Goal: Task Accomplishment & Management: Complete application form

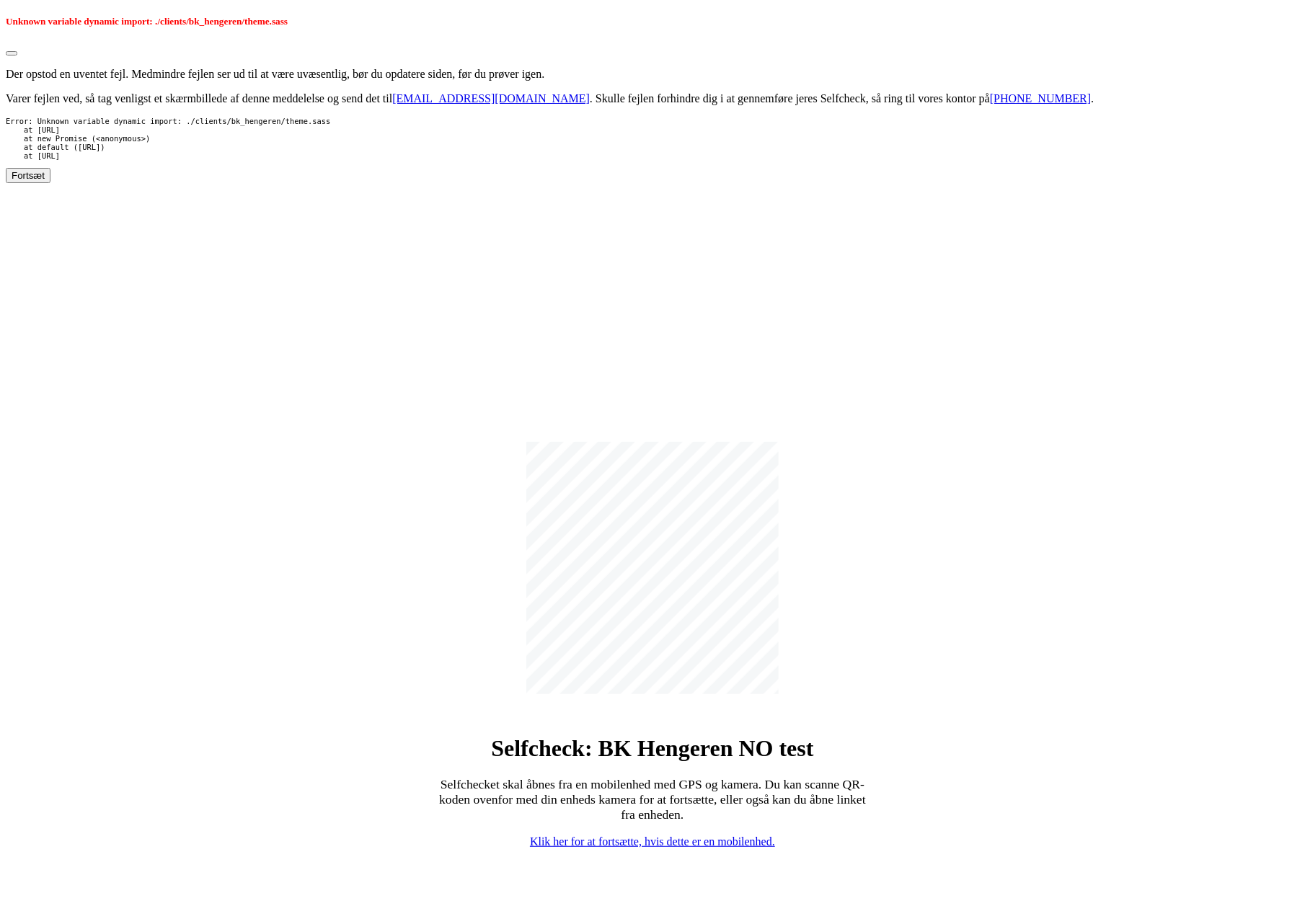
click at [307, 319] on div "Selfcheck: BK Hengeren NO test Selfchecket skal åbnes fra en mobilenhed med GPS…" at bounding box center [652, 645] width 1293 height 924
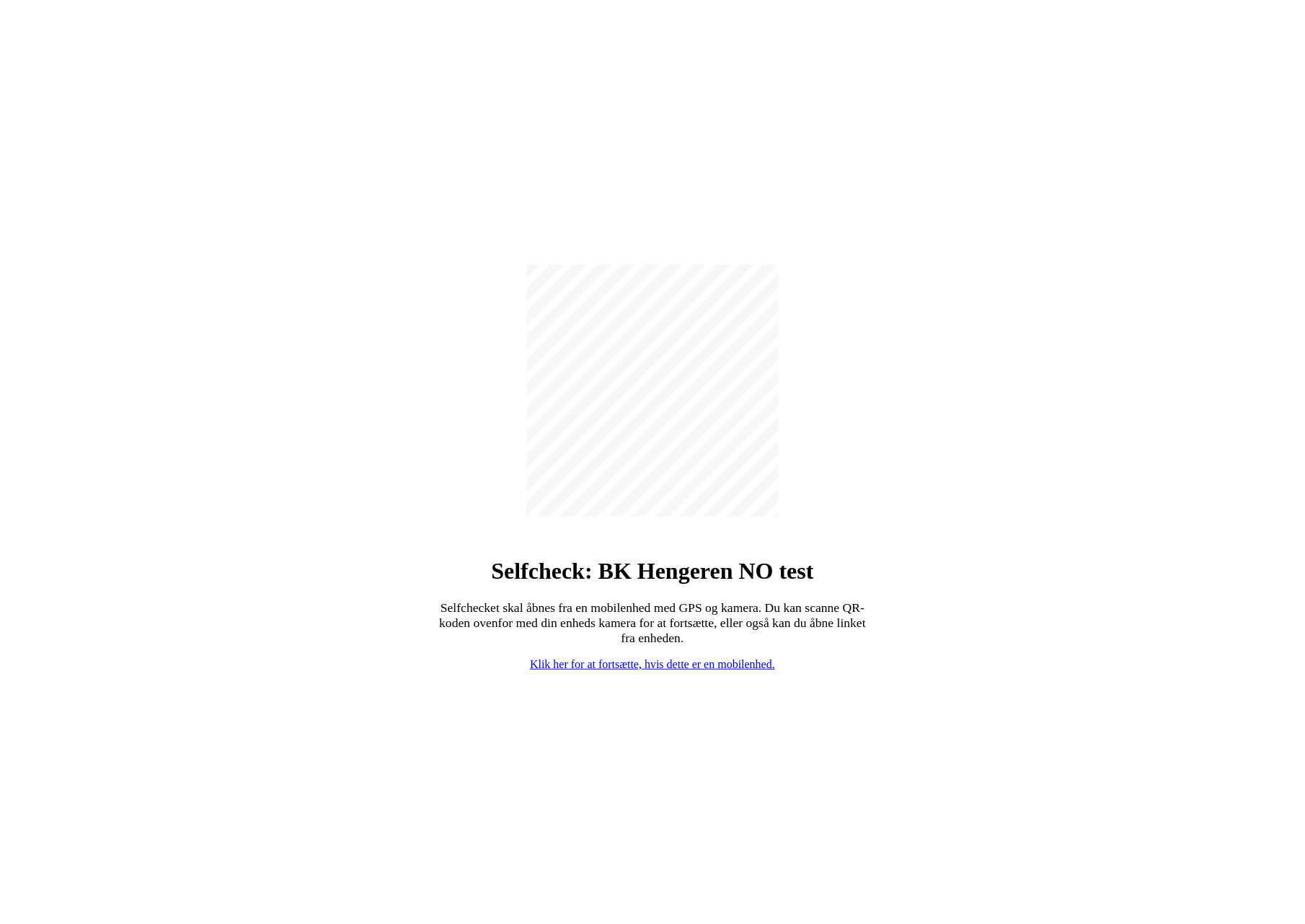
click at [461, 179] on div "Selfcheck: BK Hengeren NO test Selfchecket skal åbnes fra en mobilenhed med GPS…" at bounding box center [652, 468] width 1293 height 924
click at [499, 164] on div "Selfcheck: BK Hengeren NO test Selfchecket skal åbnes fra en mobilenhed med GPS…" at bounding box center [652, 468] width 1293 height 924
click at [467, 285] on div "Selfcheck: BK Hengeren NO test Selfchecket skal åbnes fra en mobilenhed med GPS…" at bounding box center [652, 456] width 432 height 429
click at [902, 368] on div "Selfcheck: BK Hengeren NO test Selfchecket skal åbnes fra en mobilenhed med GPS…" at bounding box center [652, 468] width 1293 height 924
click at [653, 664] on link "Klik her for at fortsætte, hvis dette er en mobilenhed." at bounding box center [652, 664] width 245 height 12
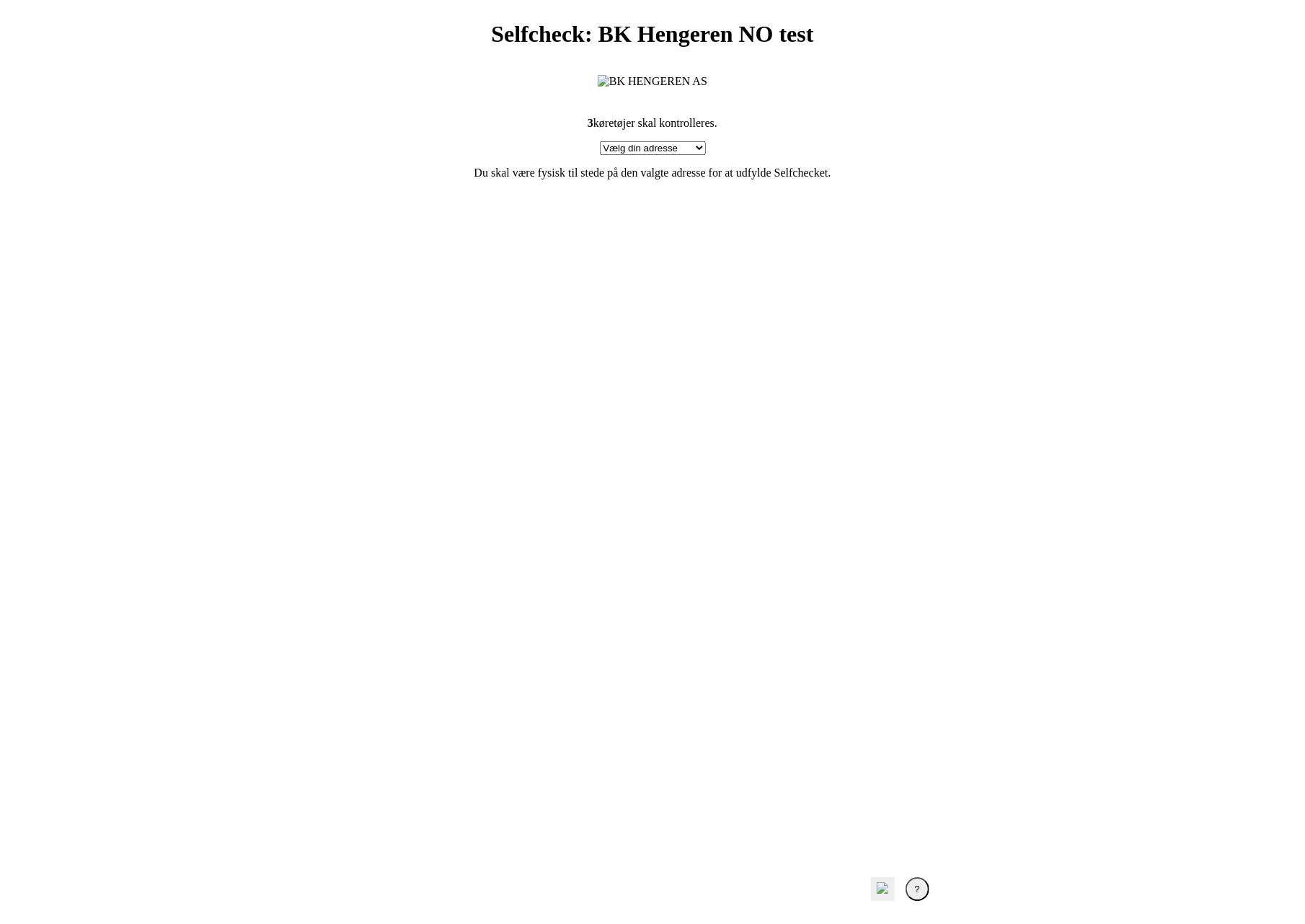
click at [685, 155] on select "Vælg din adresse Test, 2400 Test Min adresse mangler" at bounding box center [652, 148] width 106 height 14
click at [686, 155] on select "Vælg din adresse Test, 2400 Test Min adresse mangler" at bounding box center [652, 148] width 106 height 14
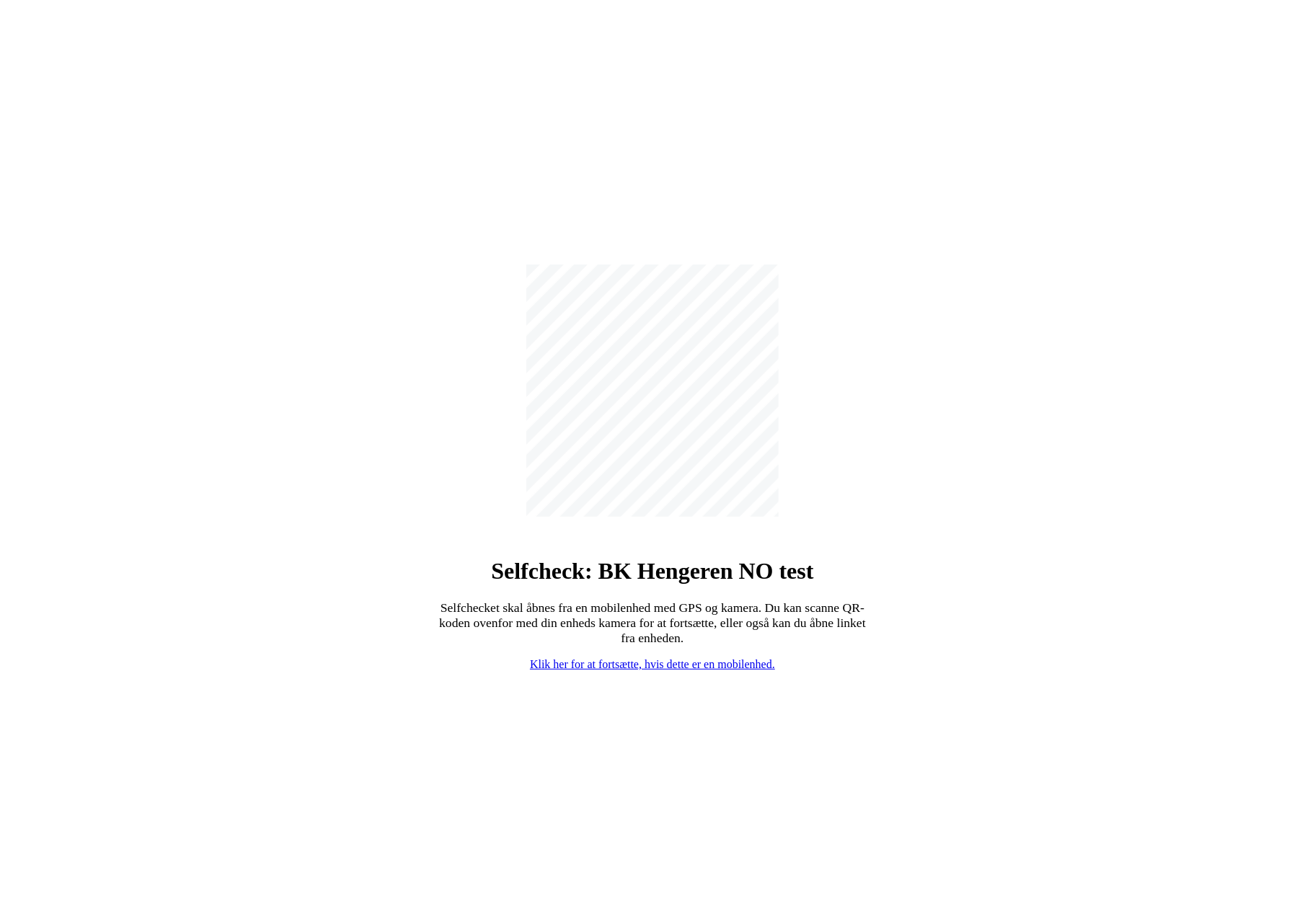
click at [648, 666] on link "Klik her for at fortsætte, hvis dette er en mobilenhed." at bounding box center [652, 664] width 245 height 12
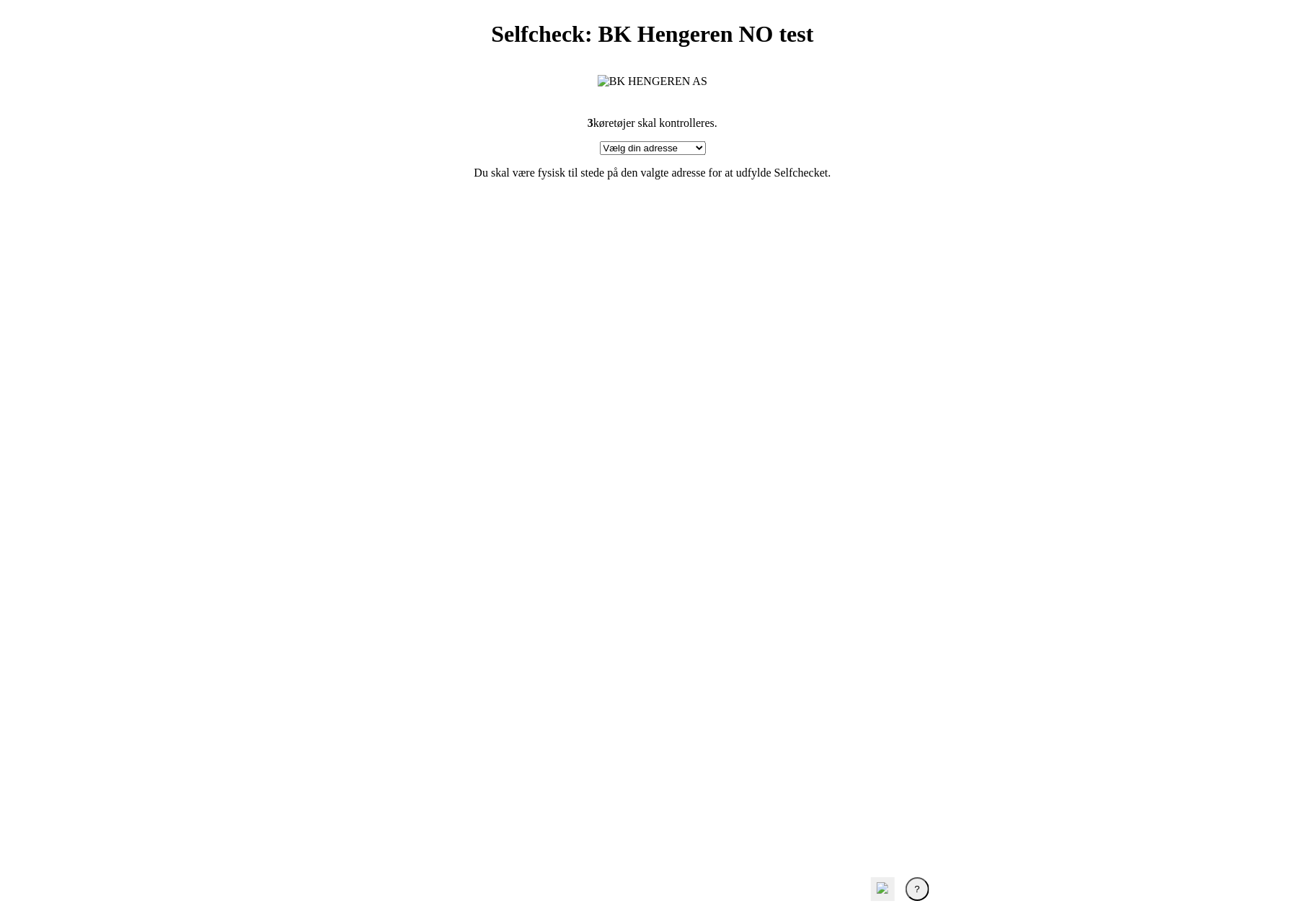
click at [809, 463] on section "3 køretøjer skal kontrolleres. Vælg din adresse Test, 2400 Test Min adresse man…" at bounding box center [652, 474] width 577 height 750
click at [722, 463] on section "3 køretøjer skal kontrolleres. Vælg din adresse Test, 2400 Test Min adresse man…" at bounding box center [652, 474] width 577 height 750
click at [727, 455] on section "3 køretøjer skal kontrolleres. Vælg din adresse Test, 2400 Test Min adresse man…" at bounding box center [652, 474] width 577 height 750
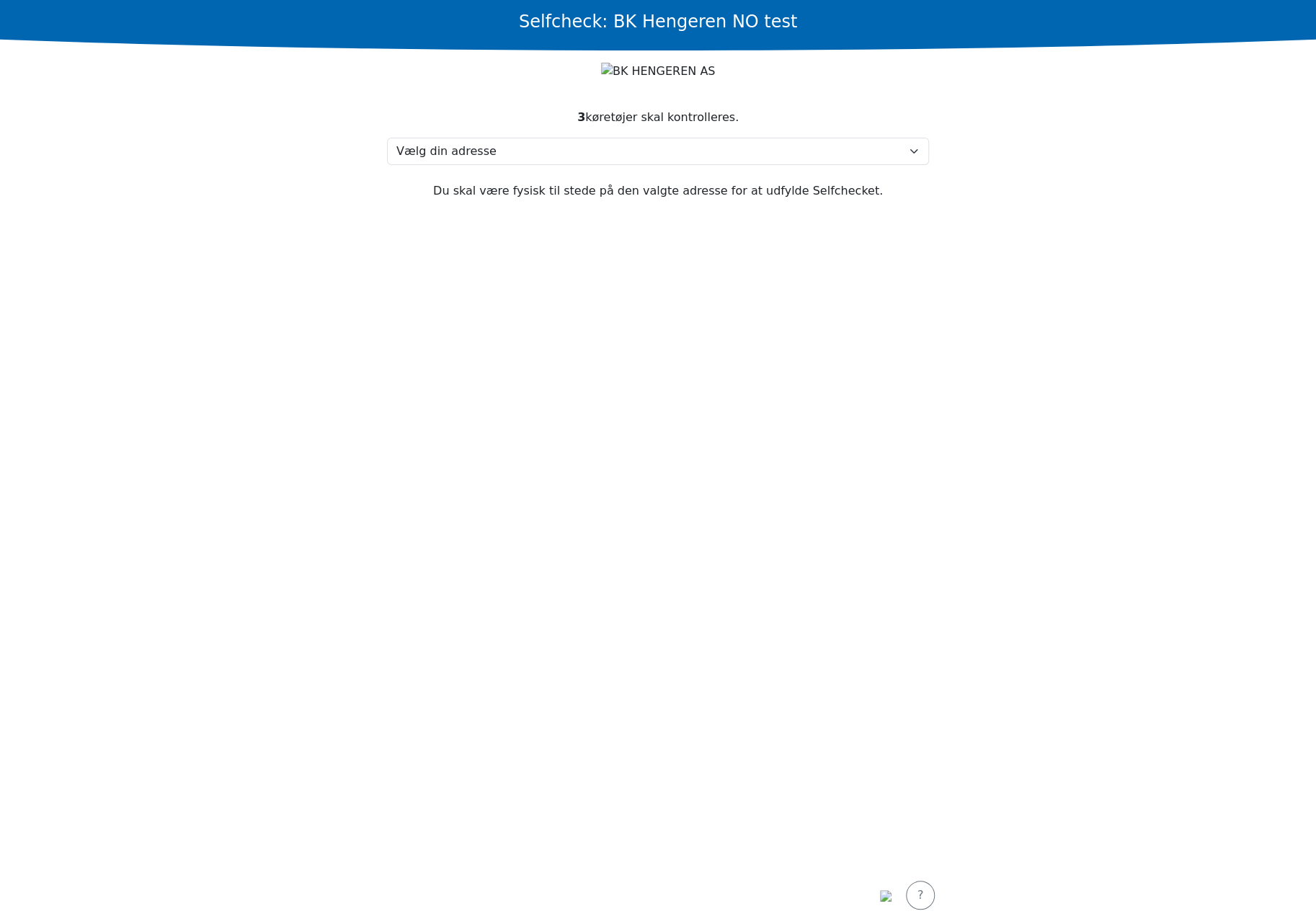
drag, startPoint x: 568, startPoint y: 429, endPoint x: 563, endPoint y: 353, distance: 76.2
click at [568, 429] on section "3 køretøjer skal kontrolleres. Vælg din adresse Test, 2400 Test Min adresse man…" at bounding box center [658, 479] width 577 height 775
click at [553, 236] on section "3 køretøjer skal kontrolleres. Vælg din adresse Test, 2400 Test Min adresse man…" at bounding box center [658, 479] width 577 height 775
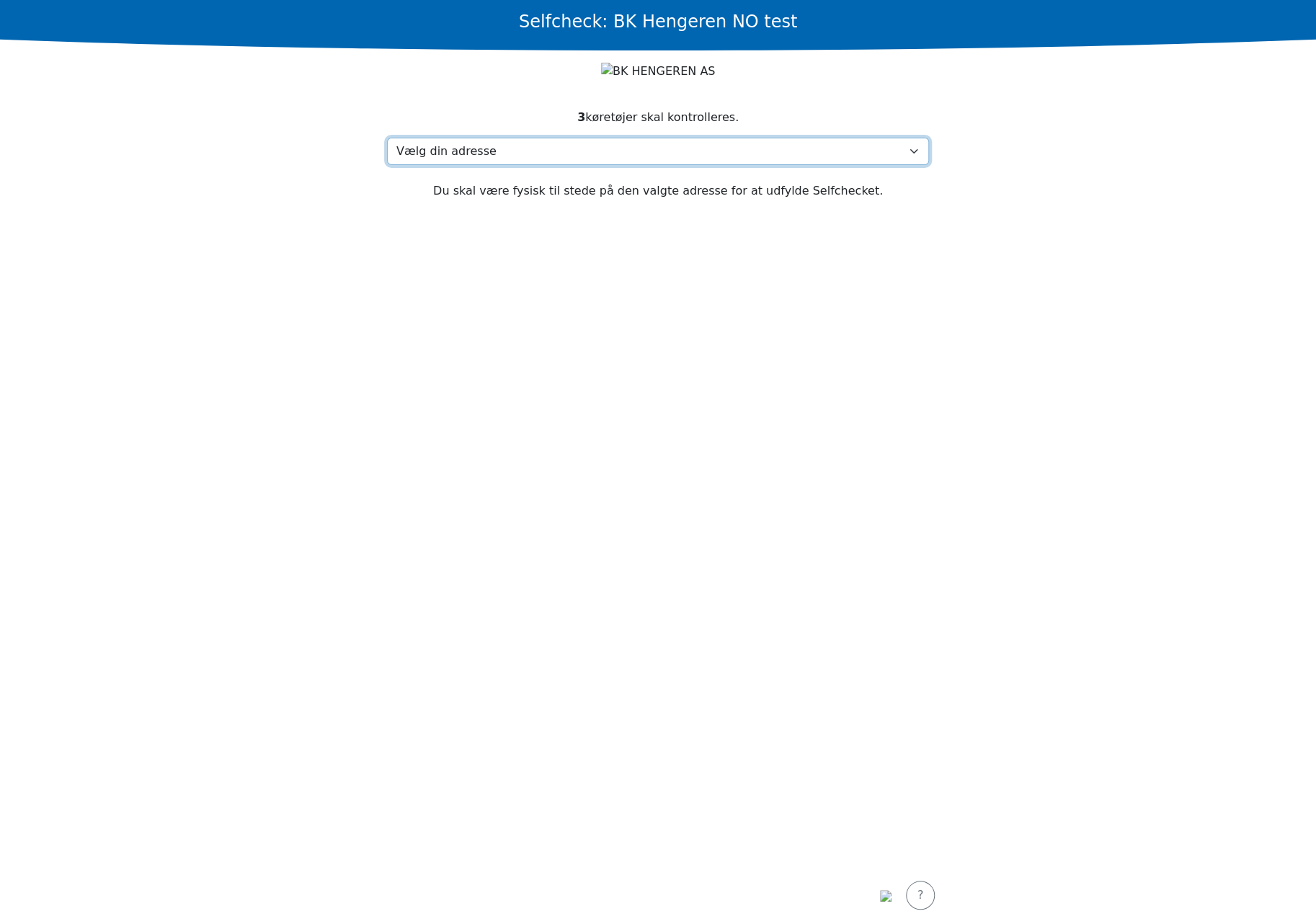
click at [569, 165] on select "Vælg din adresse Test, 2400 Test Min adresse mangler" at bounding box center [658, 152] width 542 height 28
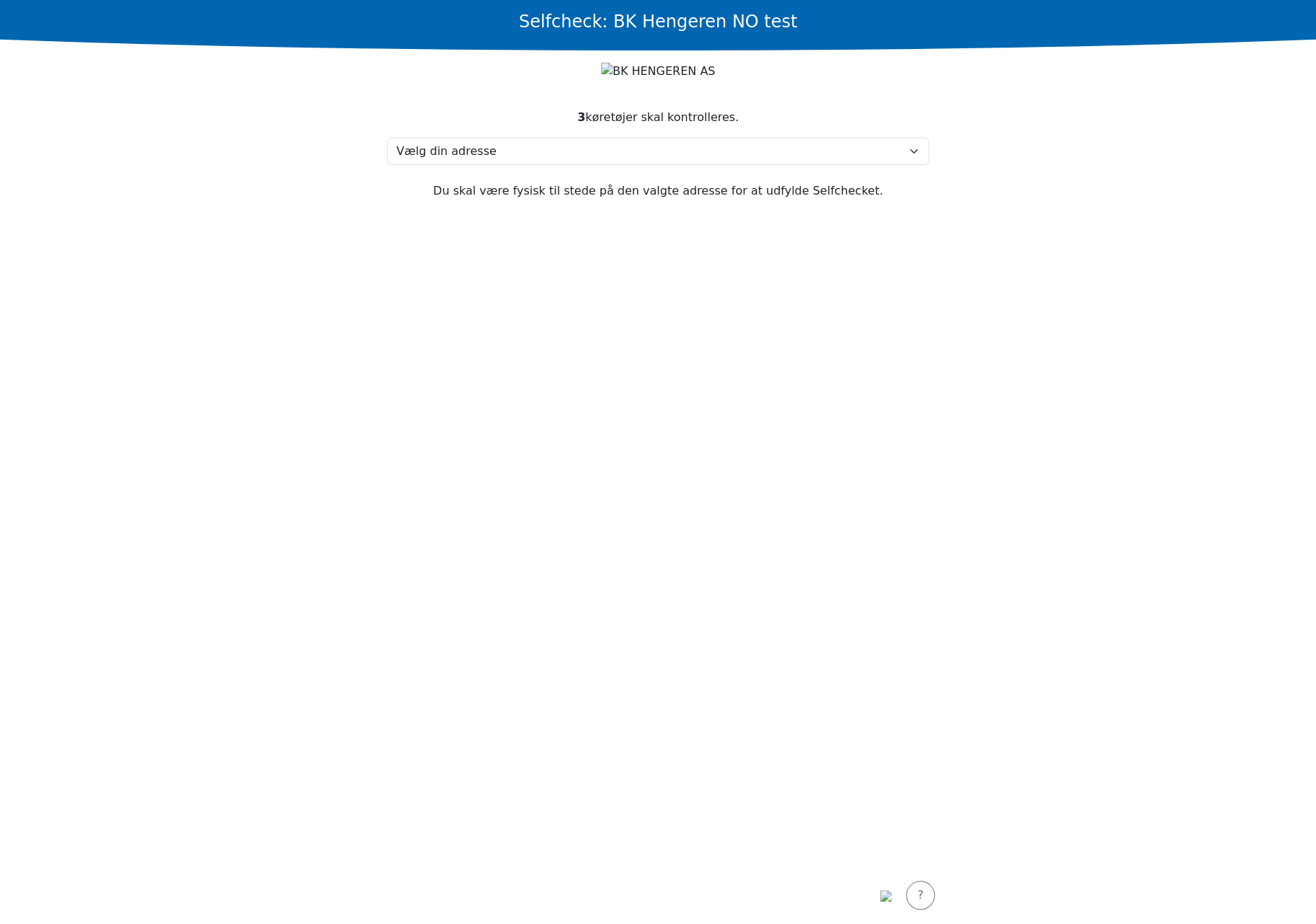
click at [1077, 169] on main "Selfcheck: BK Hengeren NO test 3 køretøjer skal kontrolleres. Vælg din adresse …" at bounding box center [658, 462] width 1316 height 924
click at [954, 409] on main "Selfcheck: BK Hengeren NO test 3 køretøjer skal kontrolleres. Vælg din adresse …" at bounding box center [658, 462] width 1316 height 924
click at [688, 531] on section "3 køretøjer skal kontrolleres. Vælg din adresse Test, 2400 Test Min adresse man…" at bounding box center [658, 479] width 577 height 775
click at [282, 178] on main "Selfcheck: BK Hengeren NO test 3 køretøjer skal kontrolleres. Vælg din adresse …" at bounding box center [658, 462] width 1316 height 924
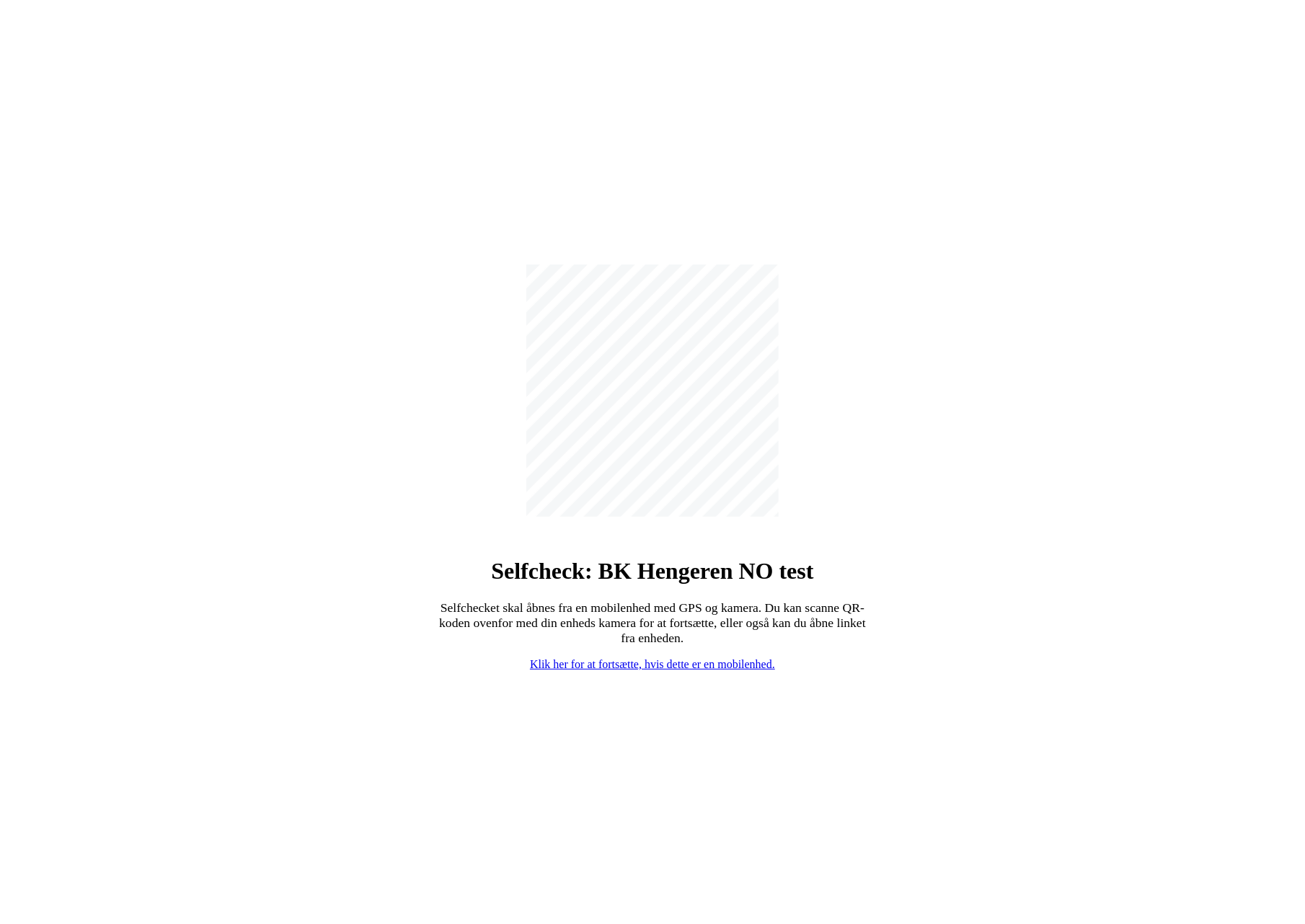
click at [603, 665] on link "Klik her for at fortsætte, hvis dette er en mobilenhed." at bounding box center [652, 664] width 245 height 12
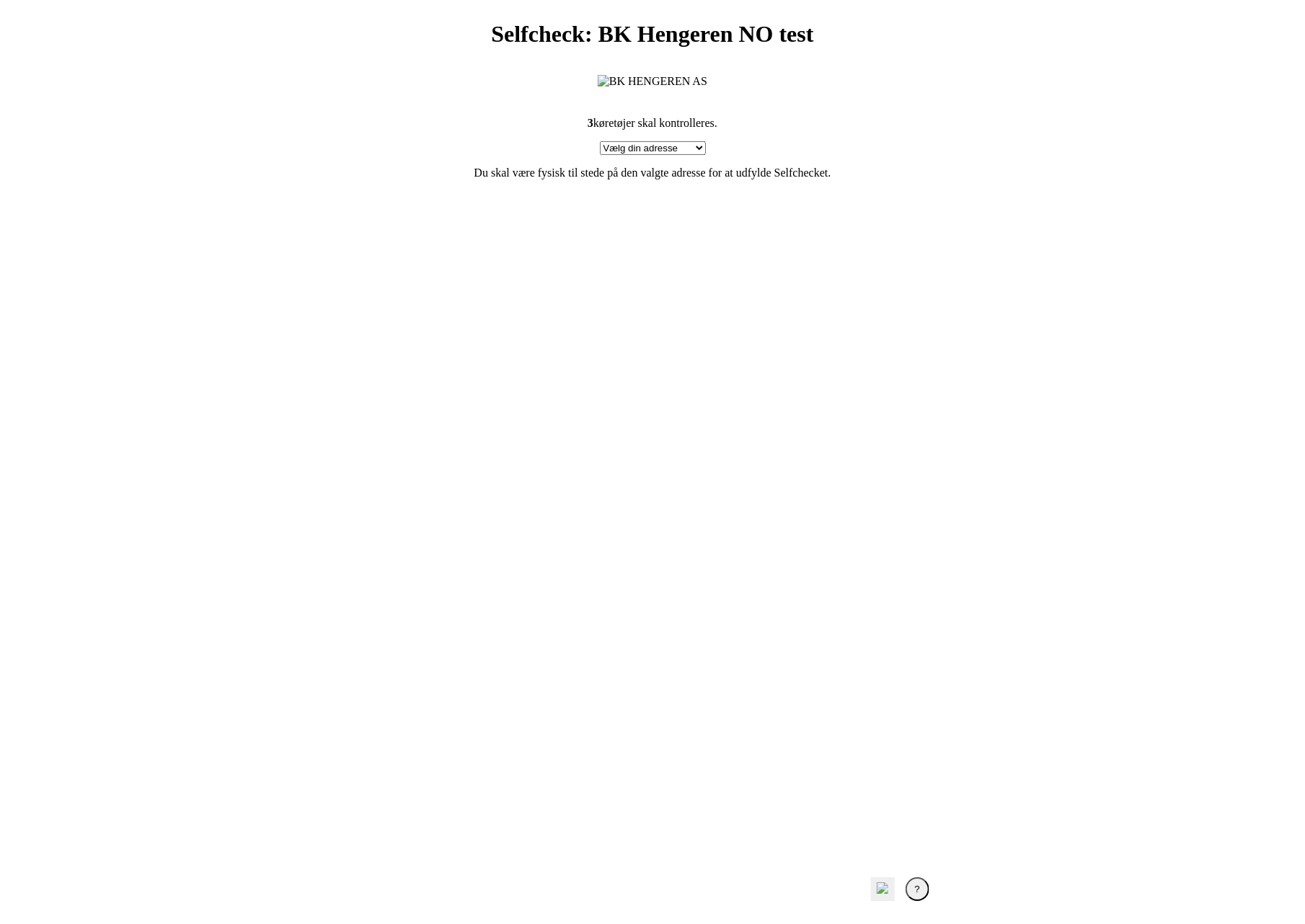
click at [741, 405] on section "3 køretøjer skal kontrolleres. Vælg din adresse Test, 2400 Test Min adresse man…" at bounding box center [652, 474] width 577 height 750
drag, startPoint x: 600, startPoint y: 398, endPoint x: 597, endPoint y: 380, distance: 18.2
click at [600, 398] on section "3 køretøjer skal kontrolleres. Vælg din adresse Test, 2400 Test Min adresse man…" at bounding box center [652, 474] width 577 height 750
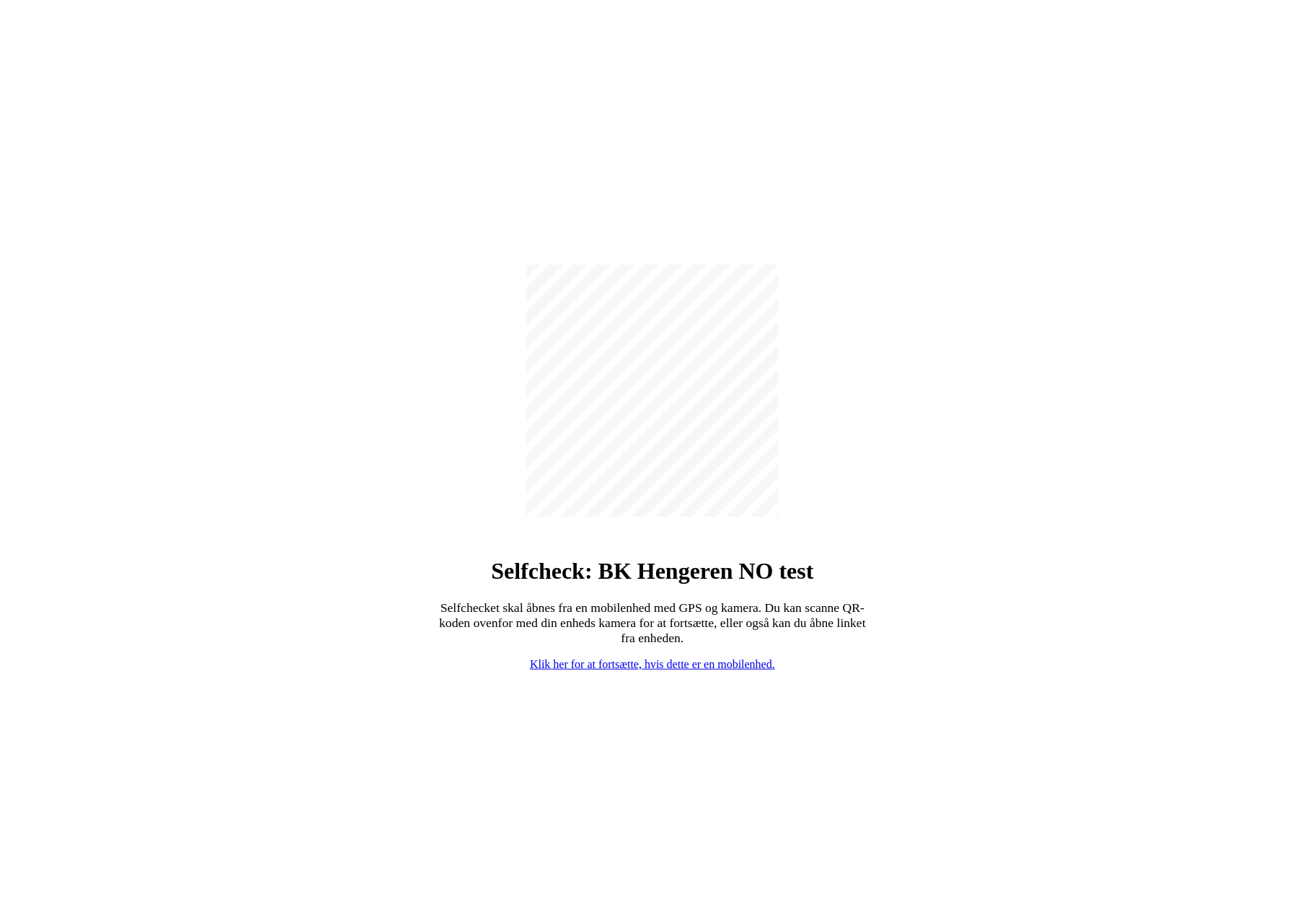
click at [1039, 466] on div "Selfcheck: BK Hengeren NO test Selfchecket skal åbnes fra en mobilenhed med GPS…" at bounding box center [652, 468] width 1293 height 924
click at [1046, 477] on div "Selfcheck: BK Hengeren NO test Selfchecket skal åbnes fra en mobilenhed med GPS…" at bounding box center [652, 468] width 1293 height 924
click at [636, 658] on link "Klik her for at fortsætte, hvis dette er en mobilenhed." at bounding box center [652, 664] width 245 height 12
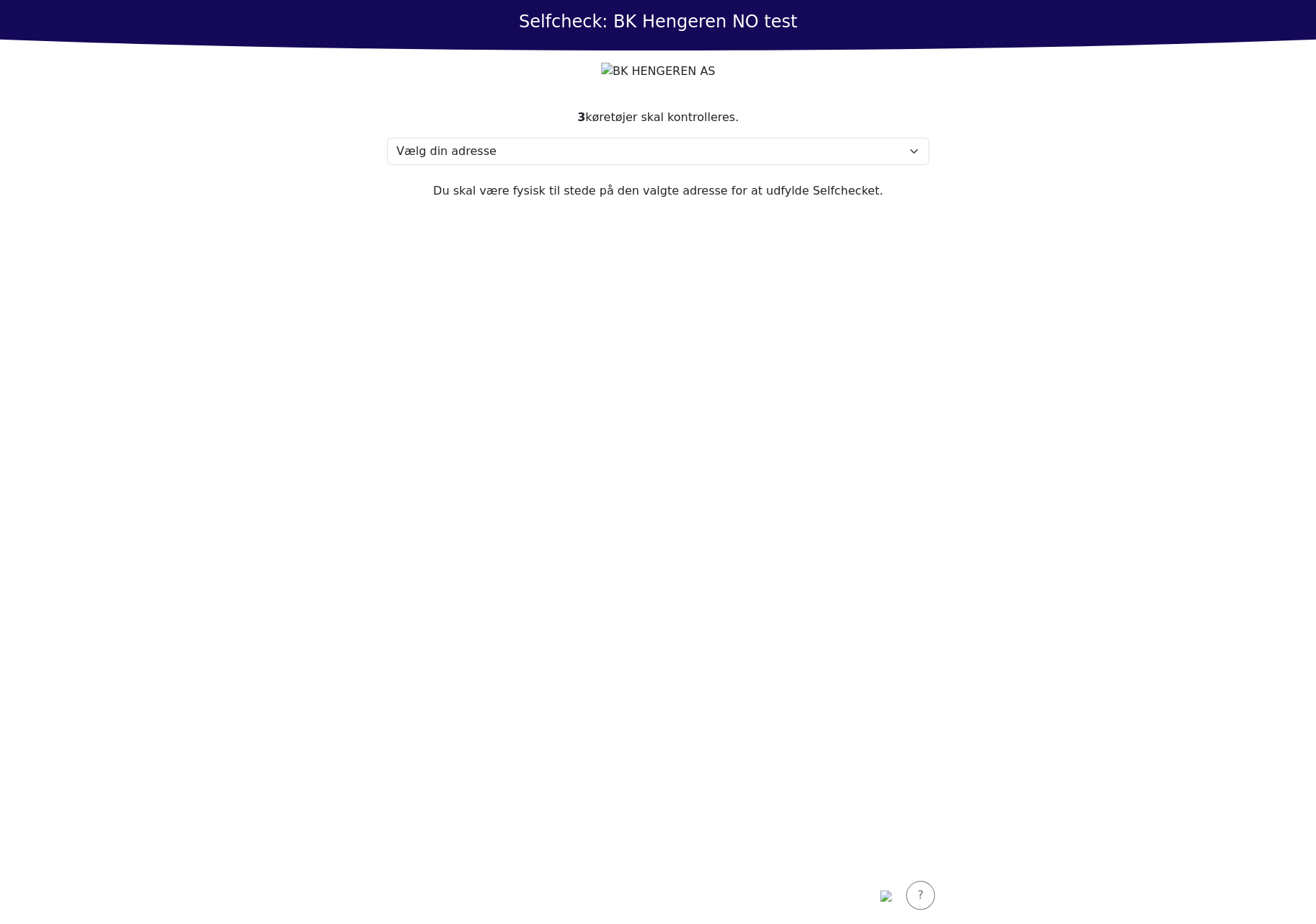
click at [788, 459] on section "3 køretøjer skal kontrolleres. Vælg din adresse Test, 2400 Test Min adresse man…" at bounding box center [658, 479] width 577 height 775
click at [889, 567] on section "3 køretøjer skal kontrolleres. Vælg din adresse Test, 2400 Test Min adresse man…" at bounding box center [658, 479] width 577 height 775
click at [522, 180] on section "3 køretøjer skal kontrolleres. Vælg din adresse Test, 2400 Test Min adresse man…" at bounding box center [658, 479] width 577 height 775
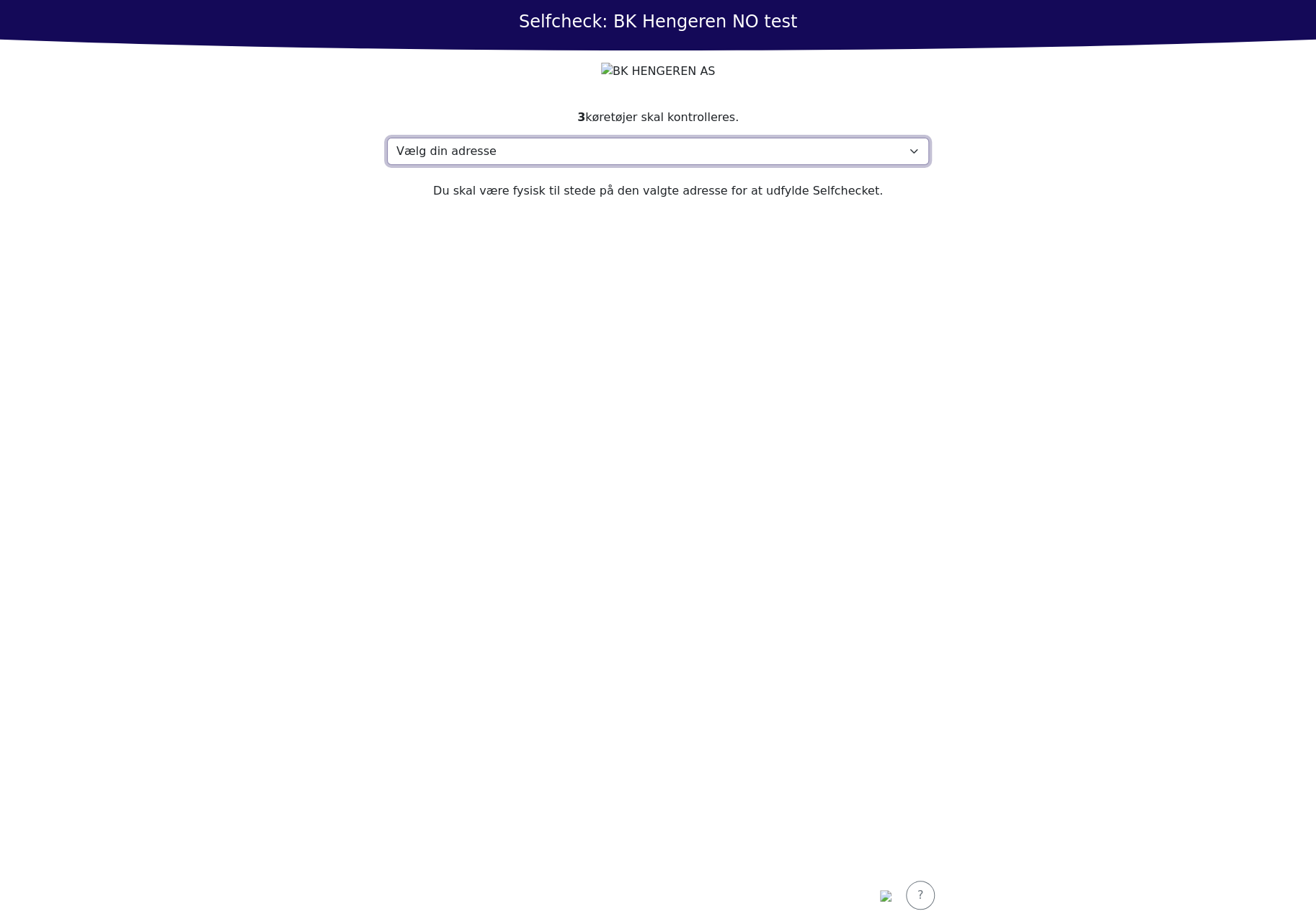
click at [492, 161] on select "Vælg din adresse Test, 2400 Test Min adresse mangler" at bounding box center [658, 152] width 542 height 28
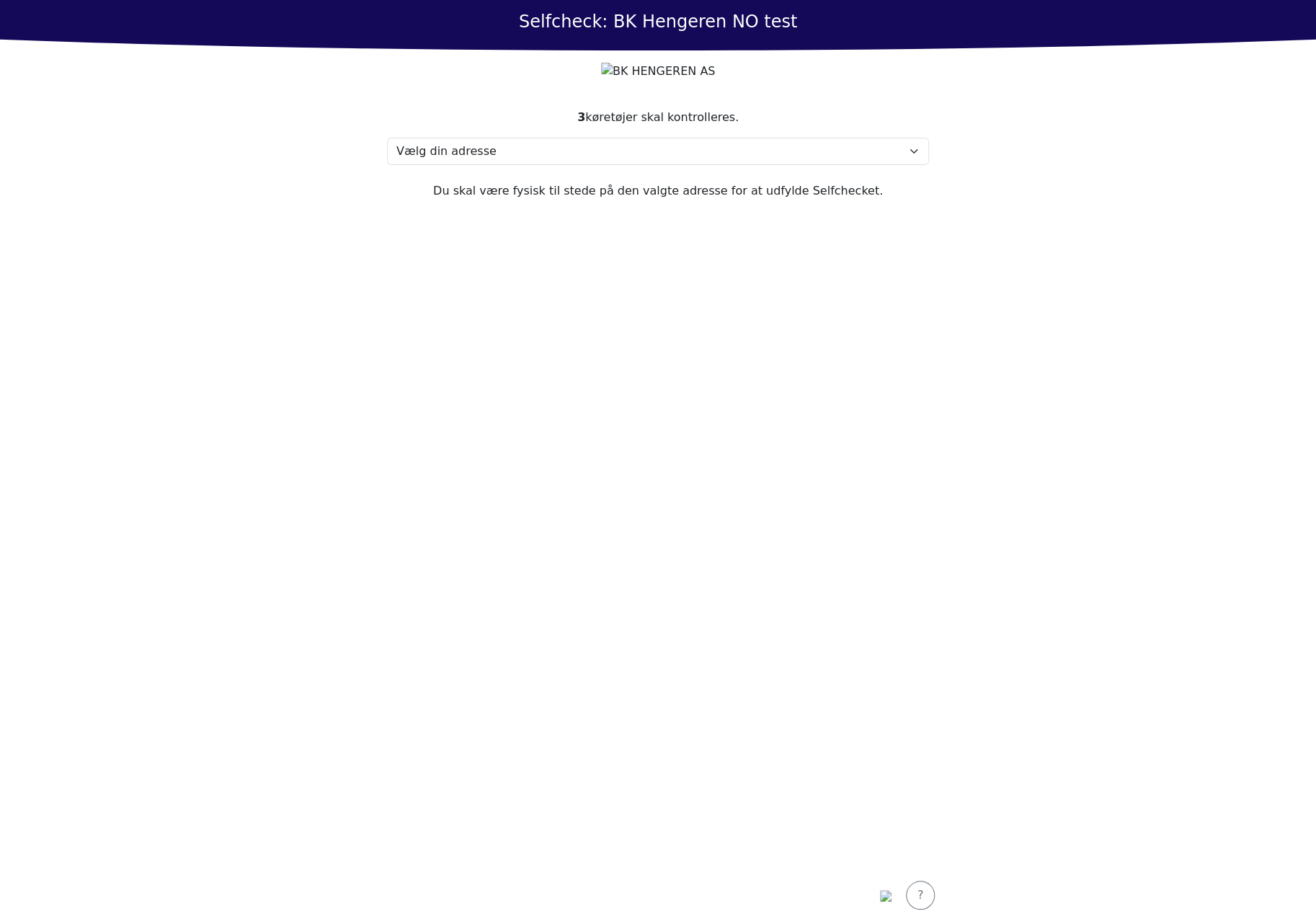
click at [598, 517] on section "3 køretøjer skal kontrolleres. Vælg din adresse Test, 2400 Test Min adresse man…" at bounding box center [658, 479] width 577 height 775
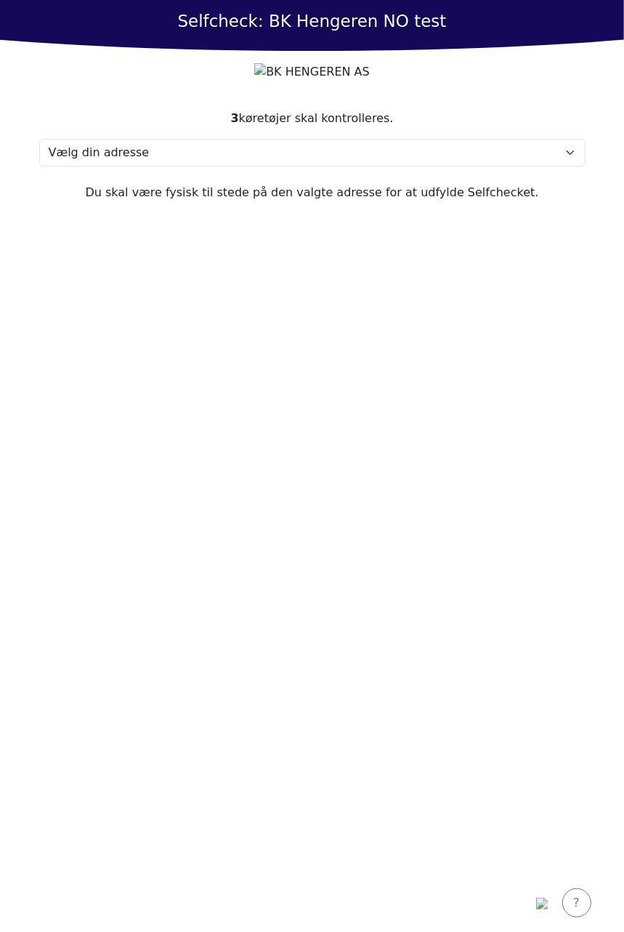
click at [336, 371] on section "3 køretøjer skal kontrolleres. Vælg din adresse Test, 2400 Test Min adresse man…" at bounding box center [313, 483] width 582 height 782
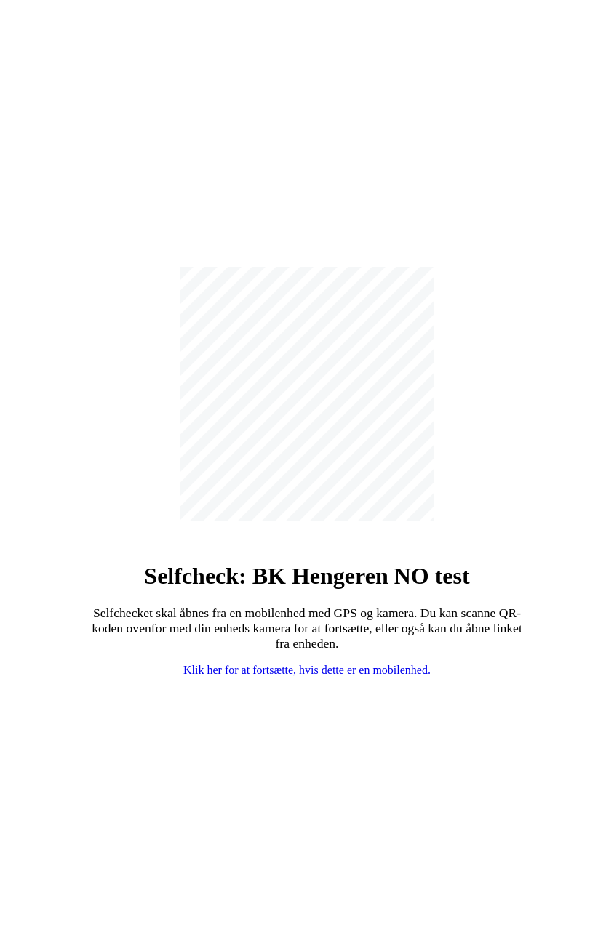
click at [325, 671] on link "Klik her for at fortsætte, hvis dette er en mobilenhed." at bounding box center [306, 670] width 247 height 12
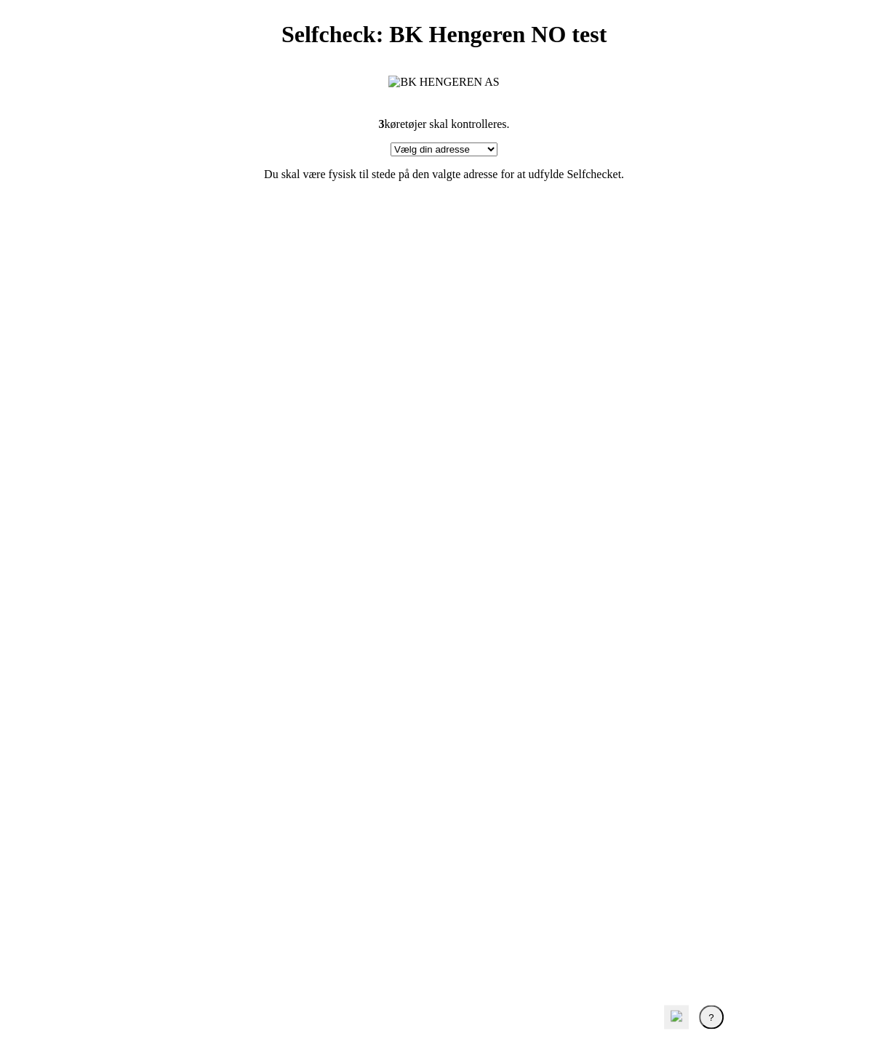
click at [624, 507] on section "3 køretøjer skal kontrolleres. Vælg din adresse Test, 2400 Test Min adresse man…" at bounding box center [444, 538] width 582 height 876
click at [606, 560] on section "3 køretøjer skal kontrolleres. Vælg din adresse Test, 2400 Test Min adresse man…" at bounding box center [444, 538] width 582 height 876
click at [558, 611] on section "3 køretøjer skal kontrolleres. Vælg din adresse Test, 2400 Test Min adresse man…" at bounding box center [444, 538] width 582 height 876
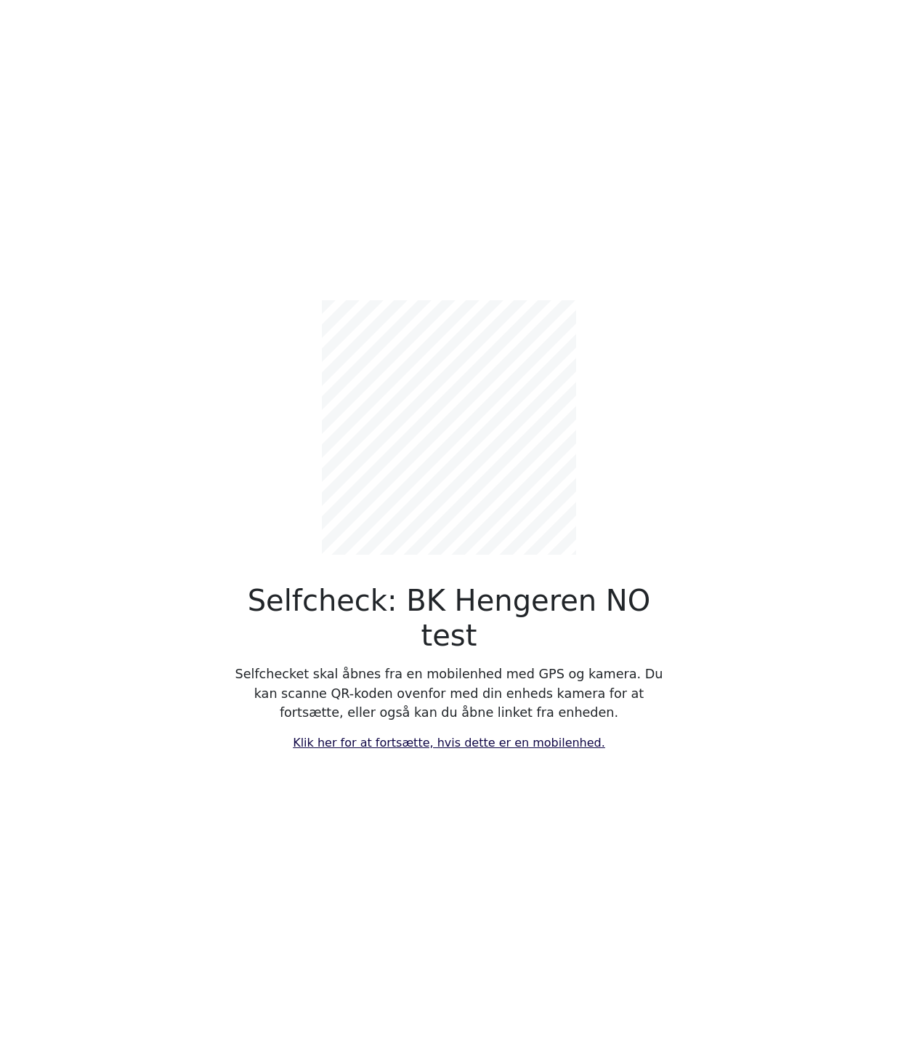
click at [468, 736] on link "Klik her for at fortsætte, hvis dette er en mobilenhed." at bounding box center [449, 743] width 313 height 14
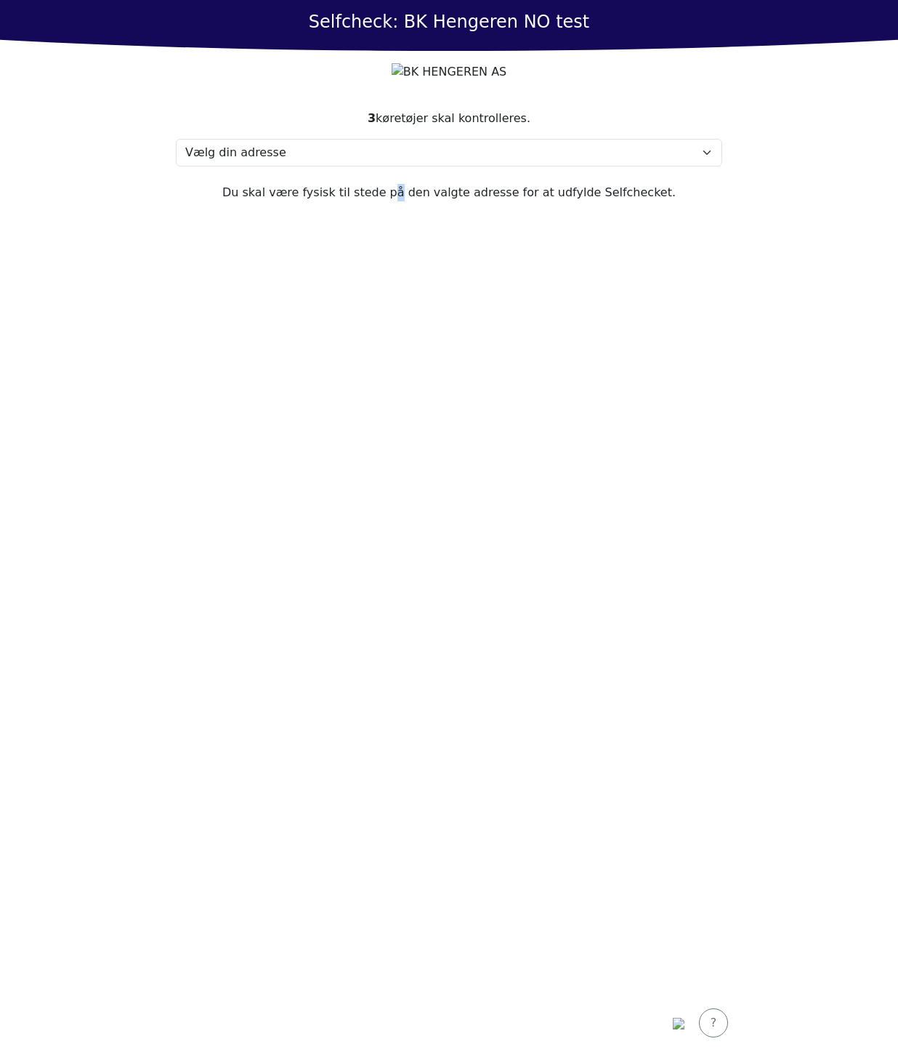
click at [408, 411] on section "3 køretøjer skal kontrolleres. Vælg din adresse Test, 2400 Test Min adresse man…" at bounding box center [449, 543] width 582 height 902
drag, startPoint x: 408, startPoint y: 411, endPoint x: 676, endPoint y: 272, distance: 302.4
click at [676, 272] on section "3 køretøjer skal kontrolleres. Vælg din adresse Test, 2400 Test Min adresse man…" at bounding box center [449, 543] width 582 height 902
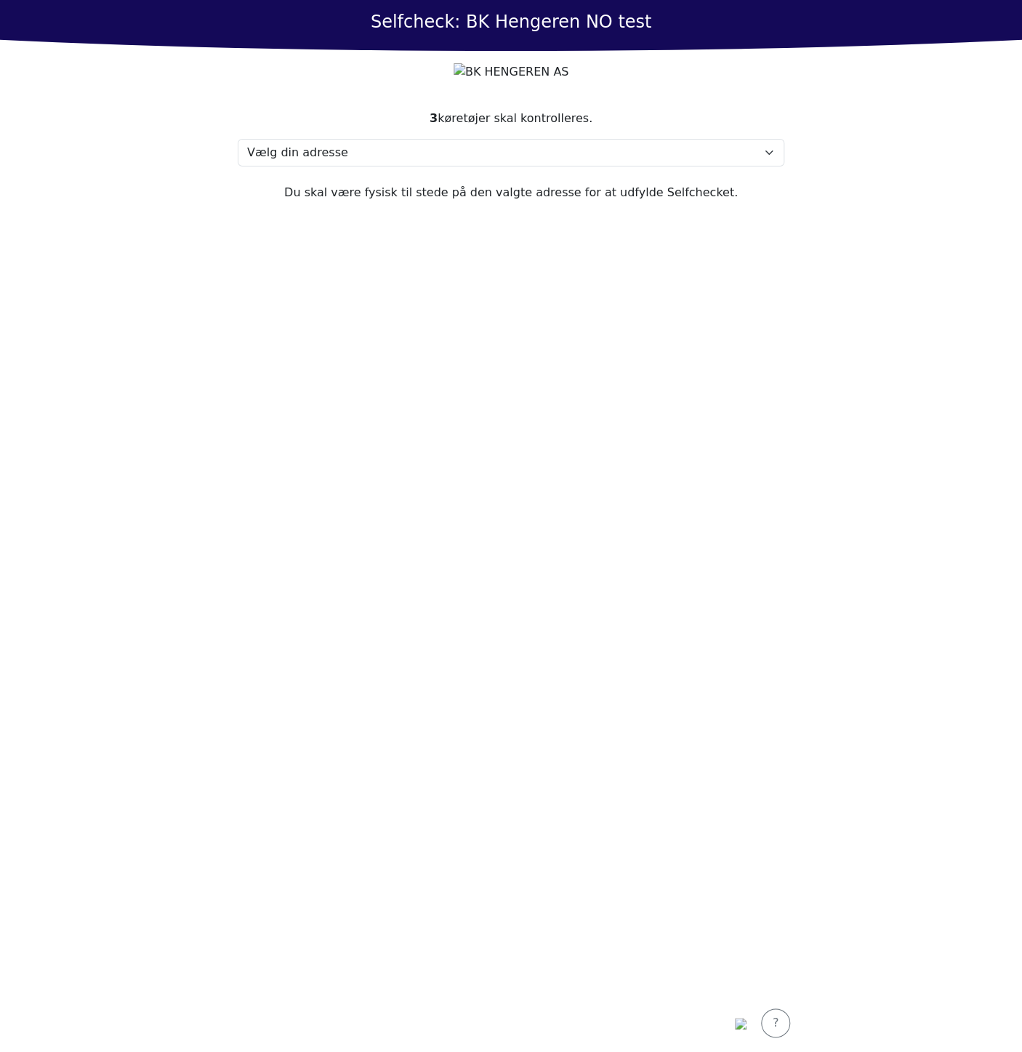
click at [536, 394] on section "3 køretøjer skal kontrolleres. Vælg din adresse Test, 2400 Test Min adresse man…" at bounding box center [511, 543] width 582 height 902
click at [648, 166] on select "Vælg din adresse Test, 2400 Test Min adresse mangler" at bounding box center [511, 153] width 547 height 28
click at [544, 422] on section "3 køretøjer skal kontrolleres. Vælg din adresse Test, 2400 Test Min adresse man…" at bounding box center [511, 543] width 582 height 902
click at [544, 414] on section "3 køretøjer skal kontrolleres. Vælg din adresse Test, 2400 Test Min adresse man…" at bounding box center [511, 543] width 582 height 902
click at [739, 1024] on img "button" at bounding box center [741, 1024] width 12 height 12
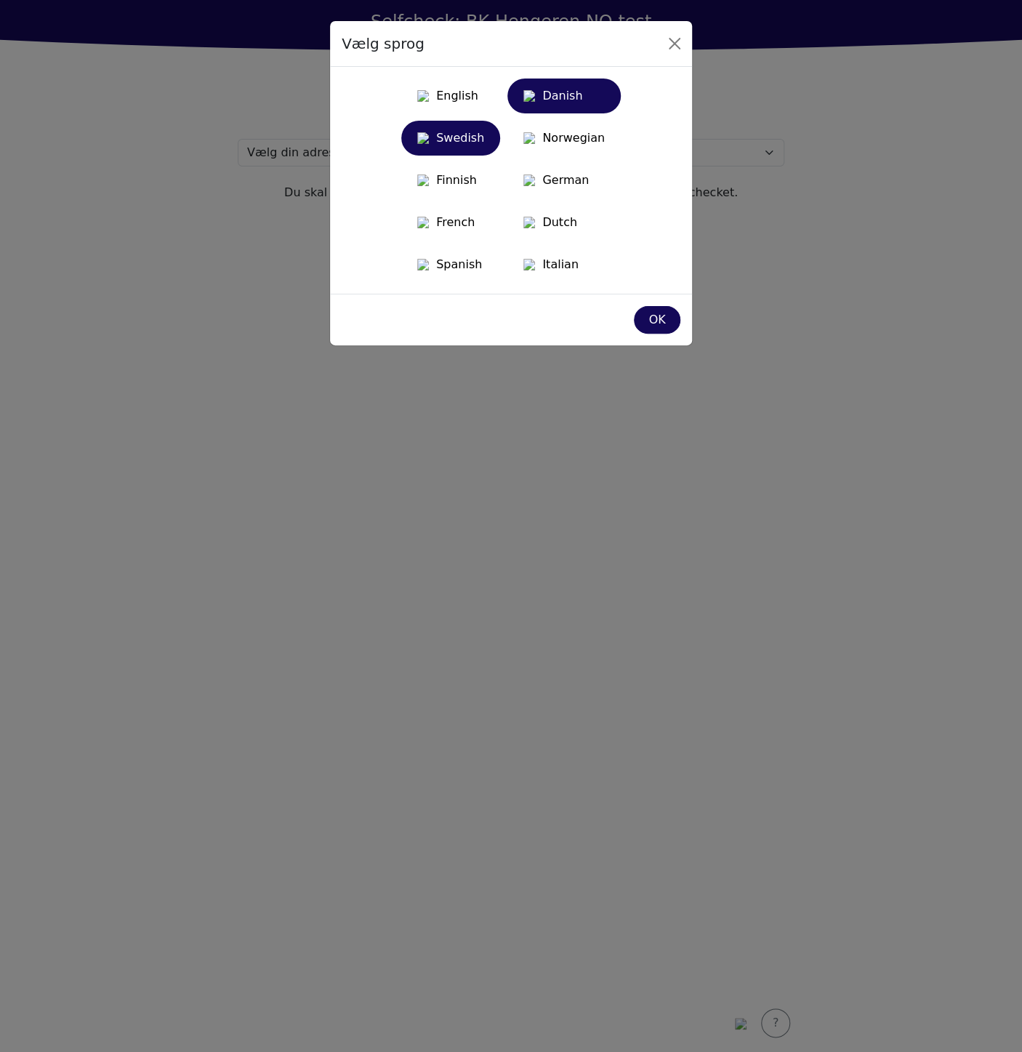
click at [437, 130] on div "Swedish" at bounding box center [450, 138] width 81 height 26
drag, startPoint x: 568, startPoint y: 121, endPoint x: 567, endPoint y: 134, distance: 13.1
click at [567, 124] on div "English Danish Swedish Norwegian Finnish German French Dutch Spanish Italian" at bounding box center [511, 181] width 339 height 204
click at [567, 145] on div "Norwegian" at bounding box center [564, 138] width 96 height 26
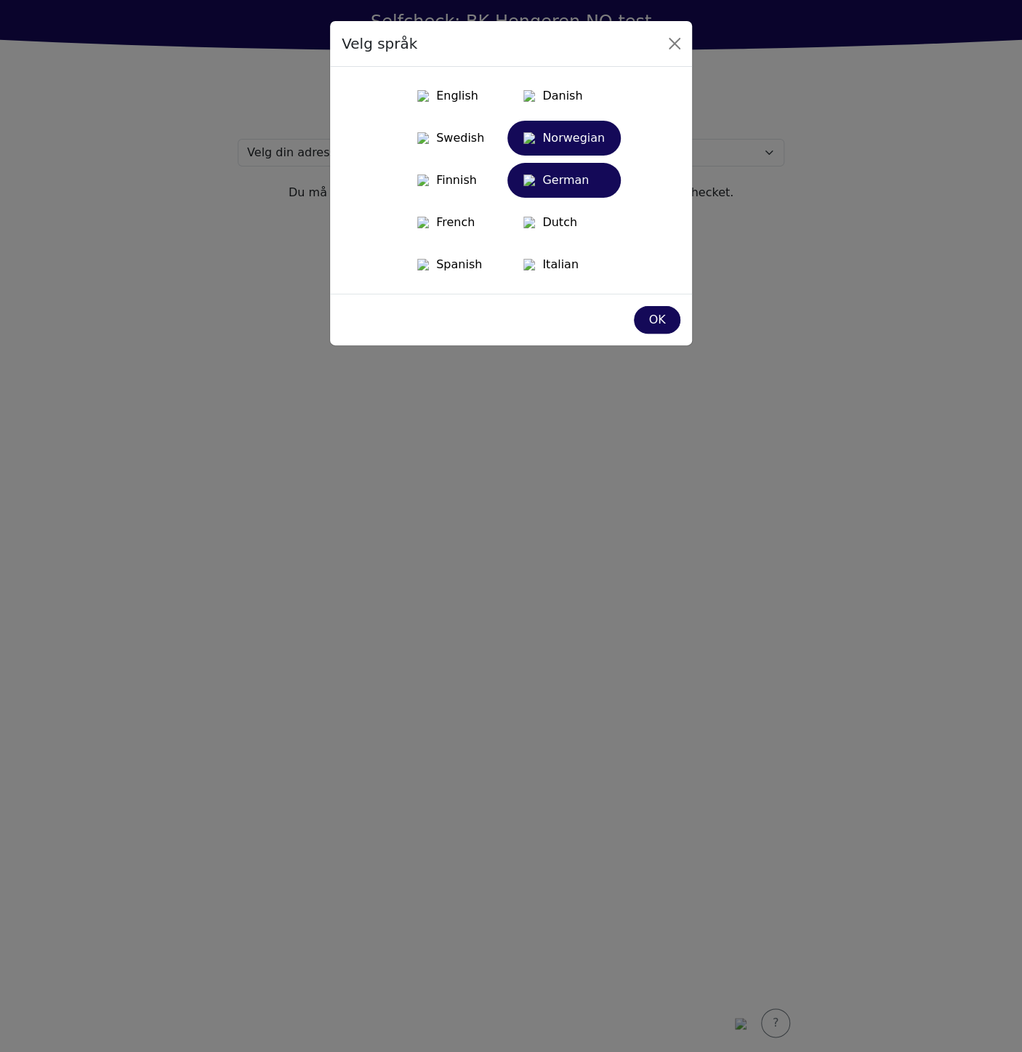
click at [567, 183] on div "German" at bounding box center [564, 180] width 96 height 26
click at [484, 193] on div "Finnish" at bounding box center [450, 180] width 81 height 26
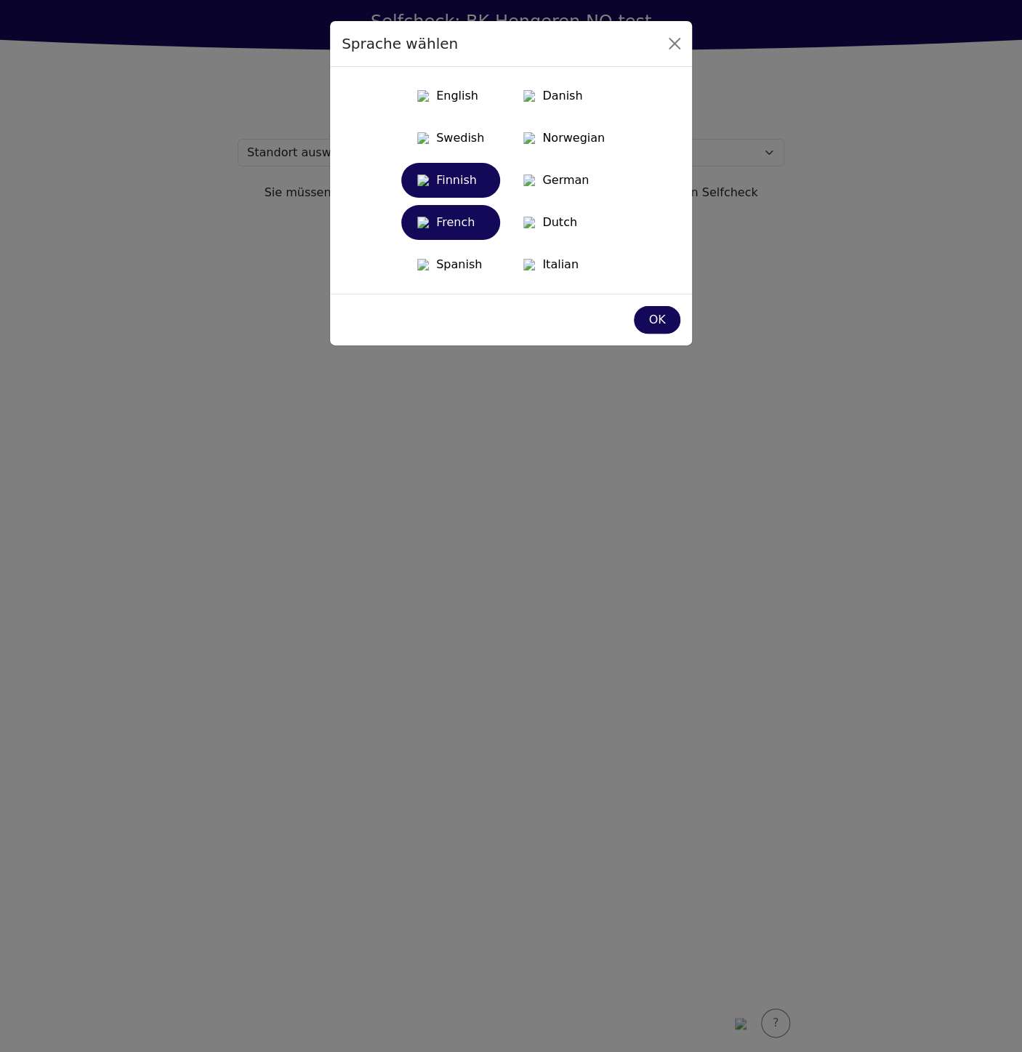
click at [470, 236] on div "French" at bounding box center [450, 222] width 81 height 26
click at [568, 236] on div "Dutch" at bounding box center [564, 222] width 96 height 26
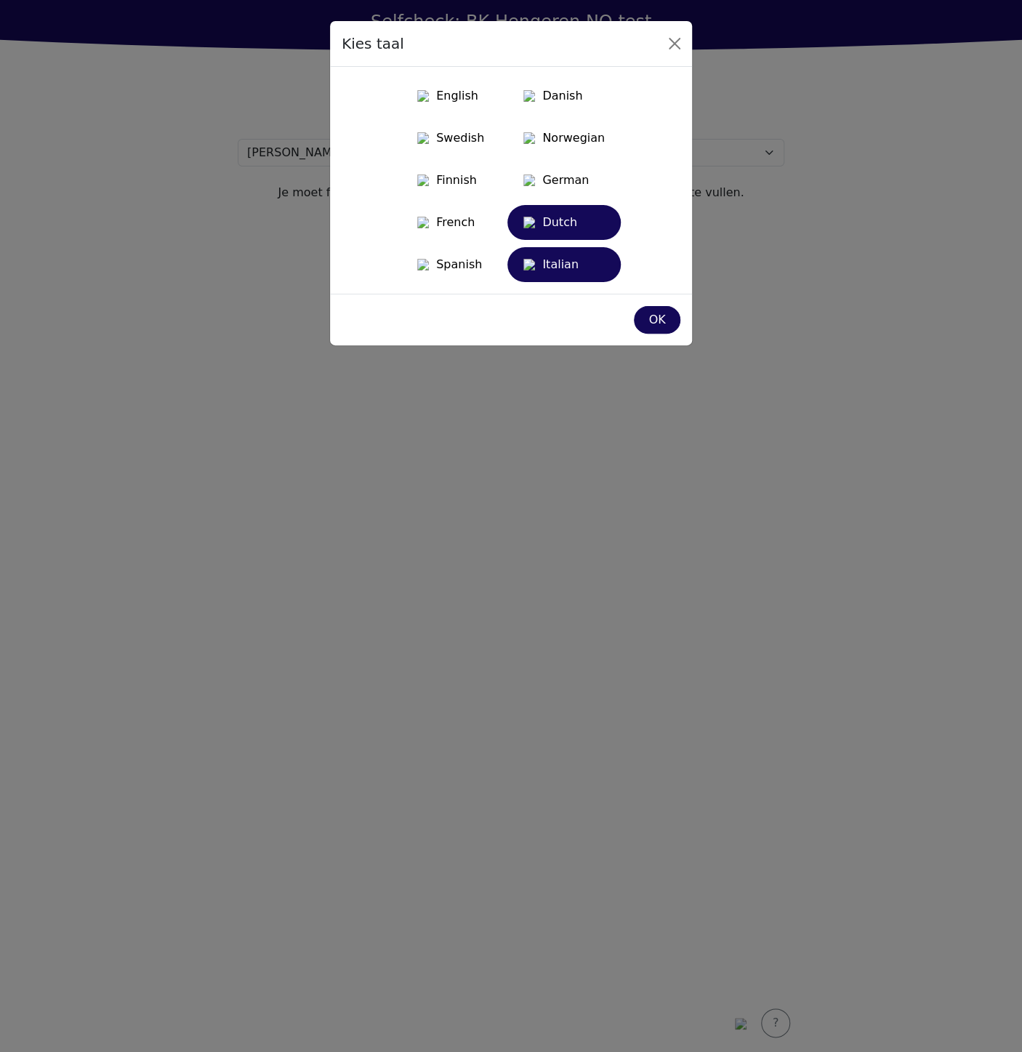
click at [567, 278] on div "Italian" at bounding box center [564, 265] width 96 height 26
click at [445, 278] on div "Spanish" at bounding box center [450, 265] width 81 height 26
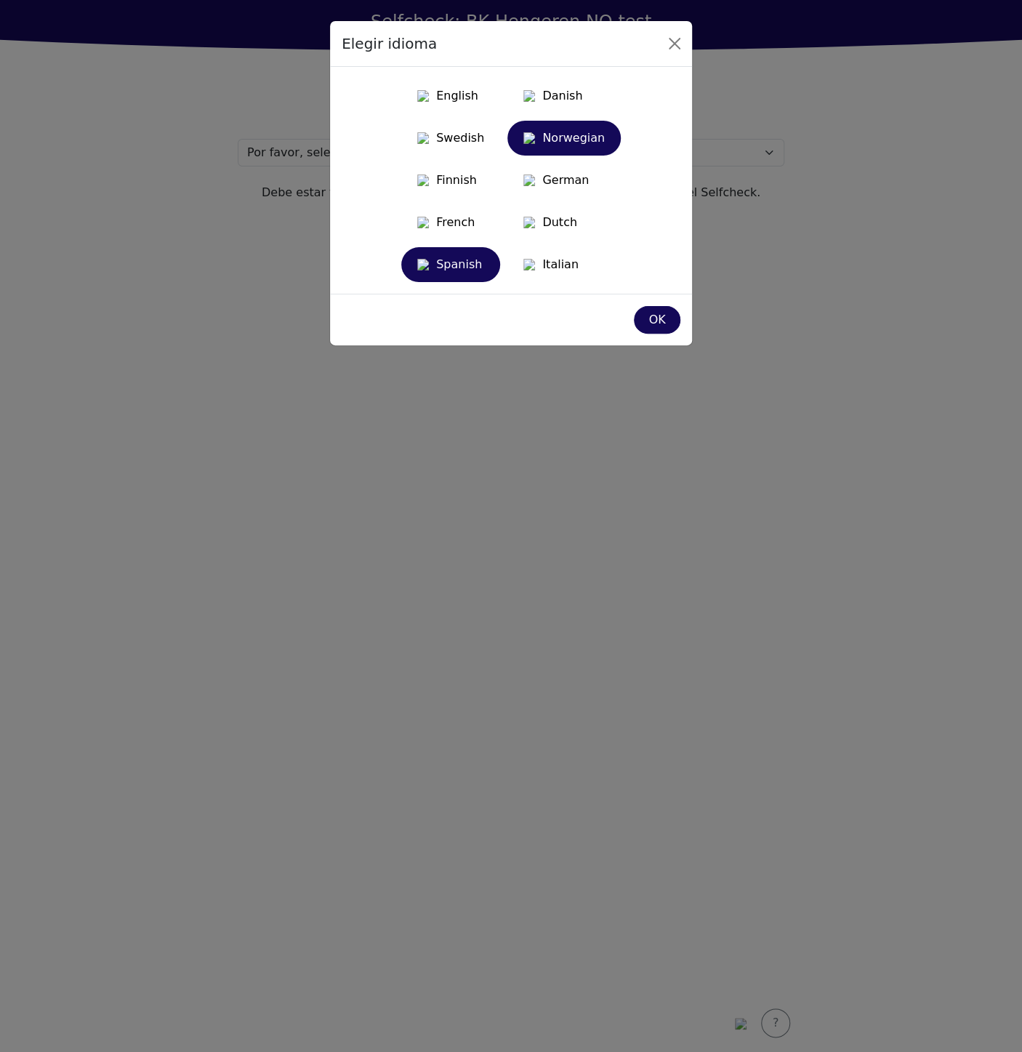
click at [596, 156] on button "Norwegian" at bounding box center [563, 138] width 113 height 35
click at [491, 123] on div "English Danish Swedish Norwegian Finnish German French Dutch Spanish Italian" at bounding box center [511, 181] width 339 height 204
click at [558, 98] on div "Danish" at bounding box center [564, 96] width 96 height 26
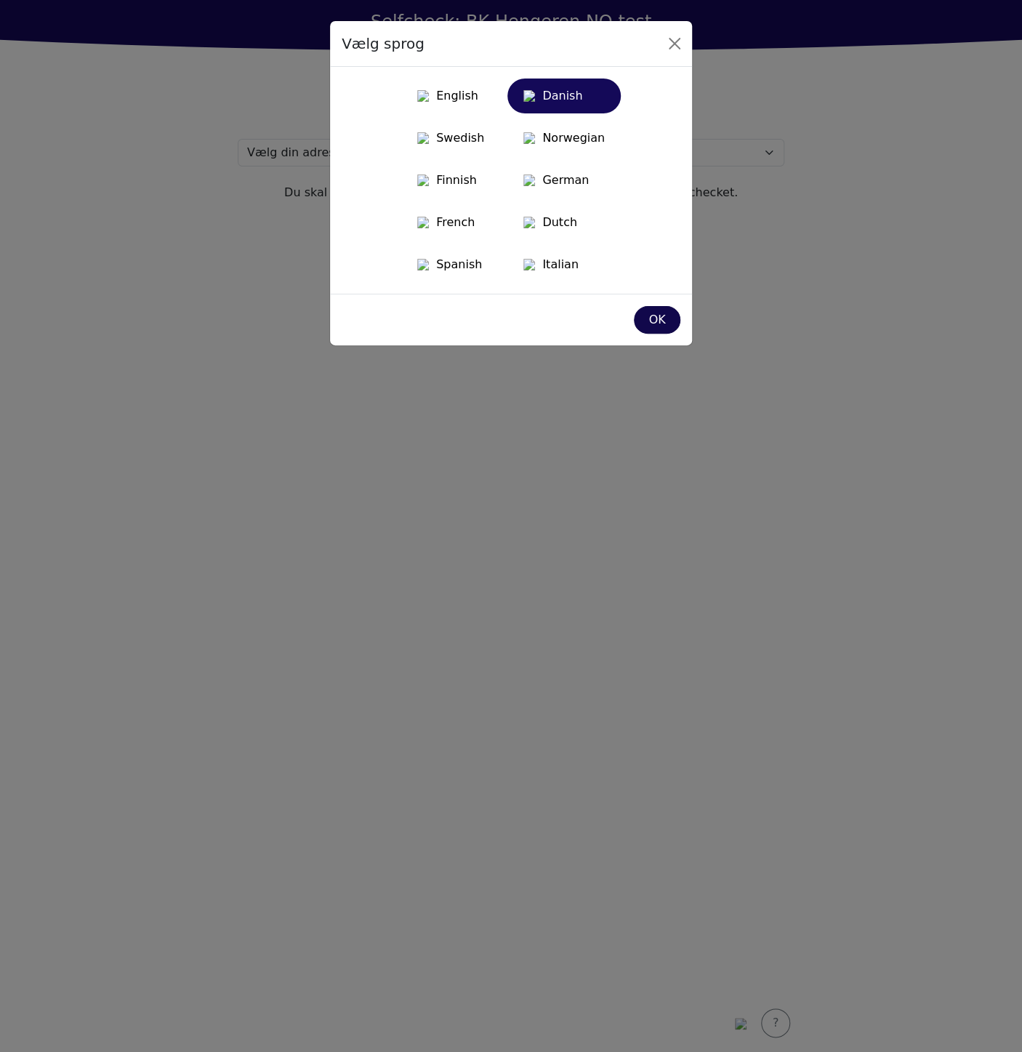
click at [651, 329] on div "OK" at bounding box center [657, 319] width 28 height 17
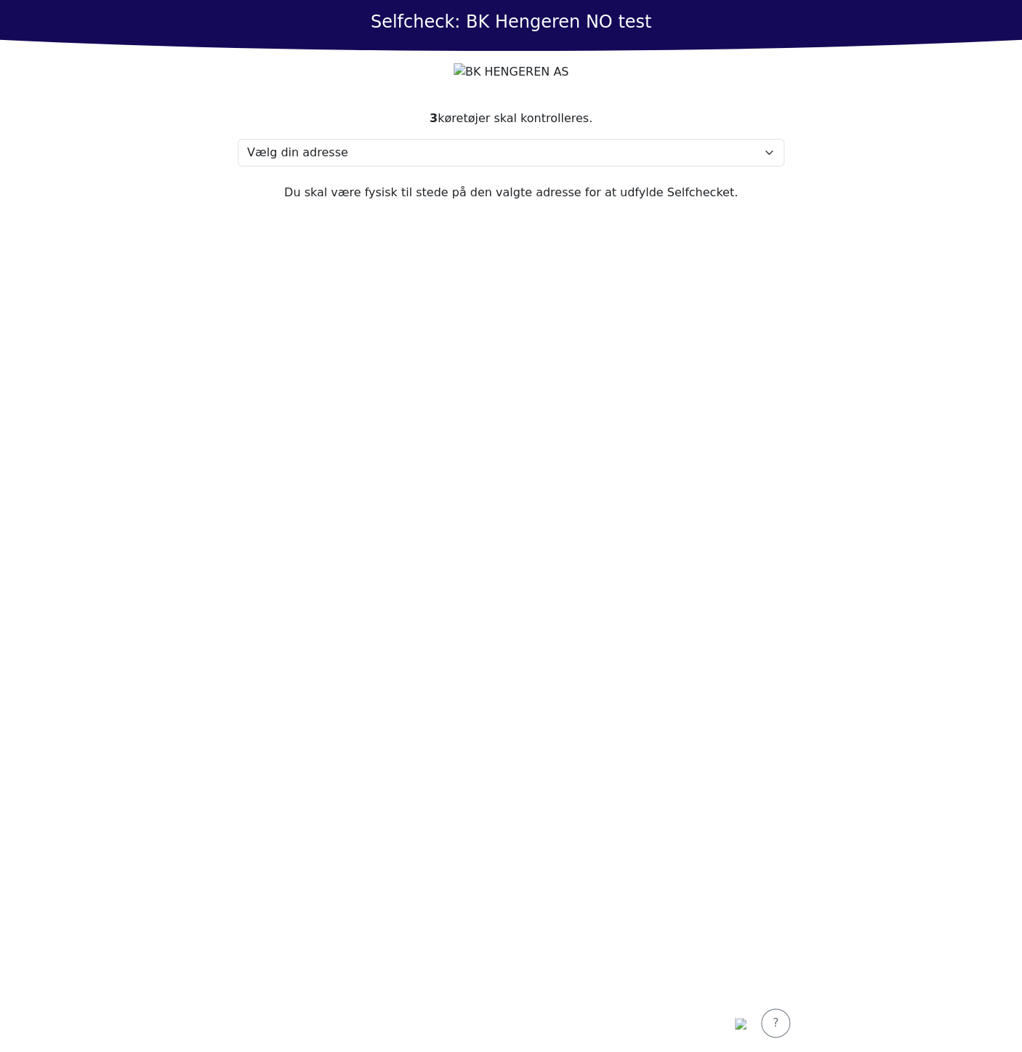
click at [617, 351] on section "3 køretøjer skal kontrolleres. Vælg din adresse Test, 2400 Test Min adresse man…" at bounding box center [511, 543] width 582 height 902
click at [695, 166] on select "Vælg din adresse Test, 2400 Test Min adresse mangler" at bounding box center [511, 153] width 547 height 28
click at [778, 137] on section "3 køretøjer skal kontrolleres. Vælg din adresse Test, 2400 Test Min adresse man…" at bounding box center [511, 543] width 582 height 902
drag, startPoint x: 575, startPoint y: 186, endPoint x: 574, endPoint y: 194, distance: 8.1
click at [575, 166] on select "Vælg din adresse Test, 2400 Test Min adresse mangler" at bounding box center [511, 153] width 547 height 28
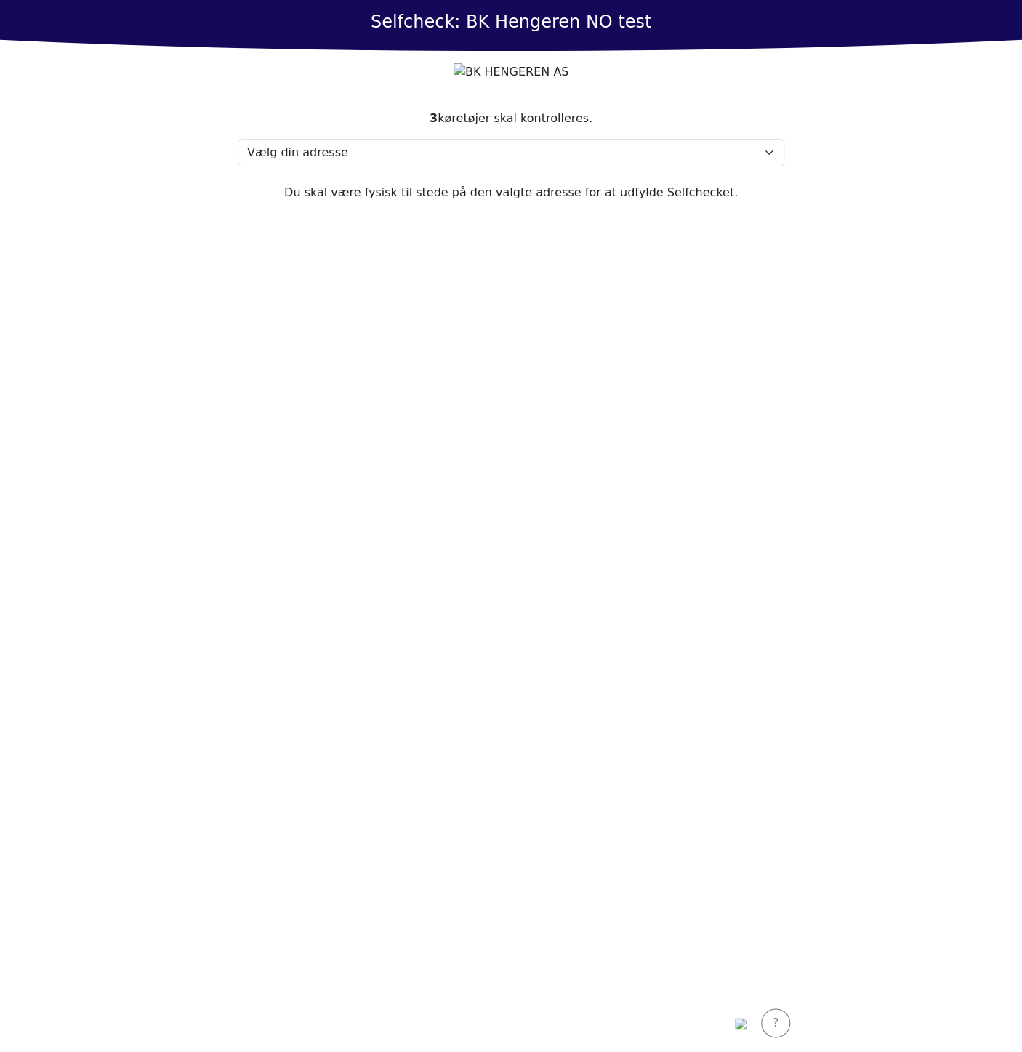
click at [581, 514] on section "3 køretøjer skal kontrolleres. Vælg din adresse Test, 2400 Test Min adresse man…" at bounding box center [511, 543] width 582 height 902
click at [488, 166] on select "Vælg din adresse Test, 2400 Test Min adresse mangler" at bounding box center [511, 153] width 547 height 28
select select "4738"
click at [238, 166] on select "Vælg din adresse Test, 2400 Test Min adresse mangler" at bounding box center [511, 153] width 547 height 28
click at [500, 1026] on div "Fortsæt" at bounding box center [511, 1022] width 64 height 17
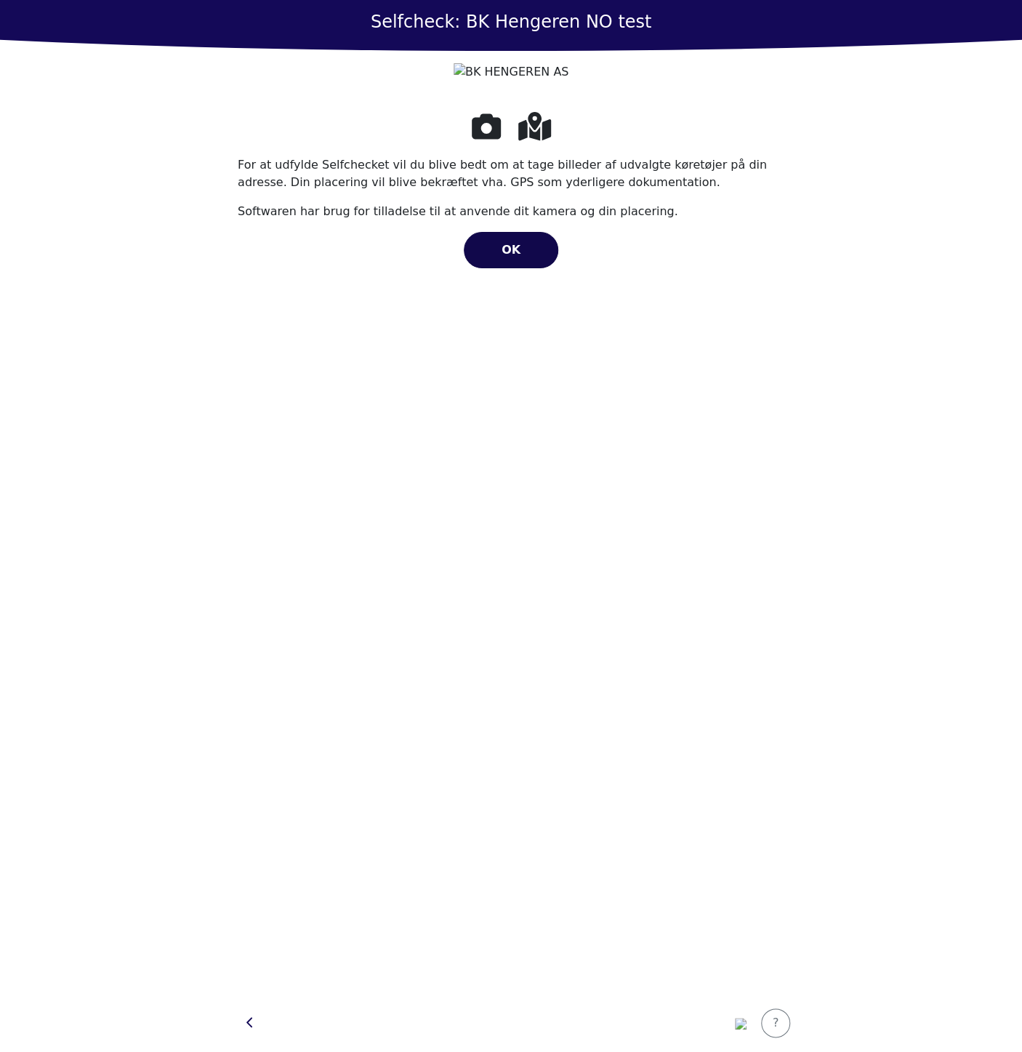
click at [511, 257] on span "OK" at bounding box center [511, 250] width 19 height 14
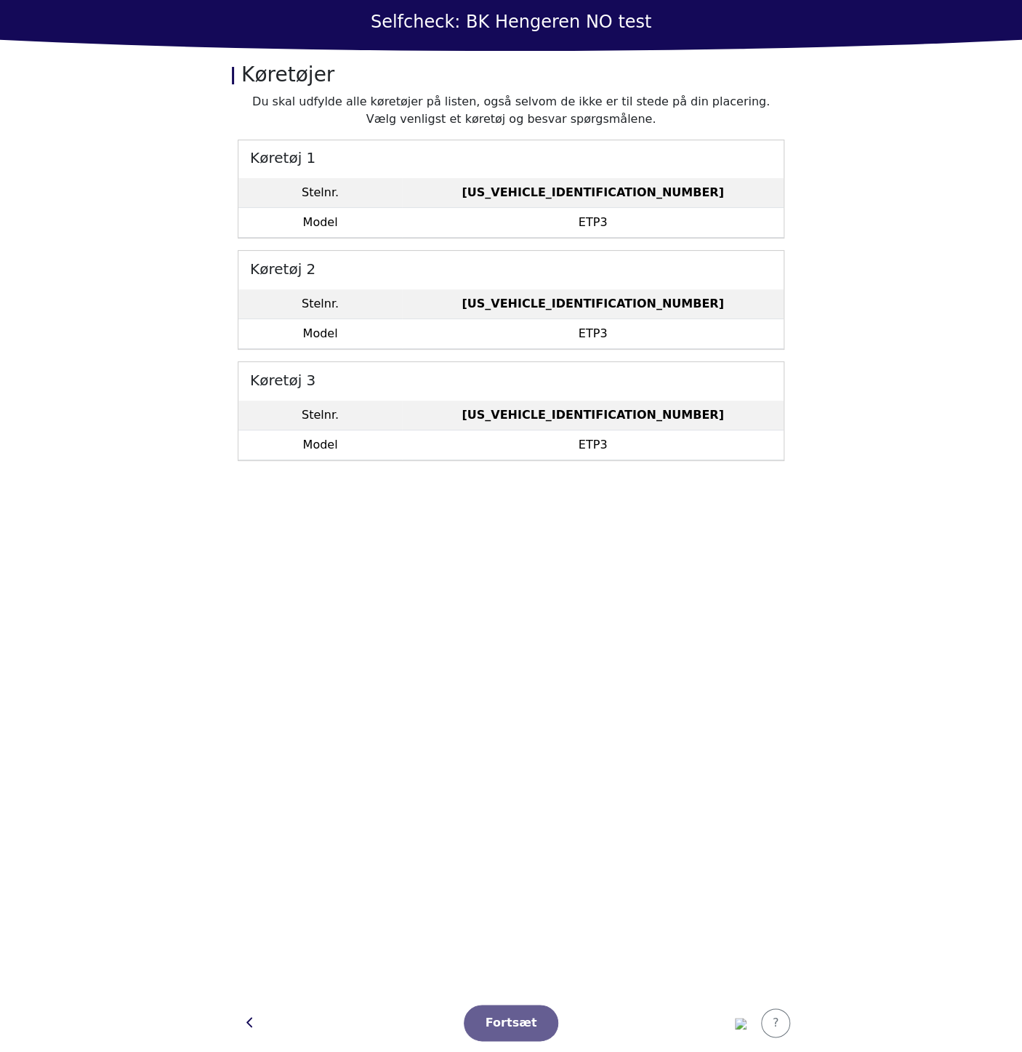
click at [464, 171] on h5 "Køretøj 1" at bounding box center [510, 156] width 545 height 33
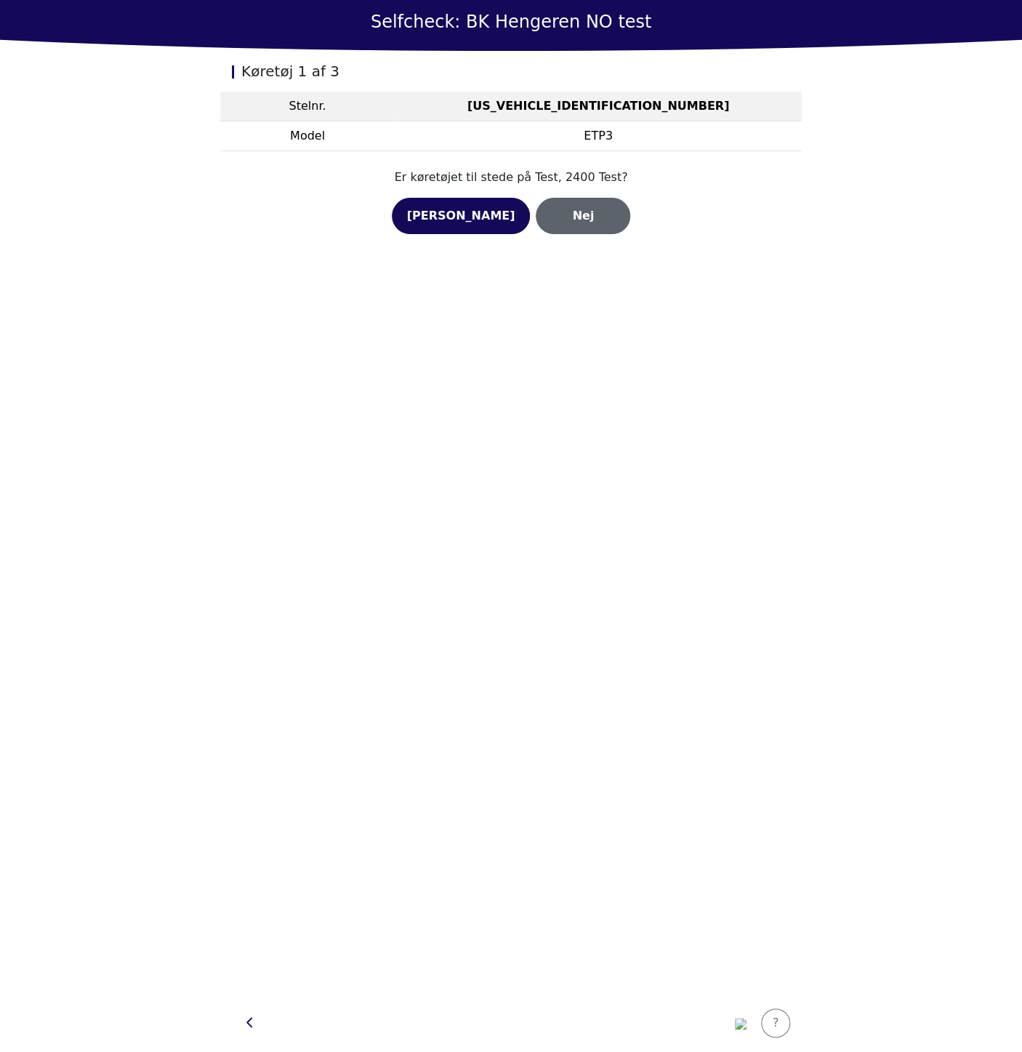
click at [554, 224] on button "Nej" at bounding box center [583, 216] width 94 height 36
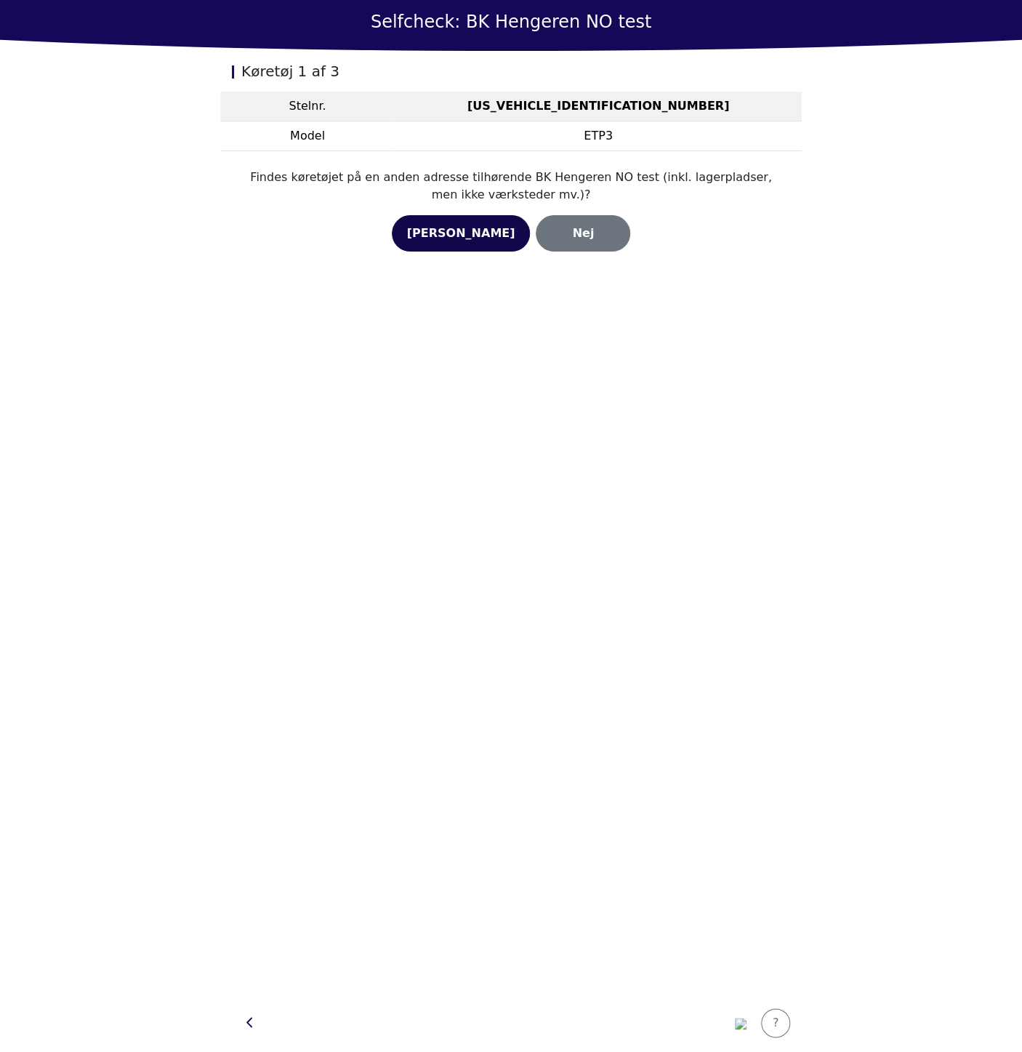
click at [465, 244] on button "Ja" at bounding box center [461, 233] width 139 height 36
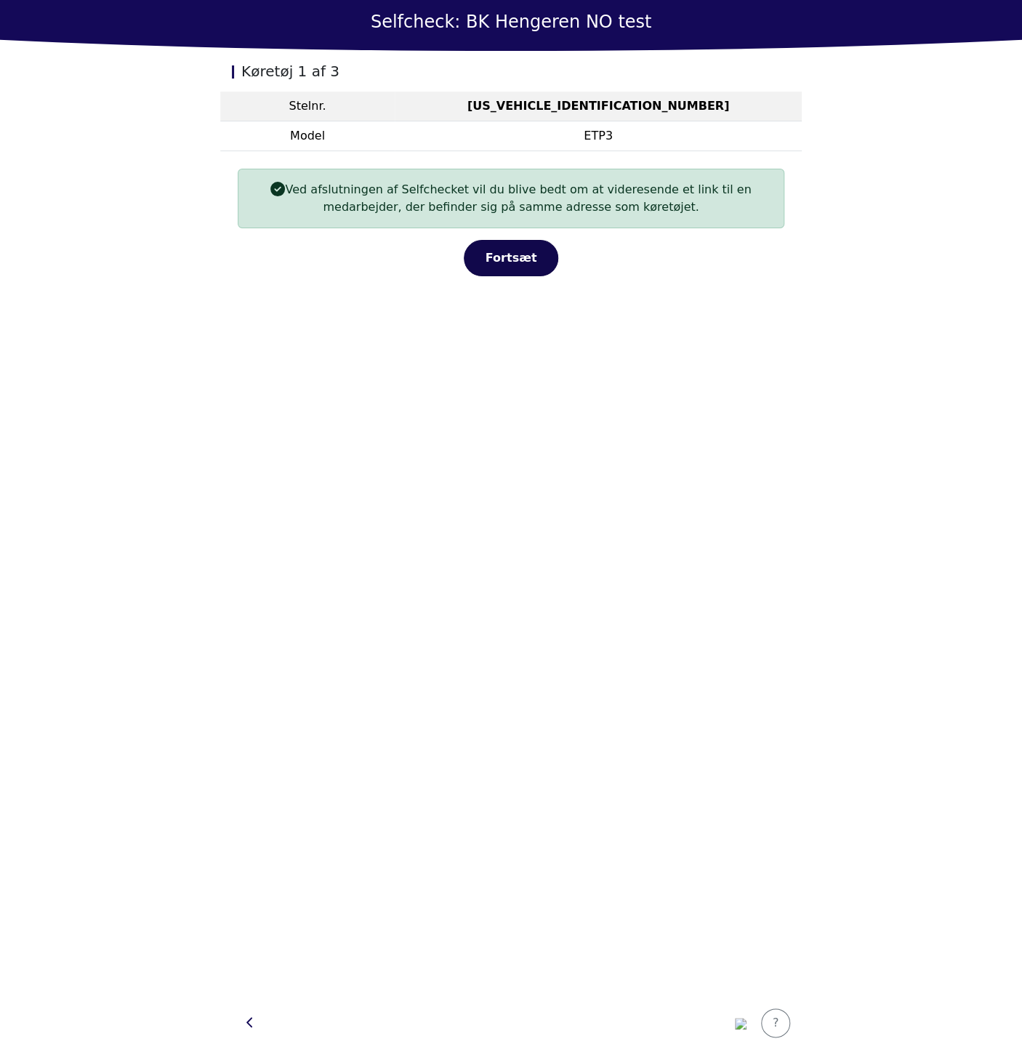
click at [502, 265] on div "Fortsæt" at bounding box center [511, 257] width 64 height 17
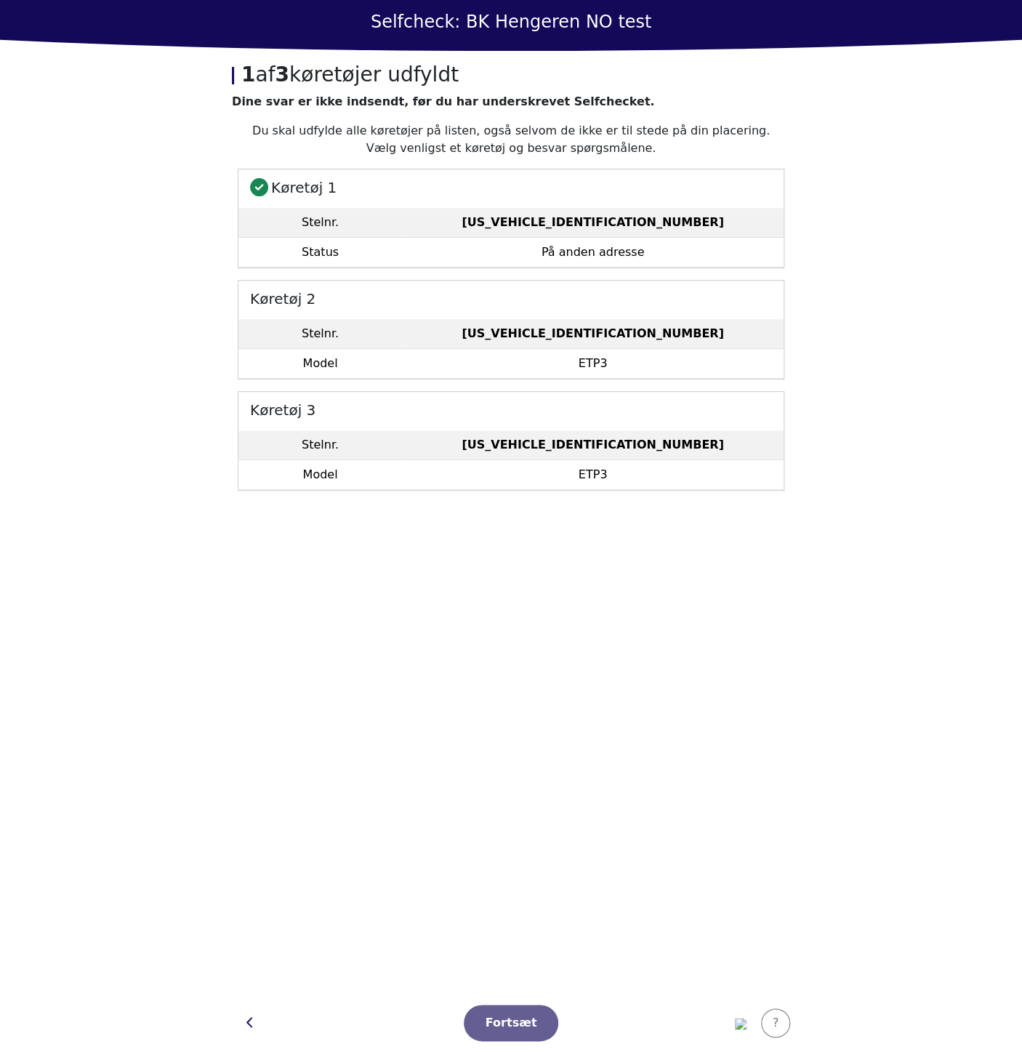
click at [526, 244] on td "På anden adresse" at bounding box center [593, 253] width 382 height 30
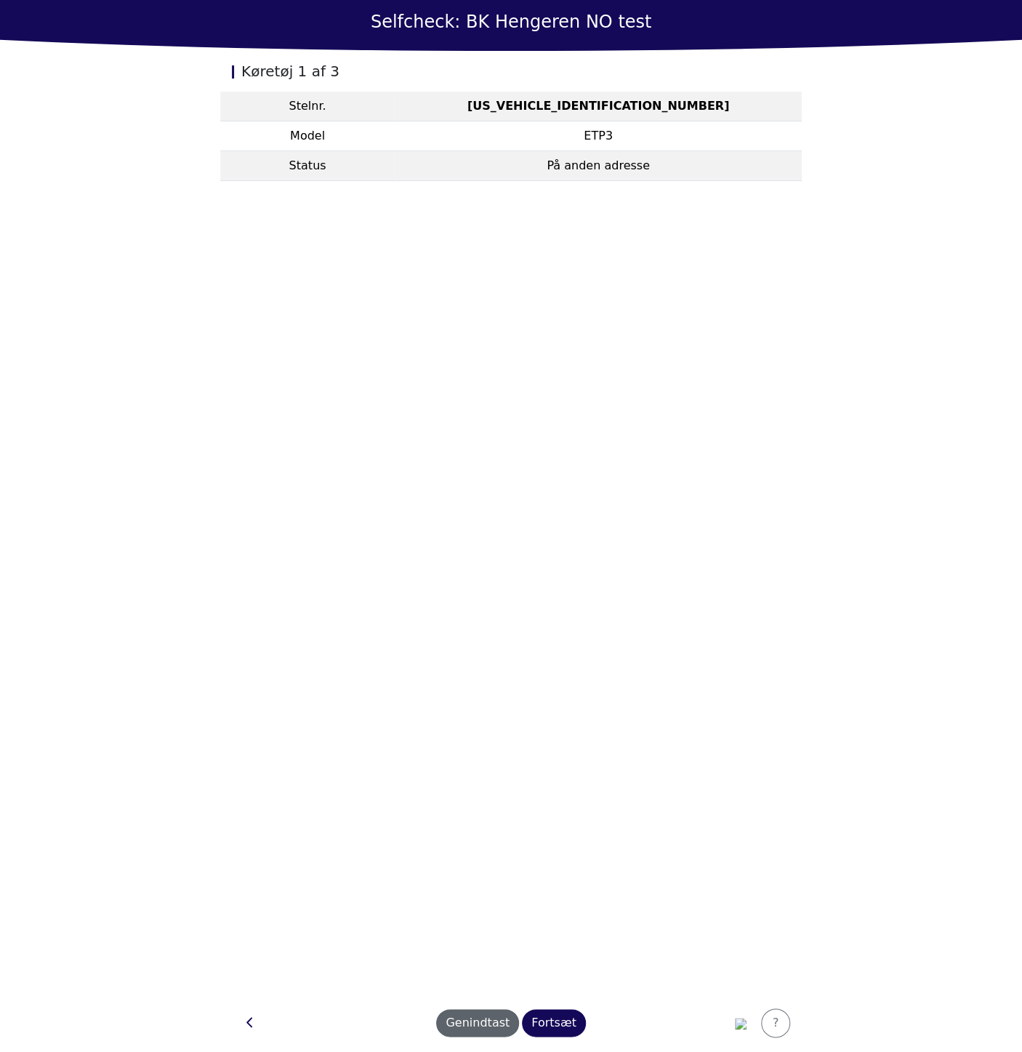
click at [505, 1027] on div "Genindtast" at bounding box center [478, 1022] width 64 height 17
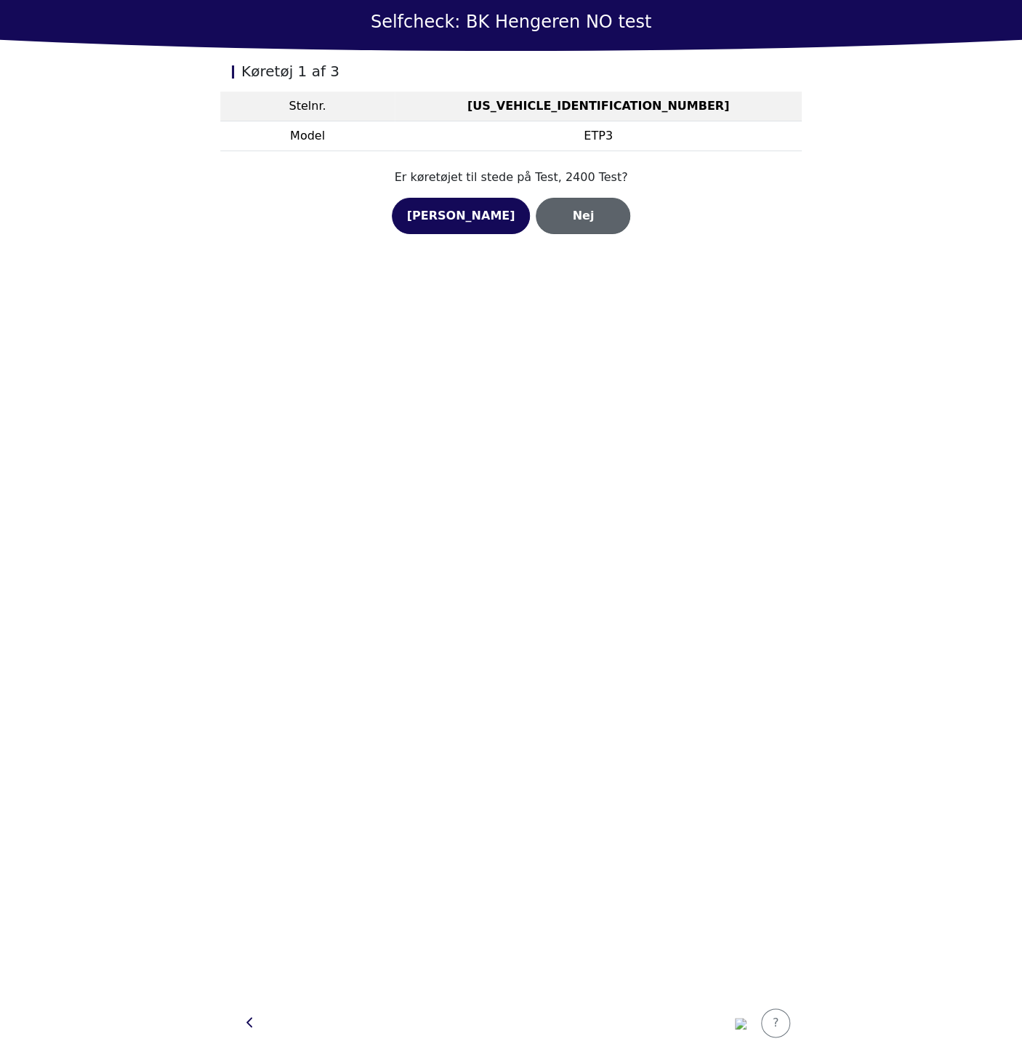
click at [563, 211] on div "Nej" at bounding box center [583, 215] width 64 height 17
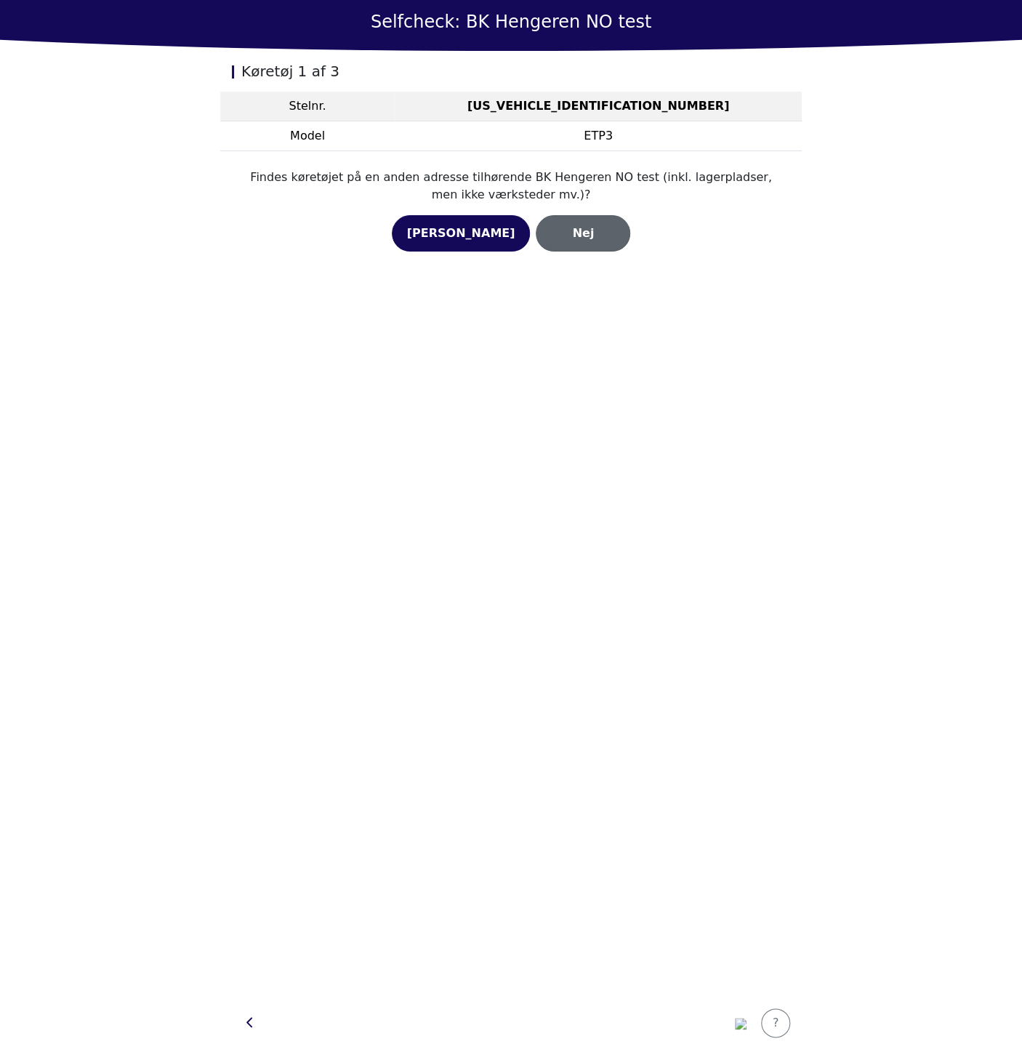
click at [571, 240] on div "Nej" at bounding box center [583, 233] width 64 height 17
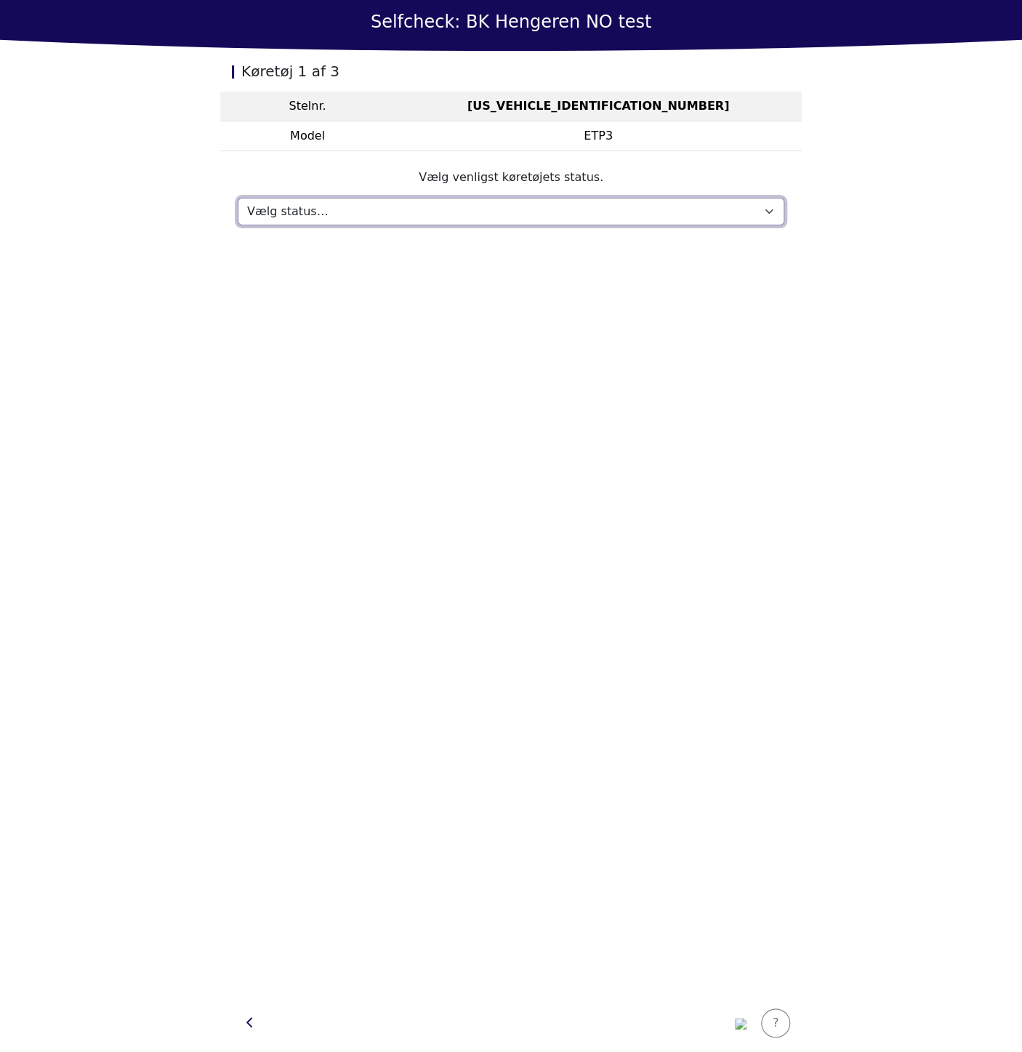
click at [563, 202] on select "Vælg status… Vedligeholdelse Solgt og leveret Ikke modtaget På prøvetur Mangler" at bounding box center [511, 212] width 547 height 28
click at [735, 1023] on img "button" at bounding box center [741, 1024] width 12 height 12
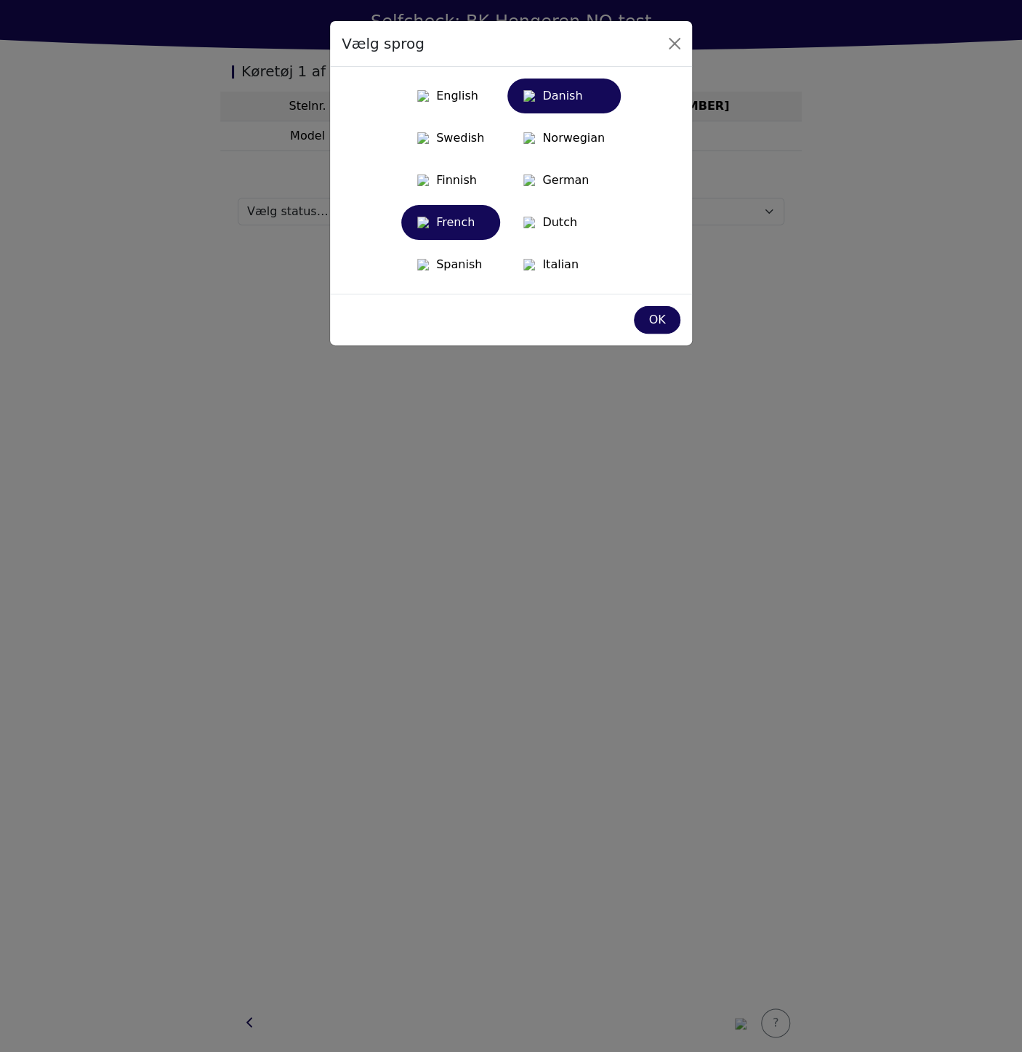
click at [442, 234] on div "French" at bounding box center [450, 222] width 81 height 26
click at [294, 210] on div "Choisir la langue English Danish Swedish Norwegian Finnish German French Dutch …" at bounding box center [511, 526] width 1022 height 1052
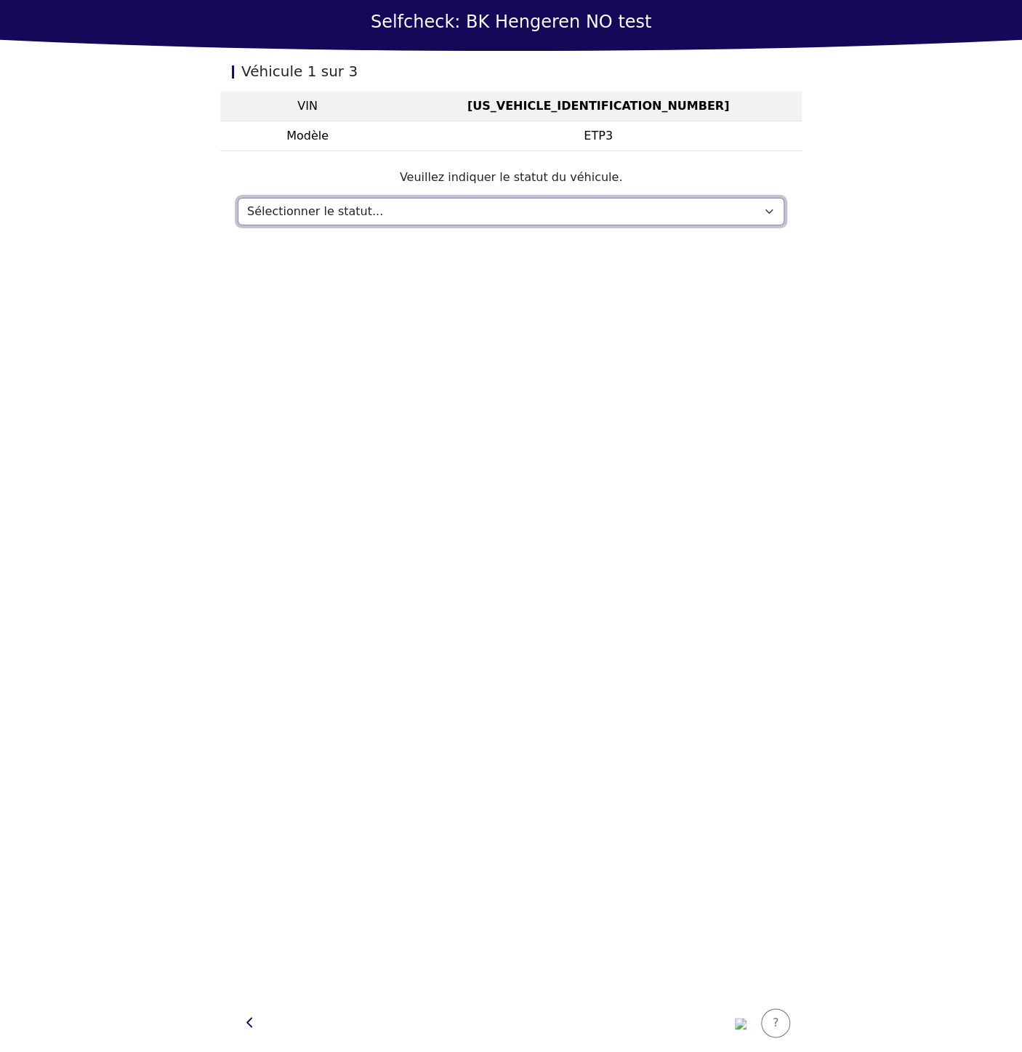
click at [291, 212] on select "Sélectionner le statut... Entretien Vendu et livré Non reçu En essai routier Ma…" at bounding box center [511, 212] width 547 height 28
click at [741, 1029] on img "button" at bounding box center [741, 1024] width 12 height 12
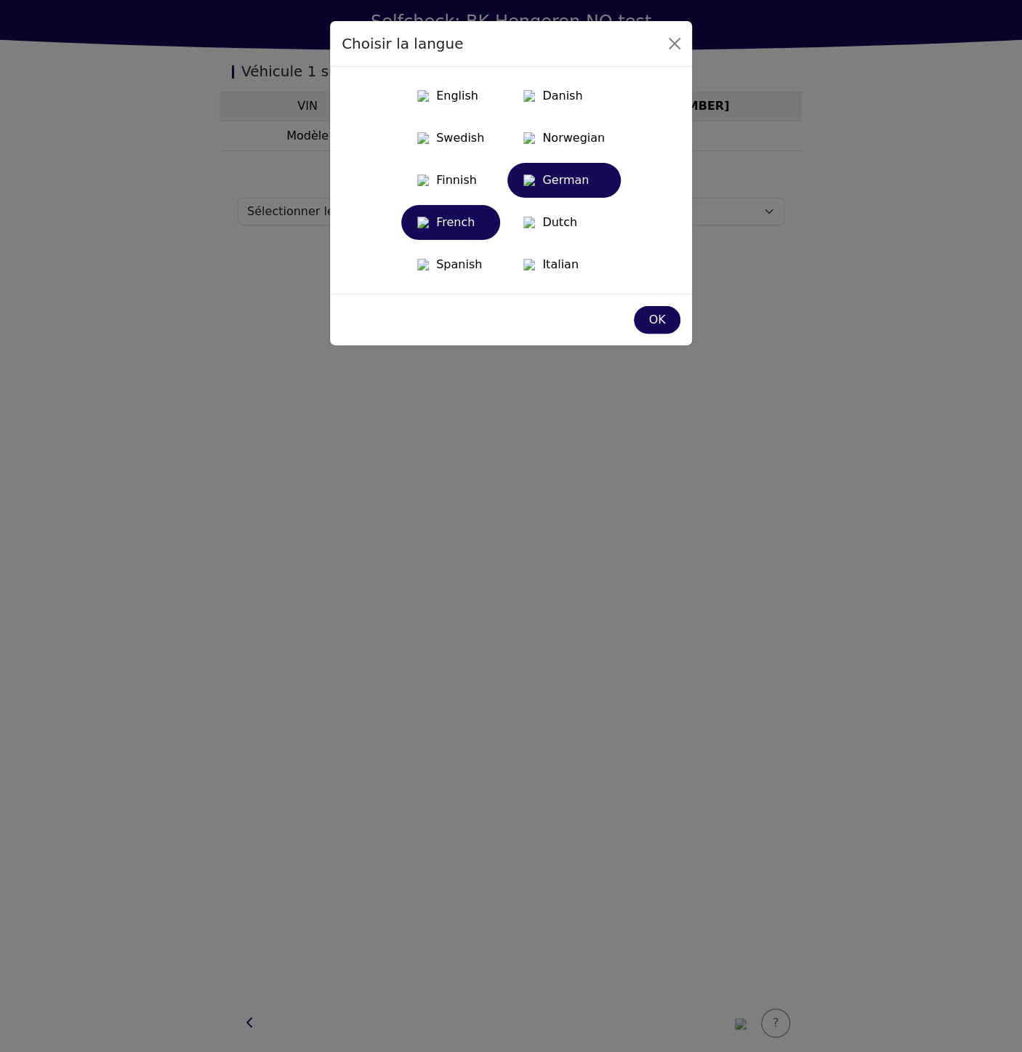
click at [583, 178] on div "German" at bounding box center [564, 180] width 96 height 26
click at [448, 198] on button "Finnish" at bounding box center [450, 180] width 99 height 35
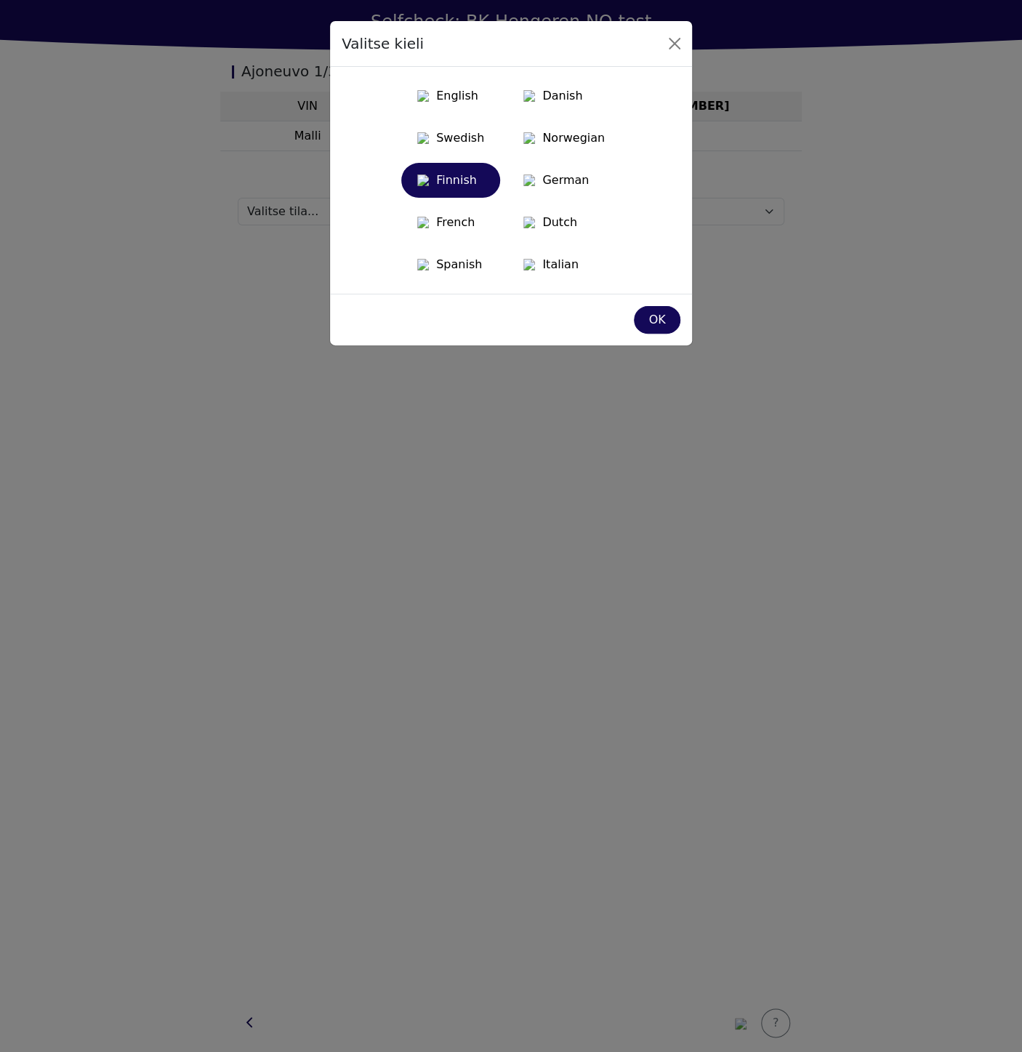
click at [285, 214] on div "Valitse kieli English Danish Swedish Norwegian Finnish German French Dutch Span…" at bounding box center [511, 526] width 1022 height 1052
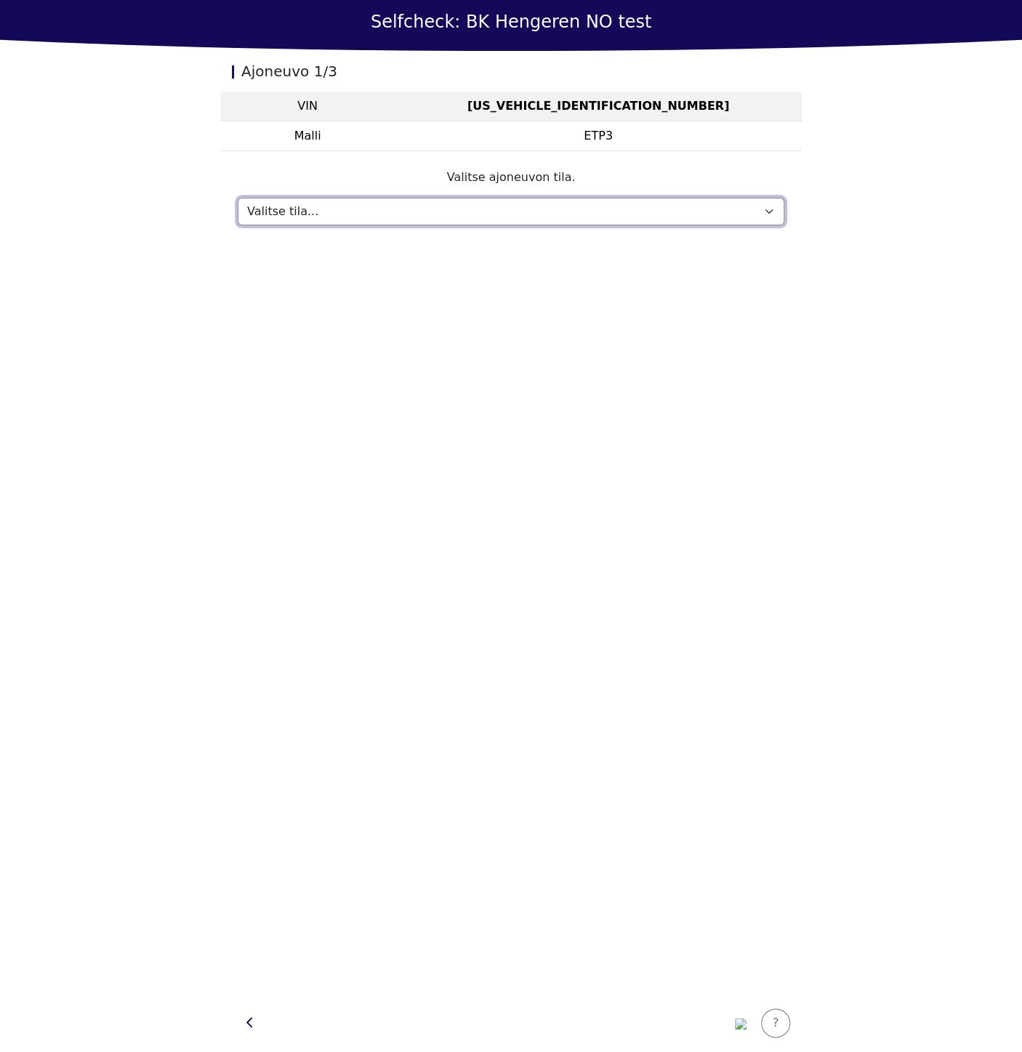
click at [270, 211] on select "Valitse tila... Huolto Myyty ja toimitettu Ei vastaanotettu Koeajossa Puuttuu" at bounding box center [511, 212] width 547 height 28
click at [801, 185] on section "Valitse ajoneuvon tila. Valitse tila... Huolto Myyty ja toimitettu Ei vastaanot…" at bounding box center [511, 197] width 582 height 92
click at [744, 1020] on img "button" at bounding box center [741, 1024] width 12 height 12
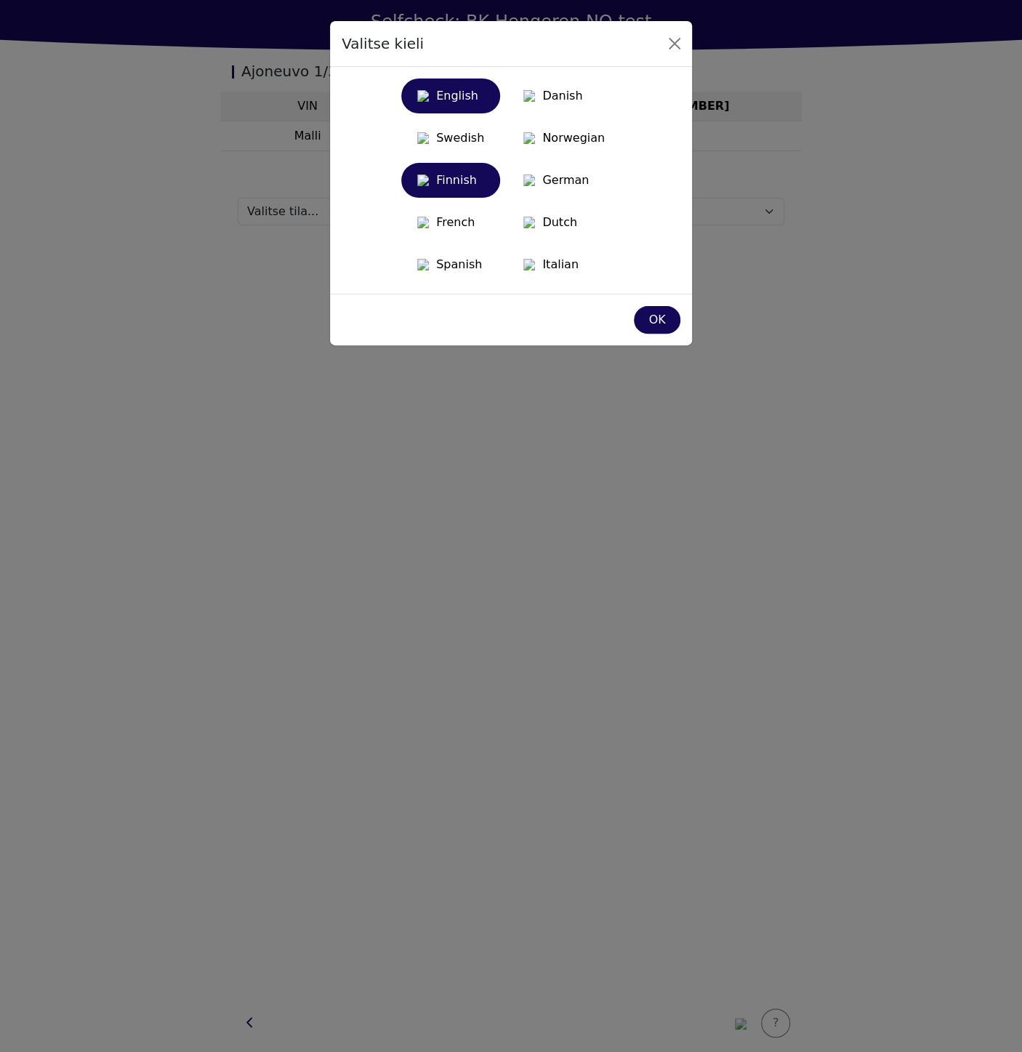
click at [454, 95] on div "English" at bounding box center [450, 96] width 81 height 26
click at [286, 217] on div "Choose language English Danish Swedish Norwegian Finnish German French Dutch Sp…" at bounding box center [511, 526] width 1022 height 1052
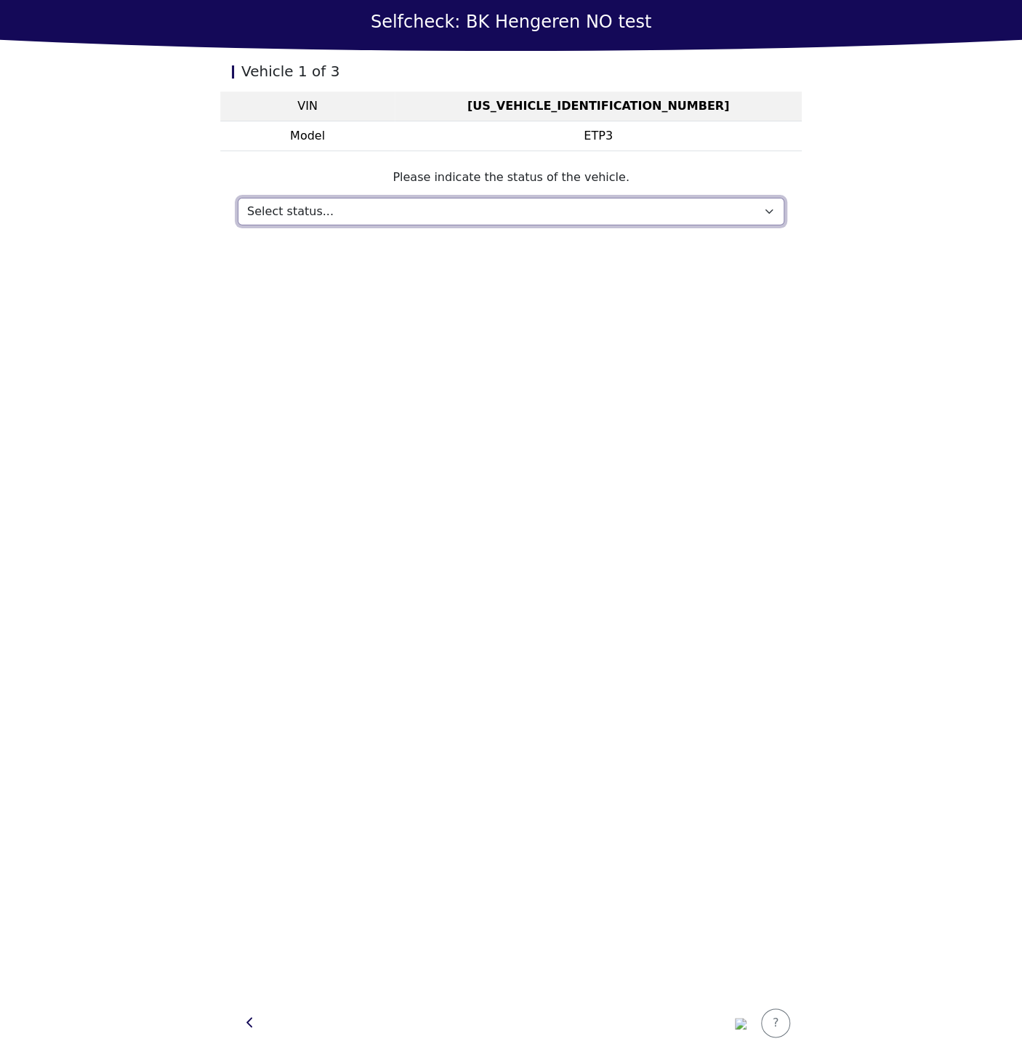
click at [305, 207] on select "Select status... Maintenance Sold and delivered Not received In test drive Miss…" at bounding box center [511, 212] width 547 height 28
click at [317, 747] on div "Vehicle 1 of 3 VIN LC0CE4DB3M0074283 Model ETP3 Please indicate the status of t…" at bounding box center [511, 522] width 582 height 943
click at [253, 1031] on button "button" at bounding box center [250, 1022] width 36 height 35
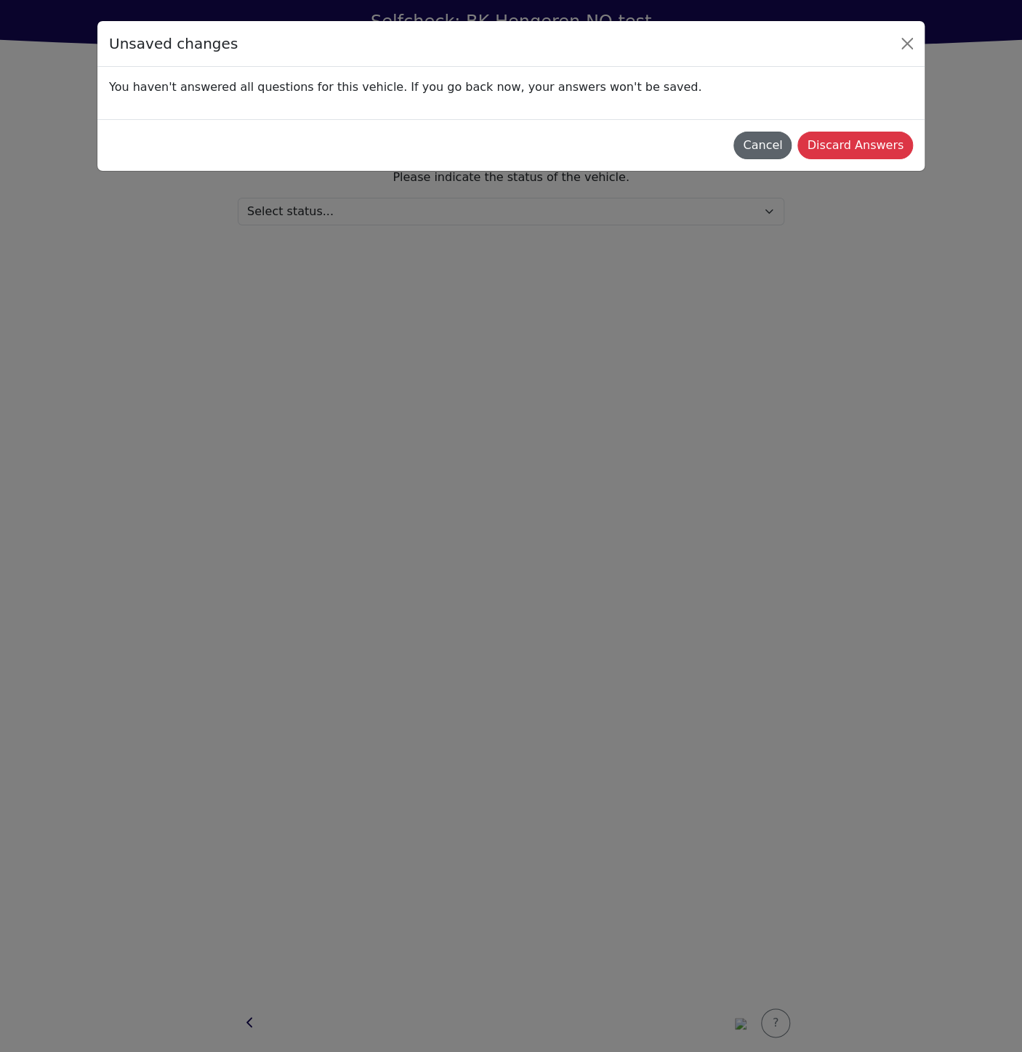
click at [782, 140] on div "Cancel" at bounding box center [762, 145] width 39 height 17
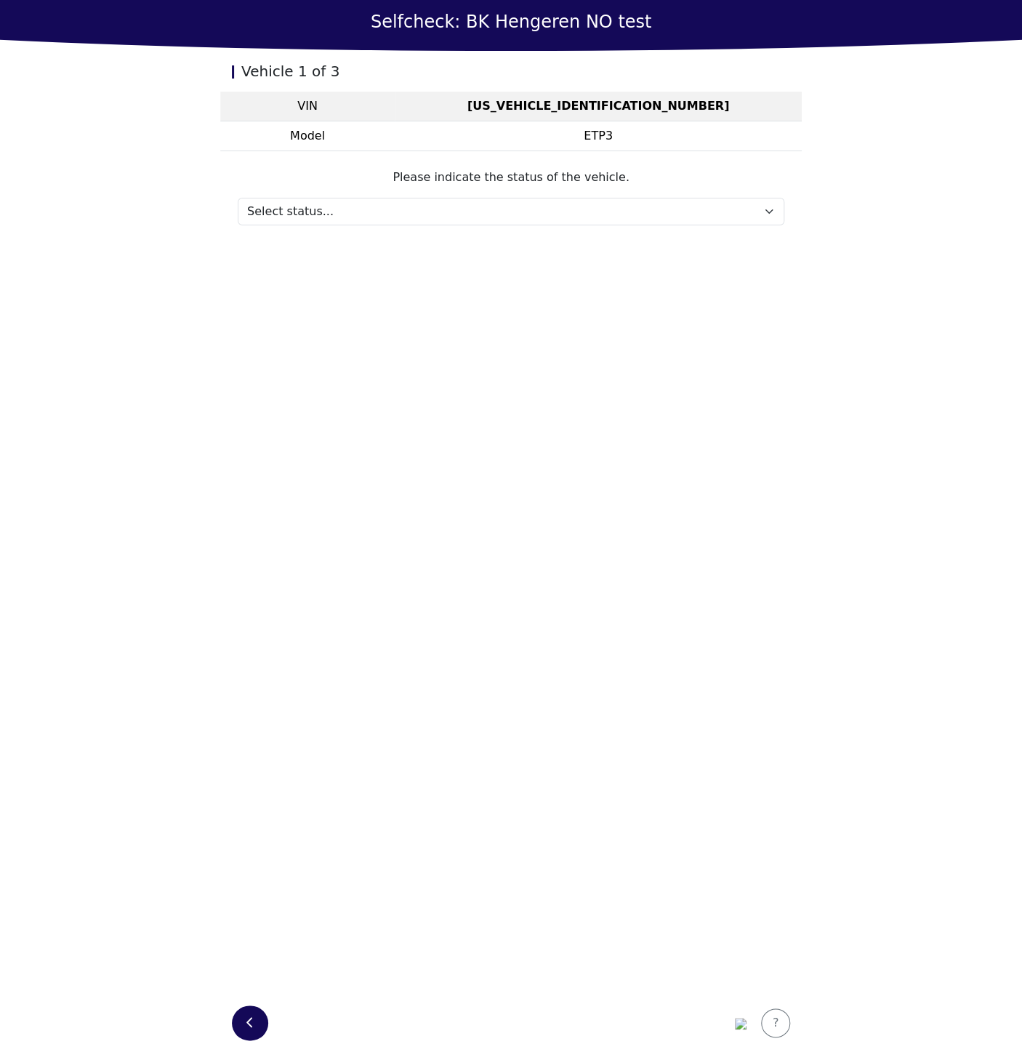
click at [253, 1017] on icon "button" at bounding box center [249, 1022] width 7 height 12
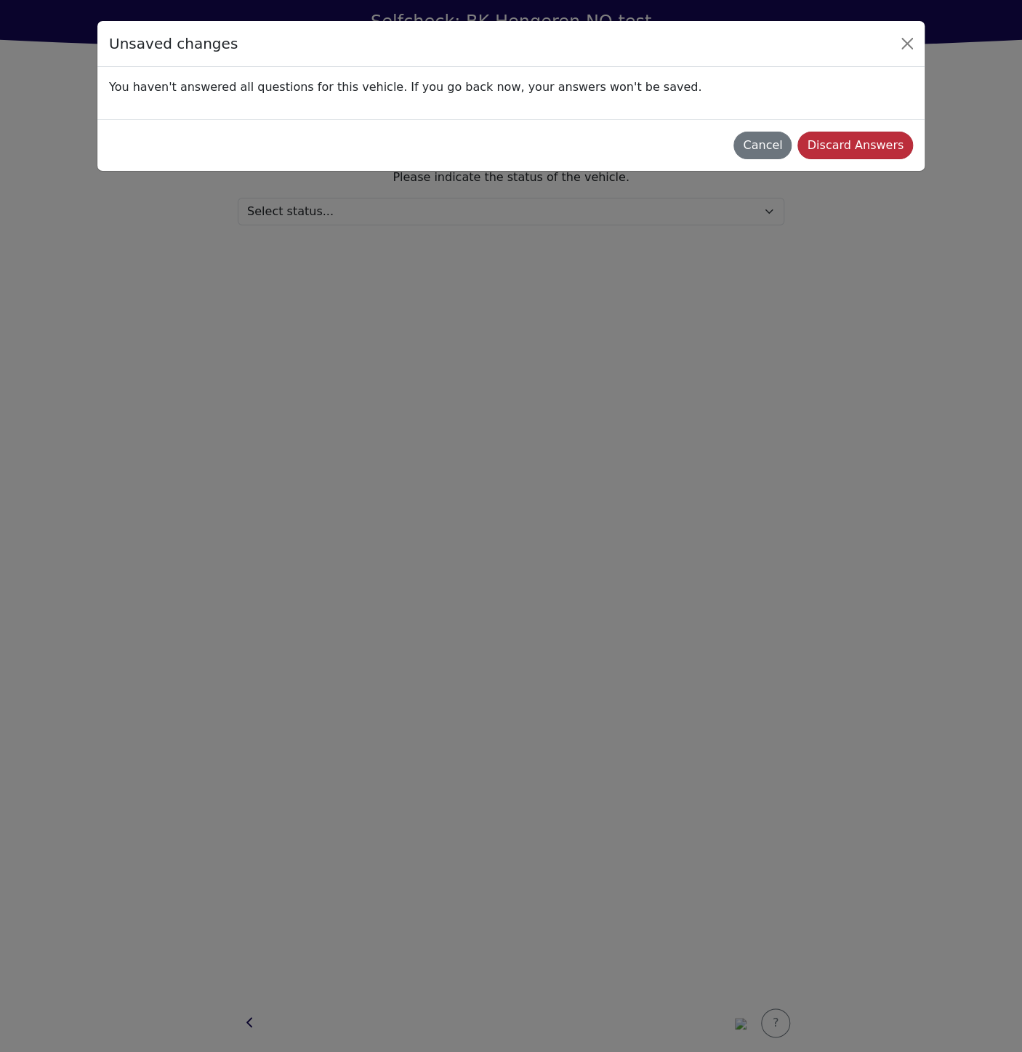
click at [848, 145] on div "Discard Answers" at bounding box center [855, 145] width 97 height 17
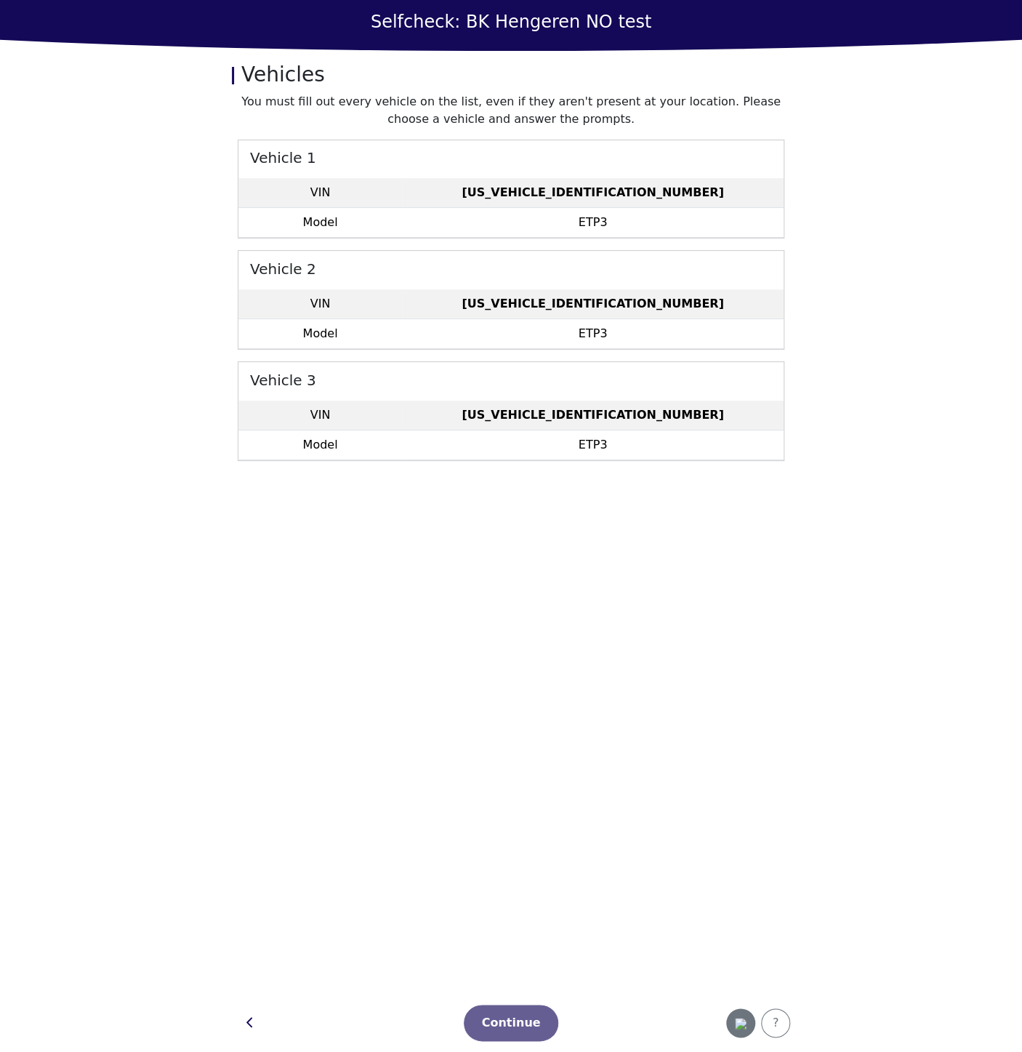
click at [728, 1017] on div "button" at bounding box center [740, 1022] width 29 height 17
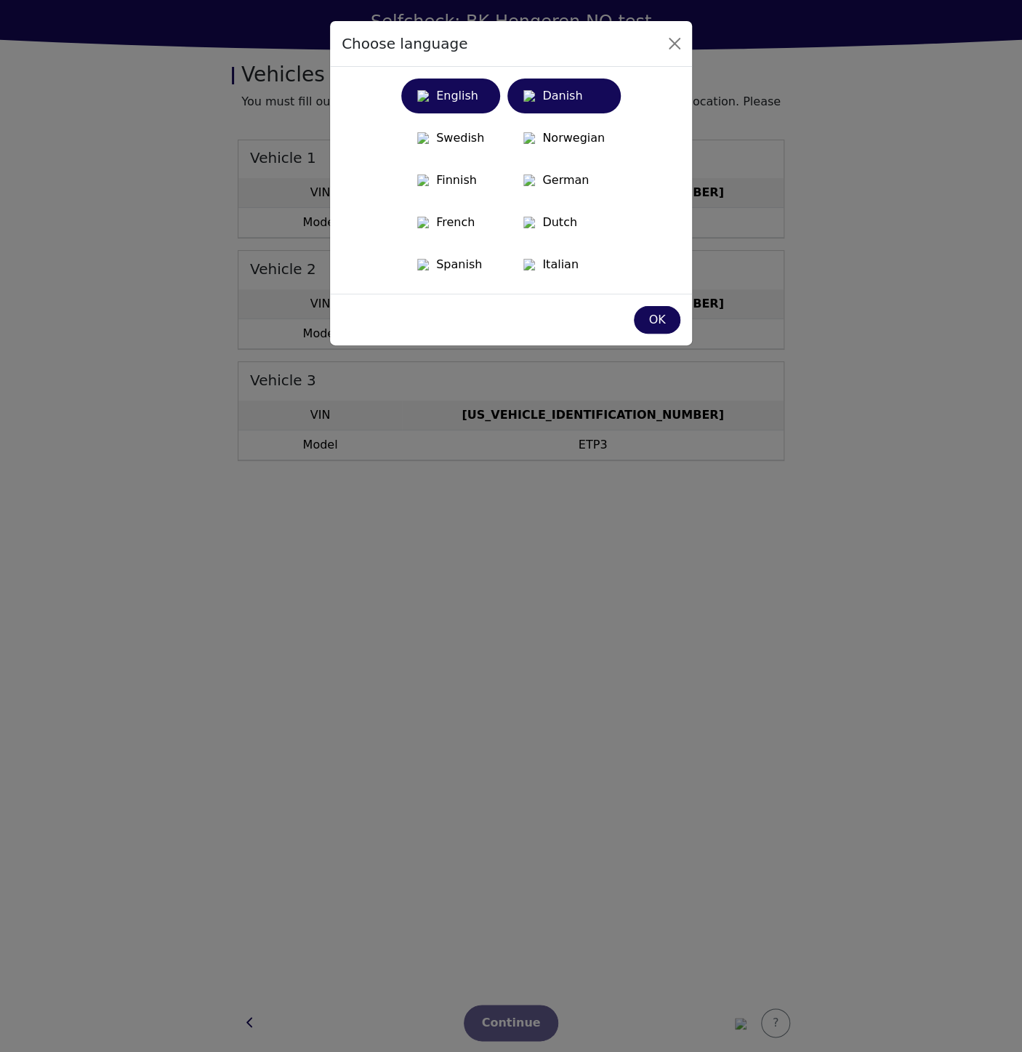
click at [582, 106] on div "Danish" at bounding box center [564, 96] width 96 height 26
click at [657, 329] on div "OK" at bounding box center [657, 319] width 28 height 17
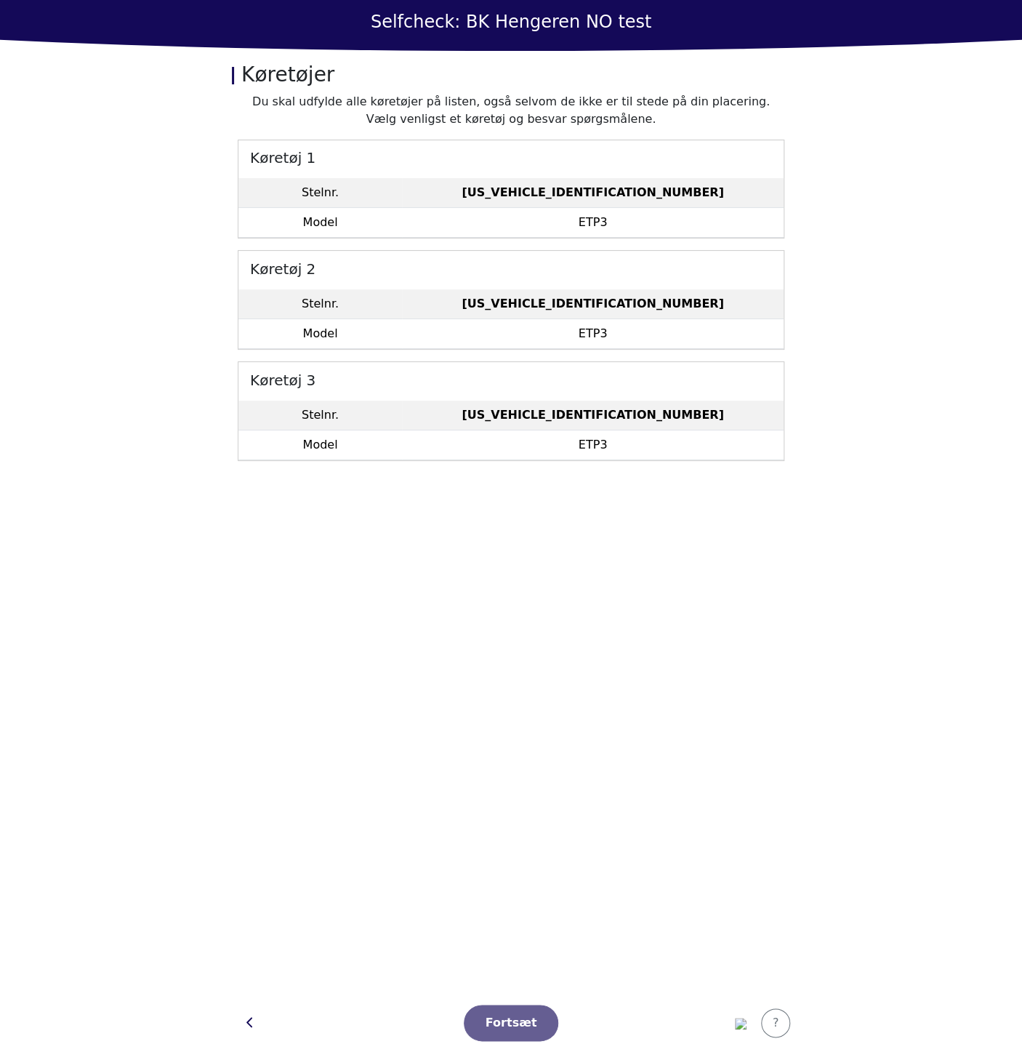
click at [678, 178] on td "LC0CE4DB3M0074283" at bounding box center [593, 193] width 382 height 30
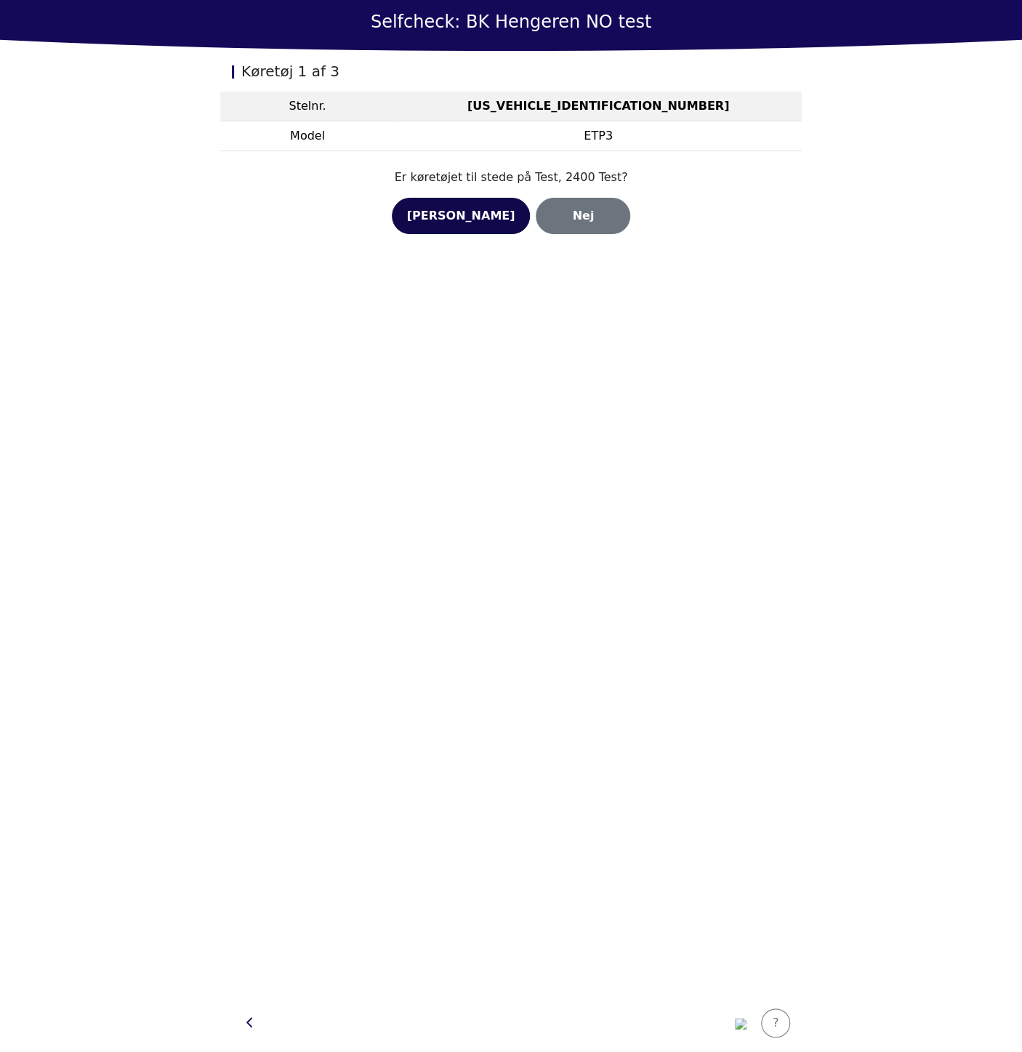
click at [472, 220] on div "Ja" at bounding box center [461, 215] width 108 height 17
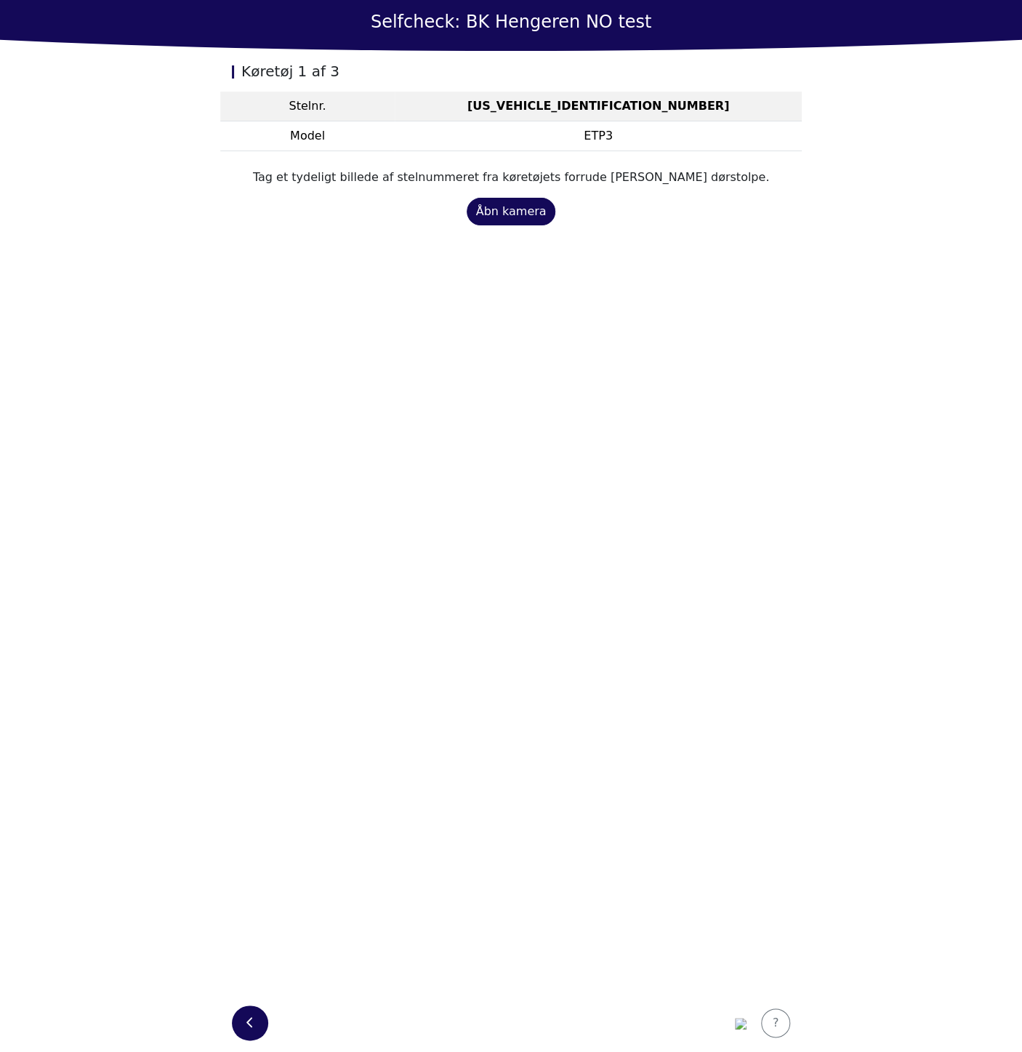
click at [251, 1031] on div "button" at bounding box center [249, 1022] width 7 height 17
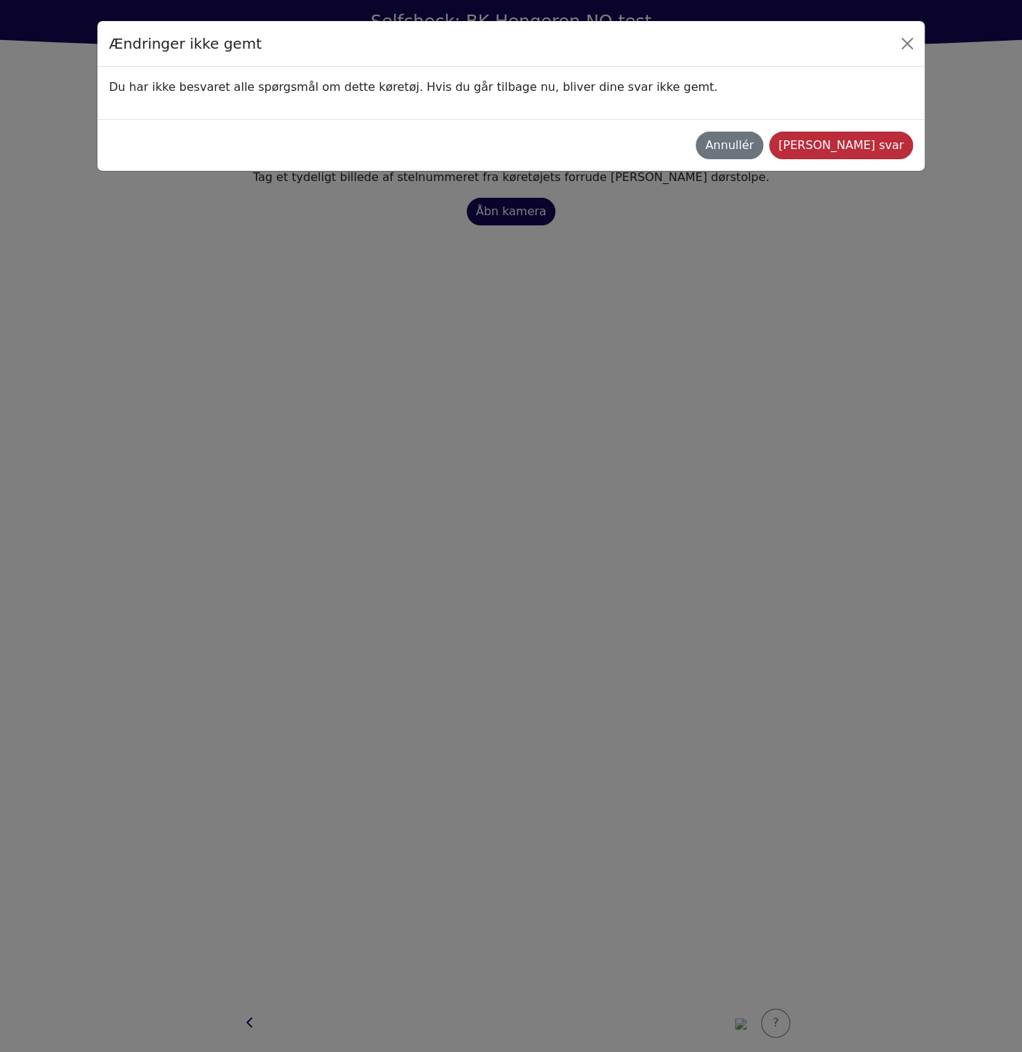
click at [872, 150] on div "Kassér svar" at bounding box center [841, 145] width 125 height 17
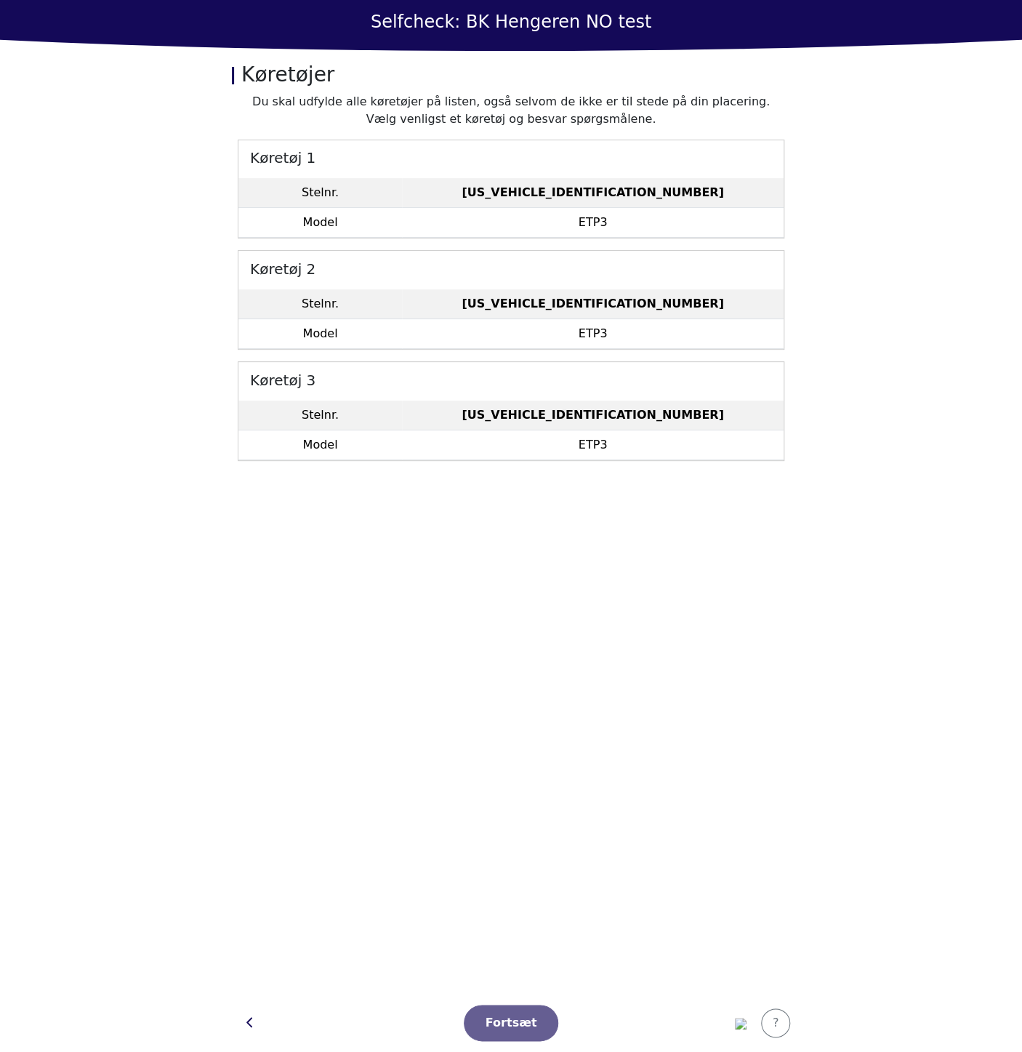
click at [701, 191] on td "LC0CE4DB3M0074283" at bounding box center [593, 193] width 382 height 30
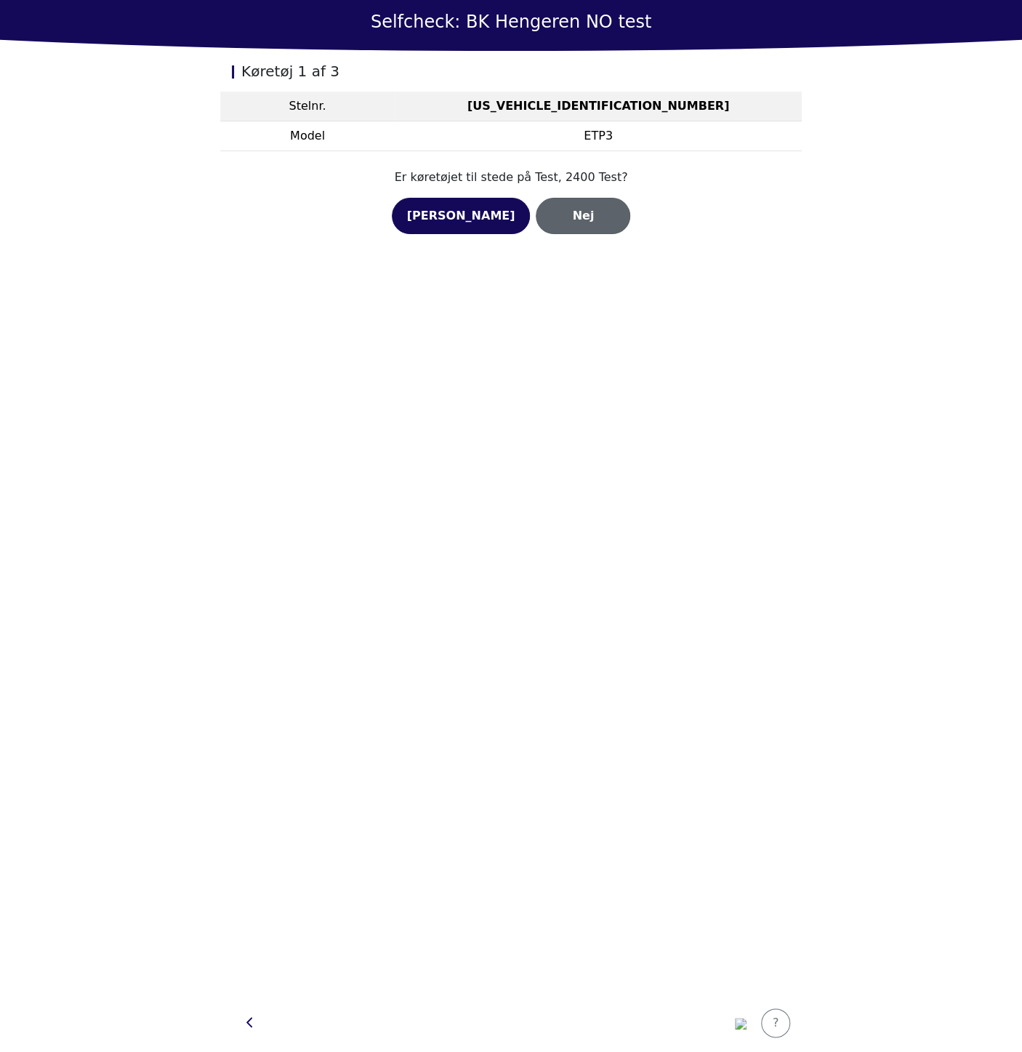
click at [596, 209] on button "Nej" at bounding box center [583, 216] width 94 height 36
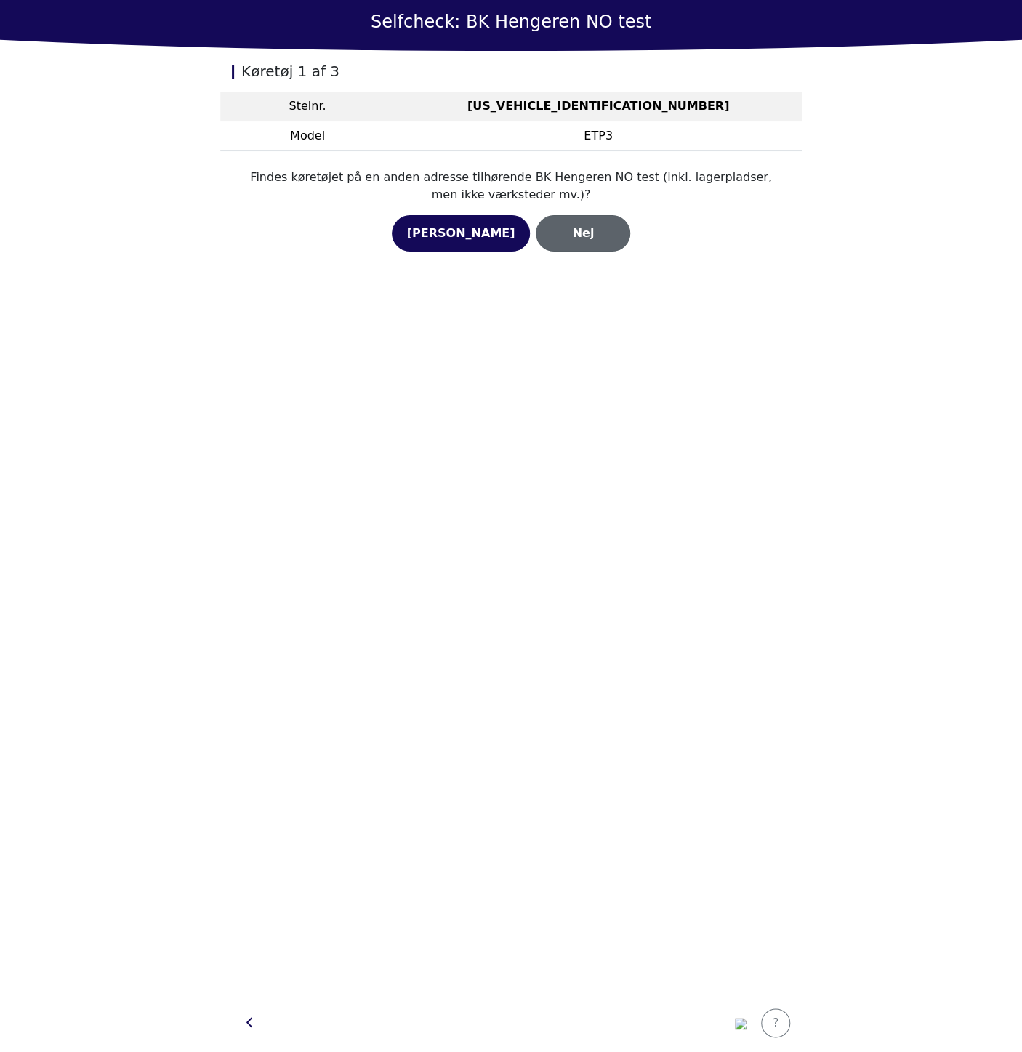
click at [579, 234] on div "Nej" at bounding box center [583, 233] width 64 height 17
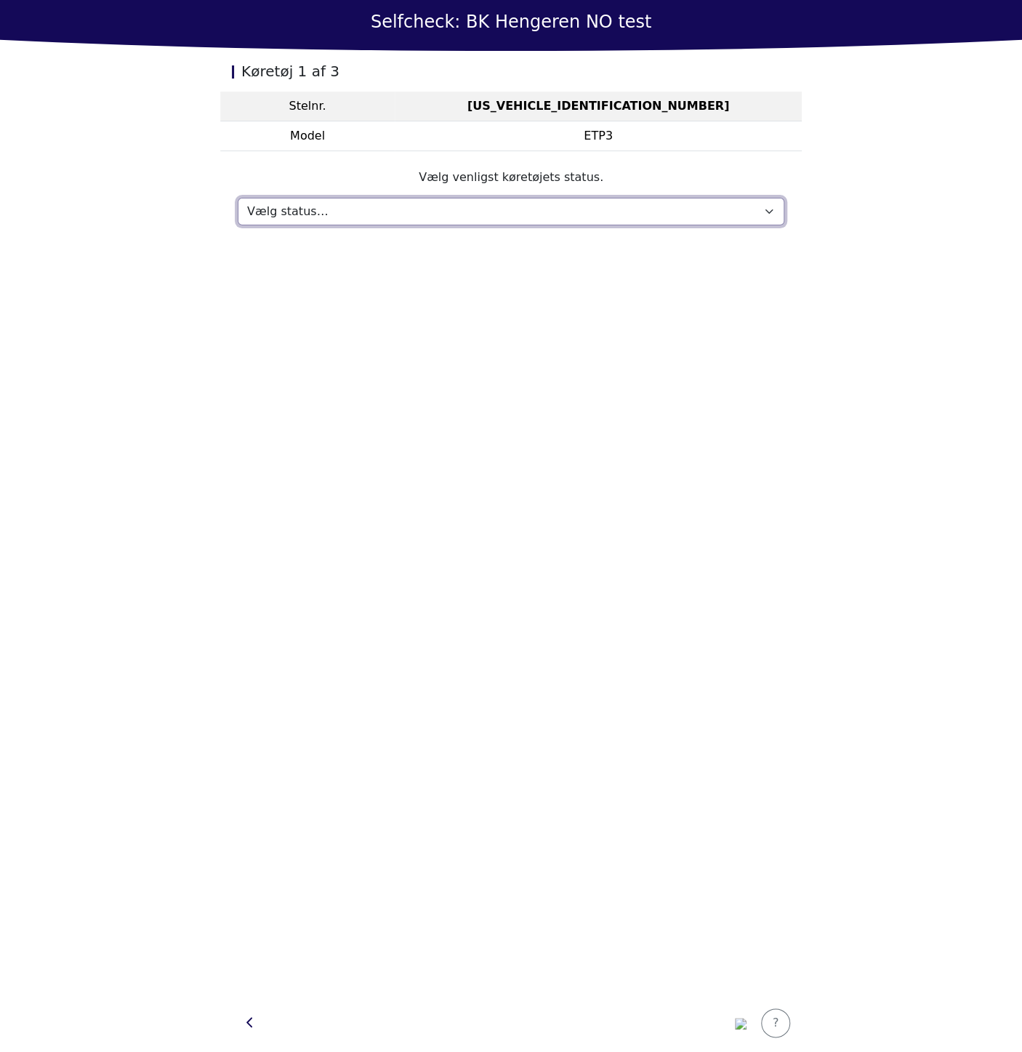
click at [582, 212] on select "Vælg status… Vedligeholdelse Solgt og leveret Ikke modtaget På prøvetur Mangler" at bounding box center [511, 212] width 547 height 28
select select "739"
click at [238, 198] on select "Vælg status… Vedligeholdelse Solgt og leveret Ikke modtaget På prøvetur Mangler" at bounding box center [511, 212] width 547 height 28
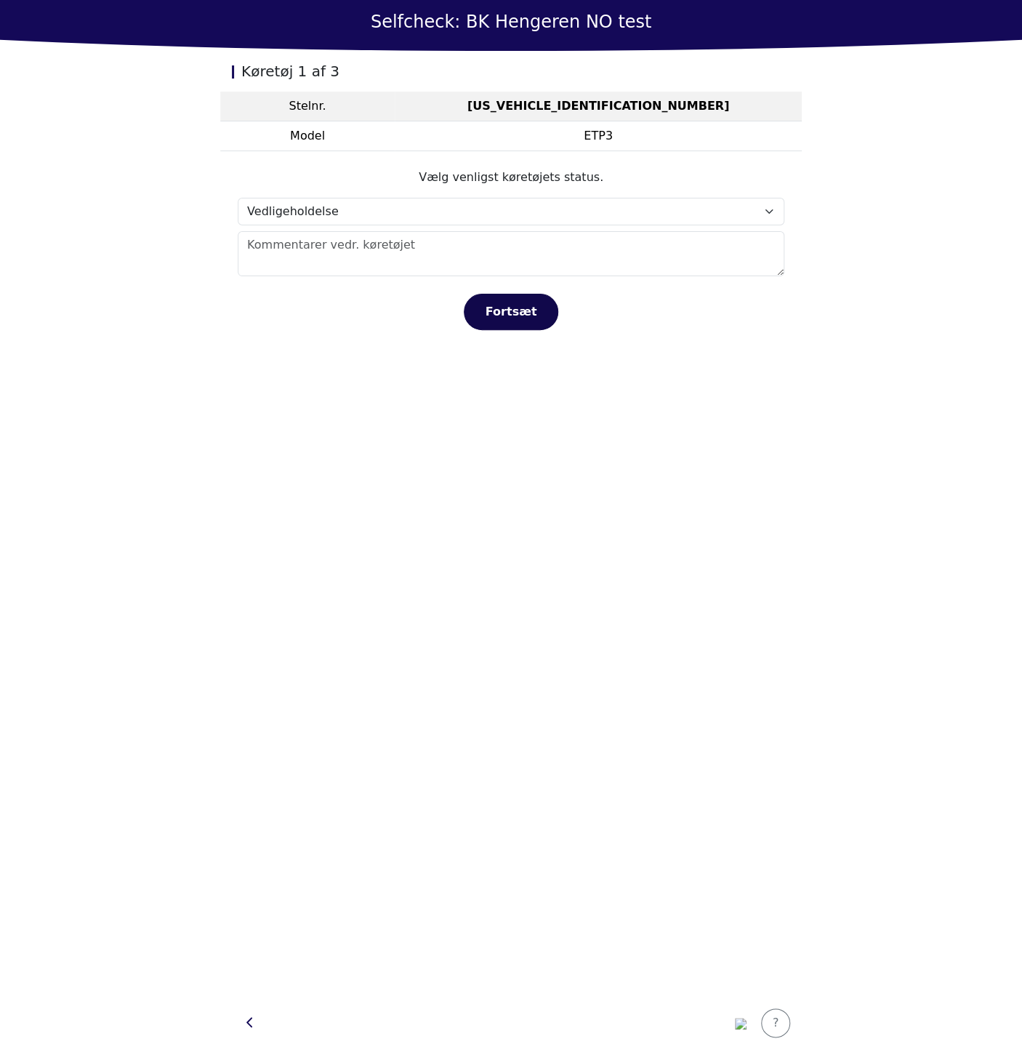
click at [509, 307] on div "Fortsæt" at bounding box center [511, 311] width 64 height 17
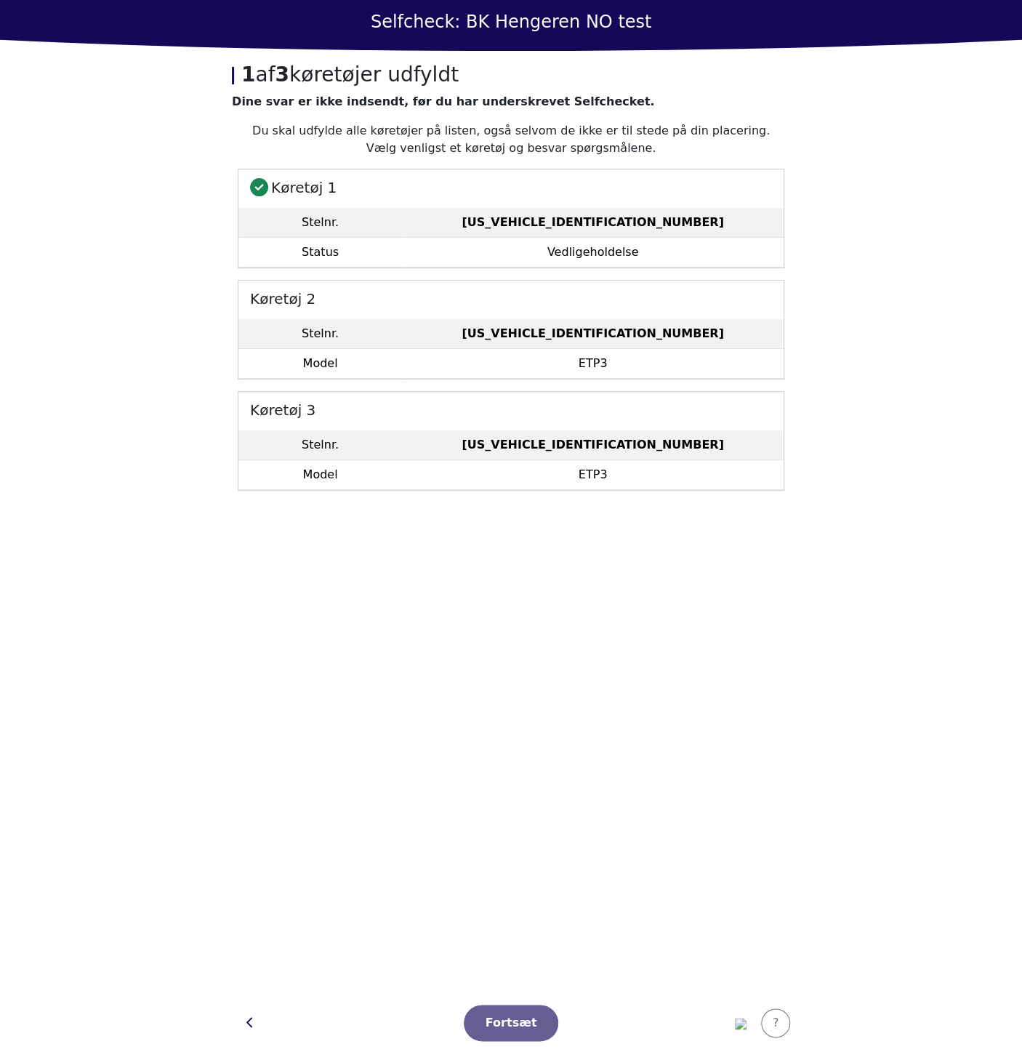
click at [582, 349] on td "ETP3" at bounding box center [593, 364] width 382 height 30
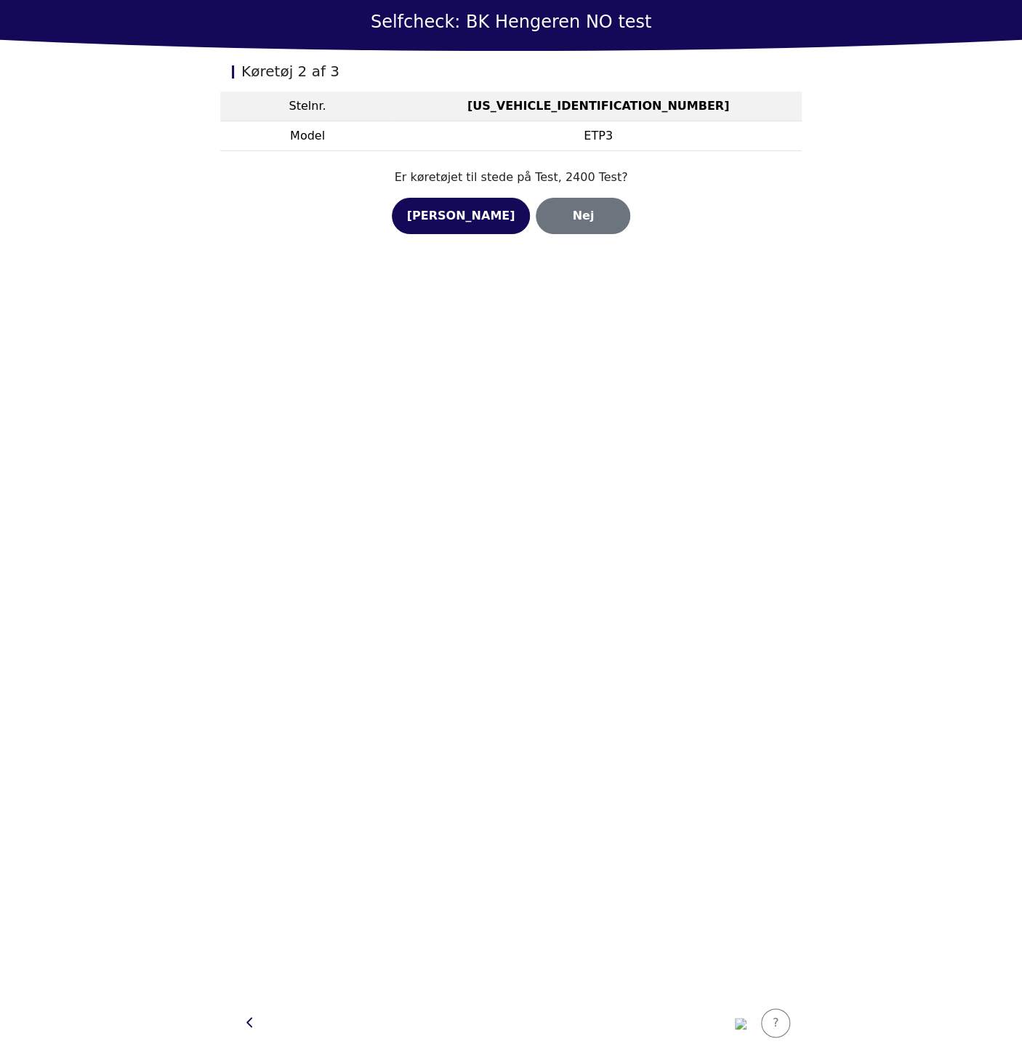
click at [552, 188] on div "Er køretøjet til stede på Test, 2400 Test? Ja Nej" at bounding box center [511, 201] width 547 height 65
click at [558, 213] on div "Nej" at bounding box center [583, 215] width 64 height 17
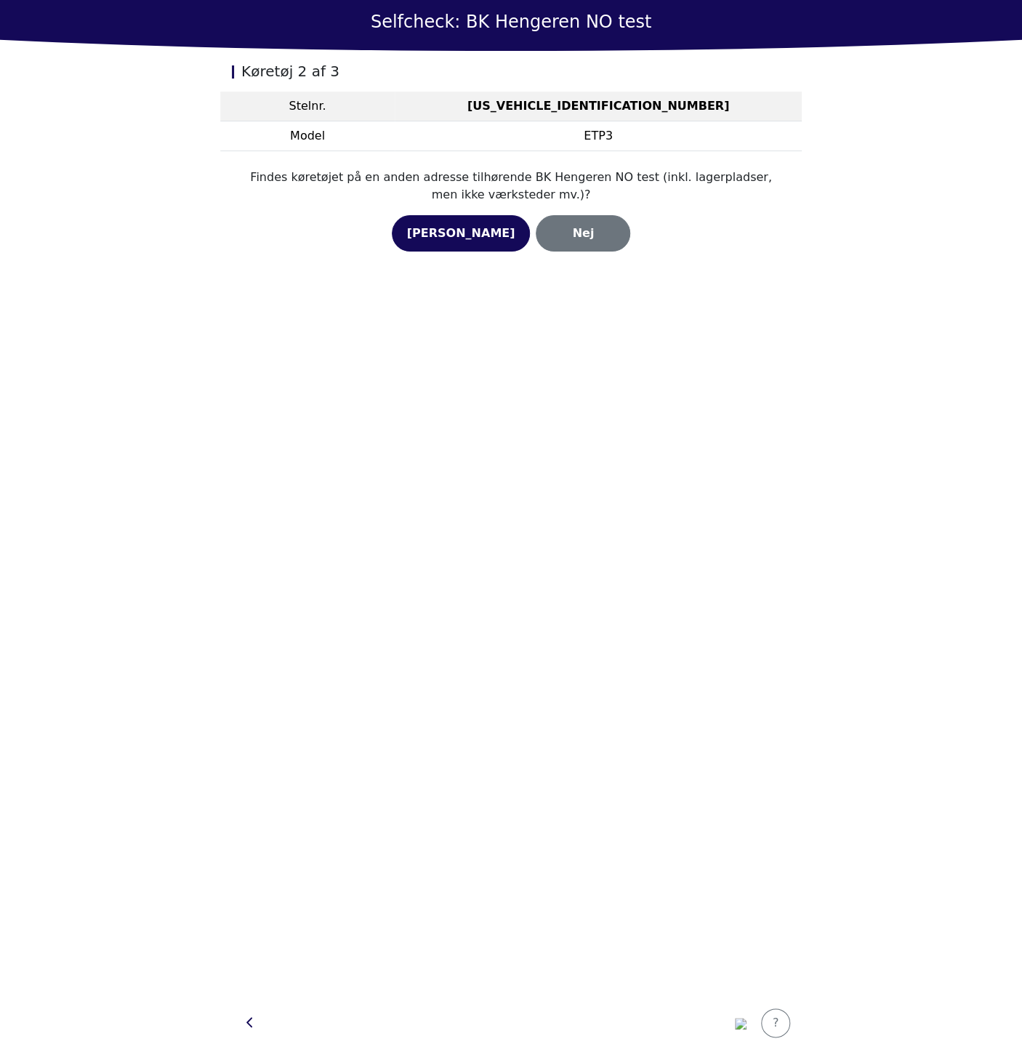
click at [565, 256] on section "Findes køretøjet på en anden adresse tilhørende BK Hengeren NO test (inkl. lage…" at bounding box center [511, 210] width 582 height 118
click at [567, 246] on button "Nej" at bounding box center [583, 233] width 94 height 36
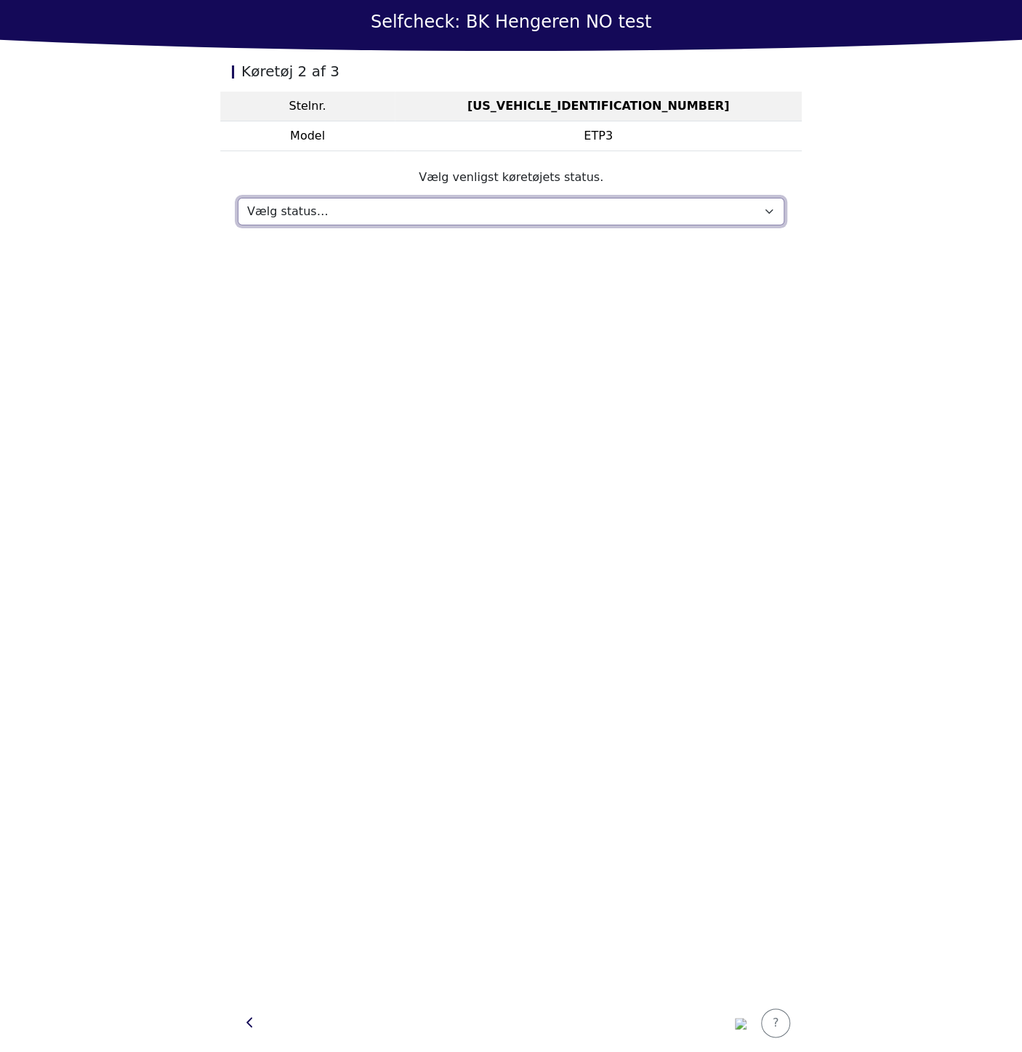
drag, startPoint x: 555, startPoint y: 214, endPoint x: 552, endPoint y: 222, distance: 8.8
click at [555, 214] on select "Vælg status… Vedligeholdelse Solgt og leveret Ikke modtaget På prøvetur Mangler" at bounding box center [511, 212] width 547 height 28
select select "739"
click at [238, 198] on select "Vælg status… Vedligeholdelse Solgt og leveret Ikke modtaget På prøvetur Mangler" at bounding box center [511, 212] width 547 height 28
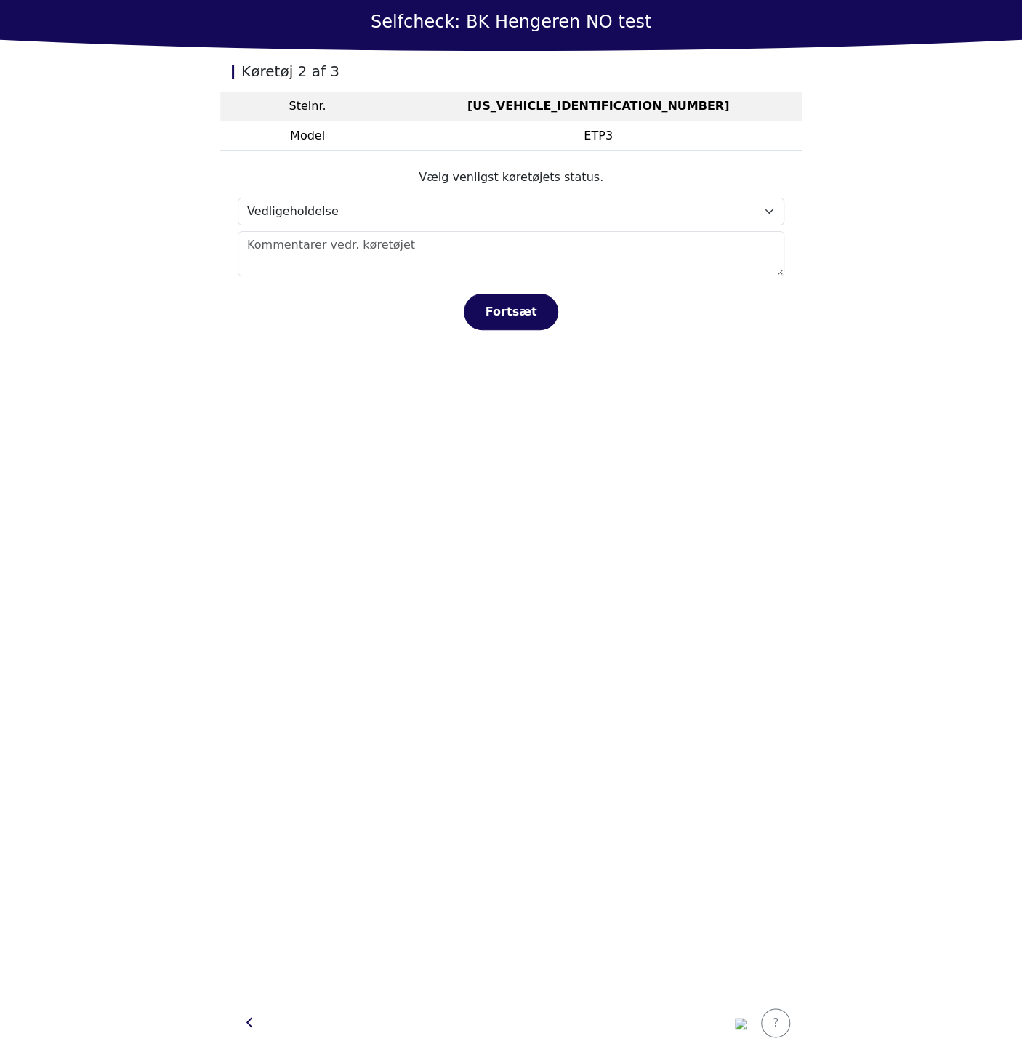
click at [504, 335] on section "Vælg venligst køretøjets status. Vælg status… Vedligeholdelse Solgt og leveret …" at bounding box center [511, 249] width 582 height 196
click at [509, 319] on div "Fortsæt" at bounding box center [511, 311] width 64 height 17
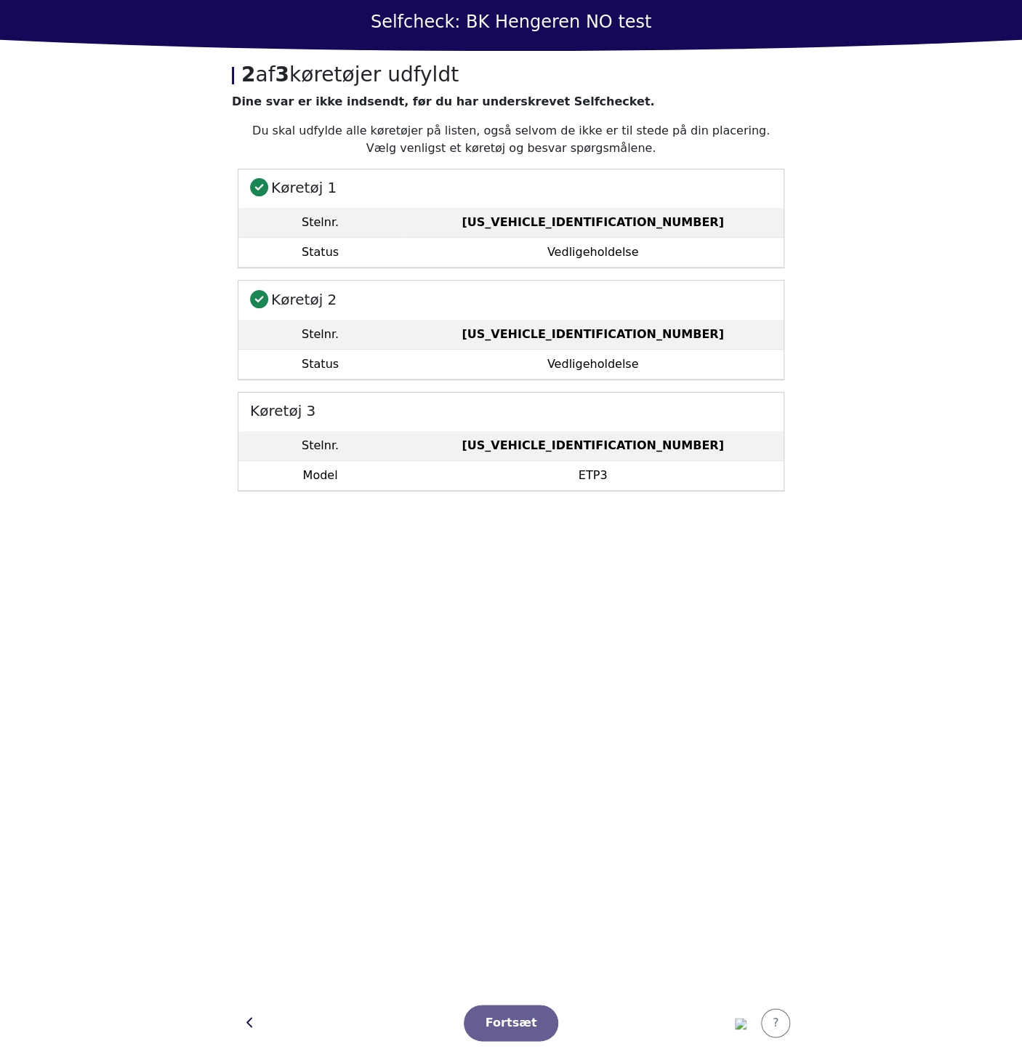
click at [556, 422] on h5 "Køretøj 3" at bounding box center [510, 409] width 545 height 33
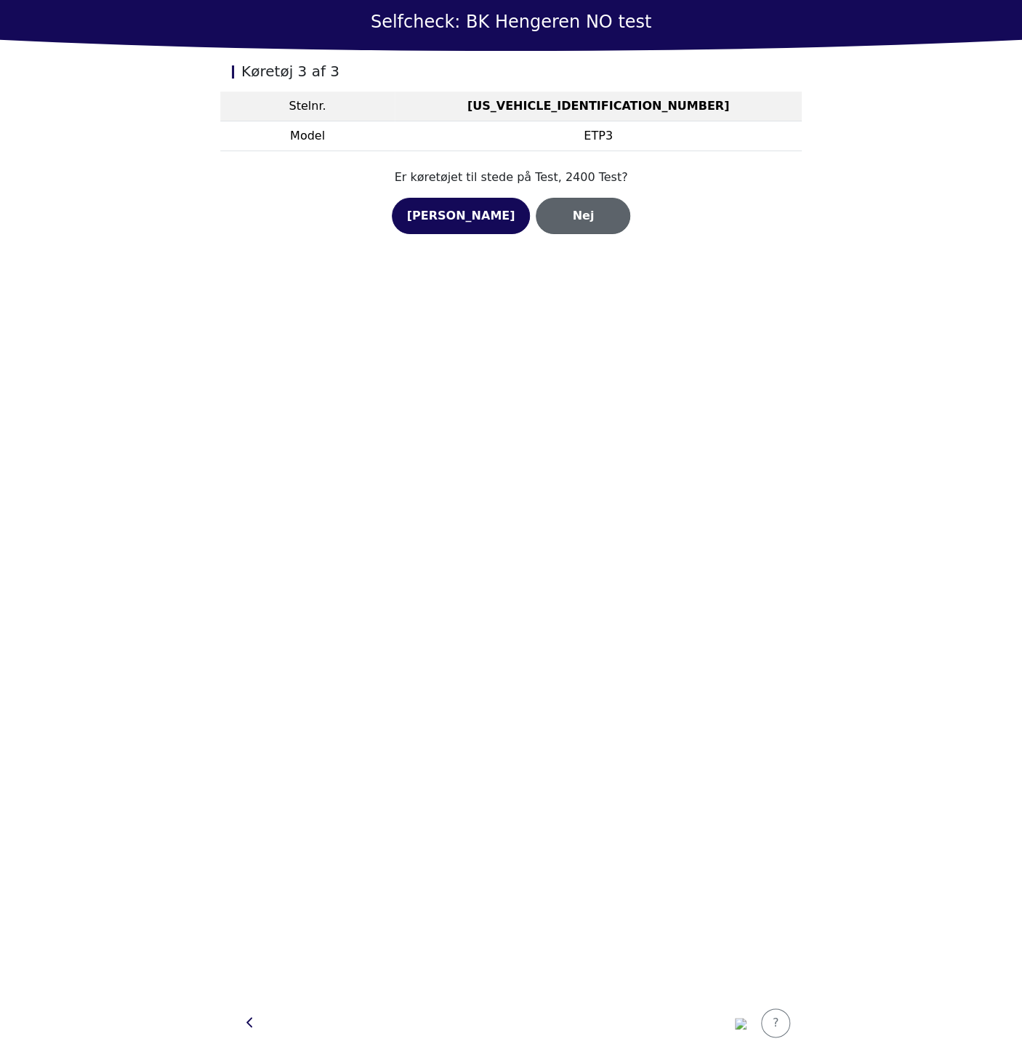
click at [556, 232] on button "Nej" at bounding box center [583, 216] width 94 height 36
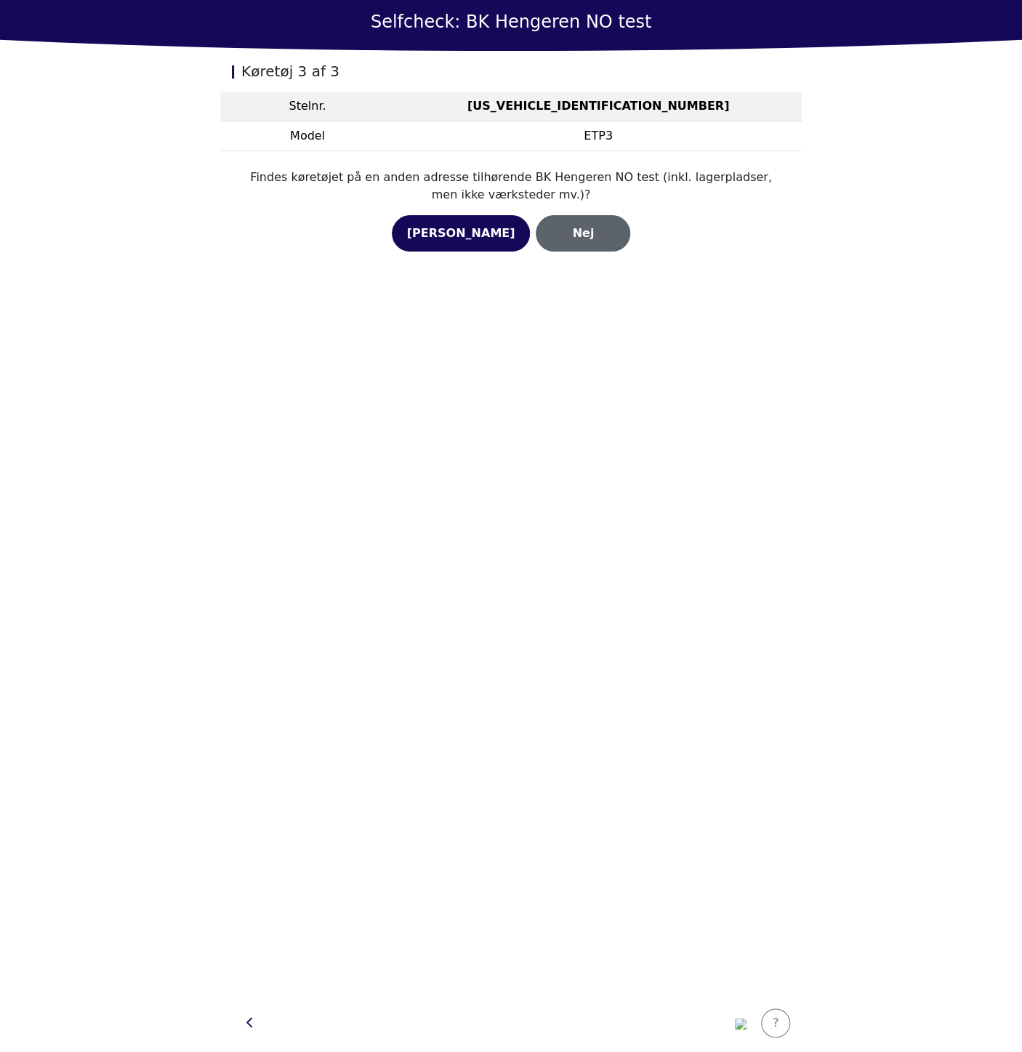
click at [556, 245] on button "Nej" at bounding box center [583, 233] width 94 height 36
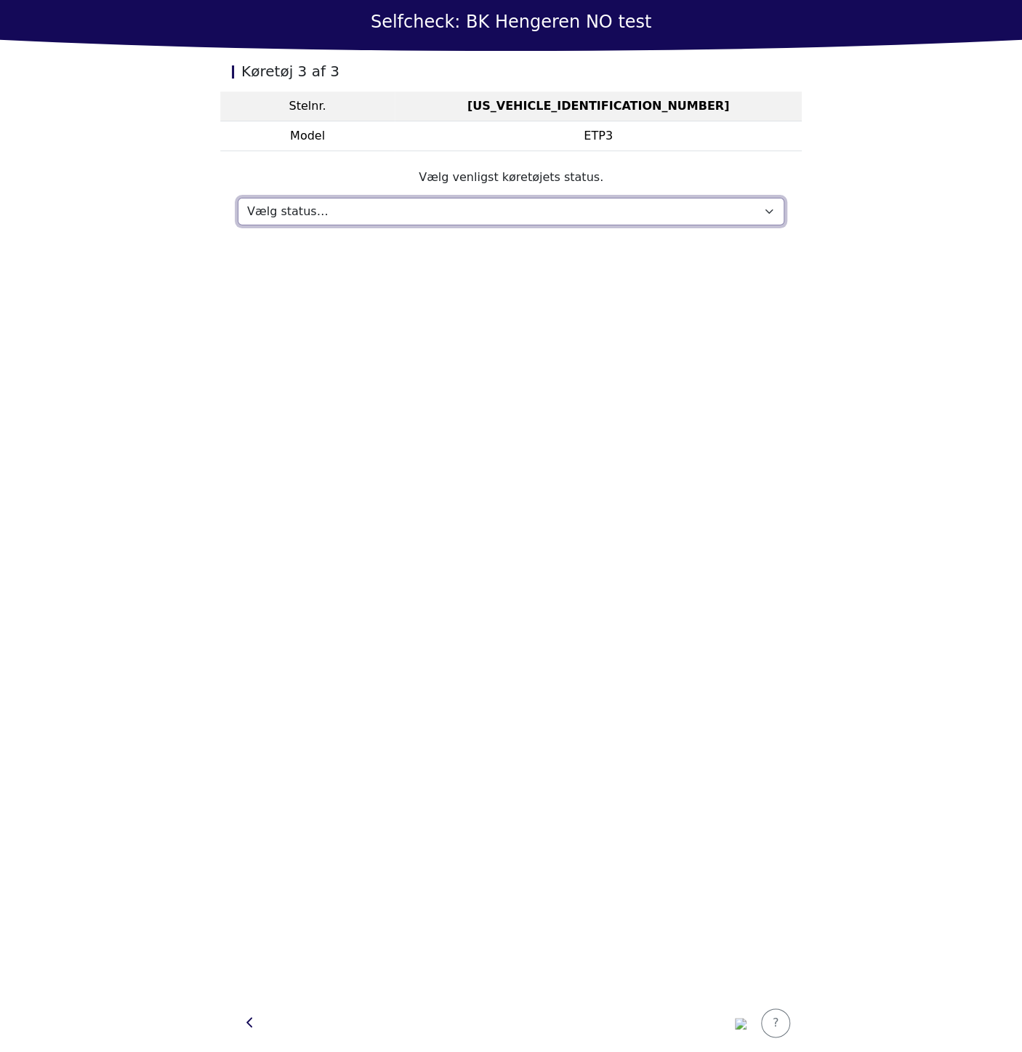
click at [537, 221] on select "Vælg status… Vedligeholdelse Solgt og leveret Ikke modtaget På prøvetur Mangler" at bounding box center [511, 212] width 547 height 28
select select "739"
click at [238, 198] on select "Vælg status… Vedligeholdelse Solgt og leveret Ikke modtaget På prøvetur Mangler" at bounding box center [511, 212] width 547 height 28
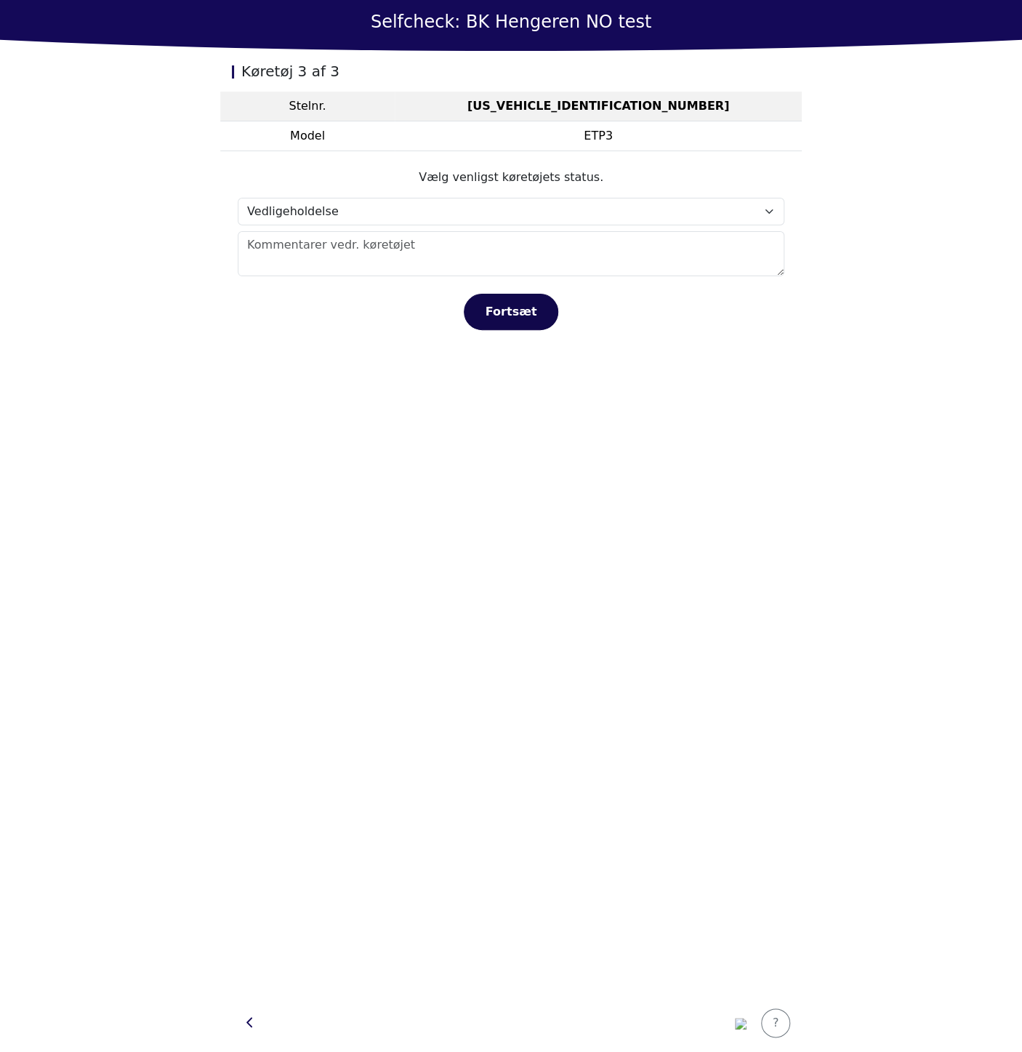
click at [515, 314] on div "Fortsæt" at bounding box center [511, 311] width 64 height 17
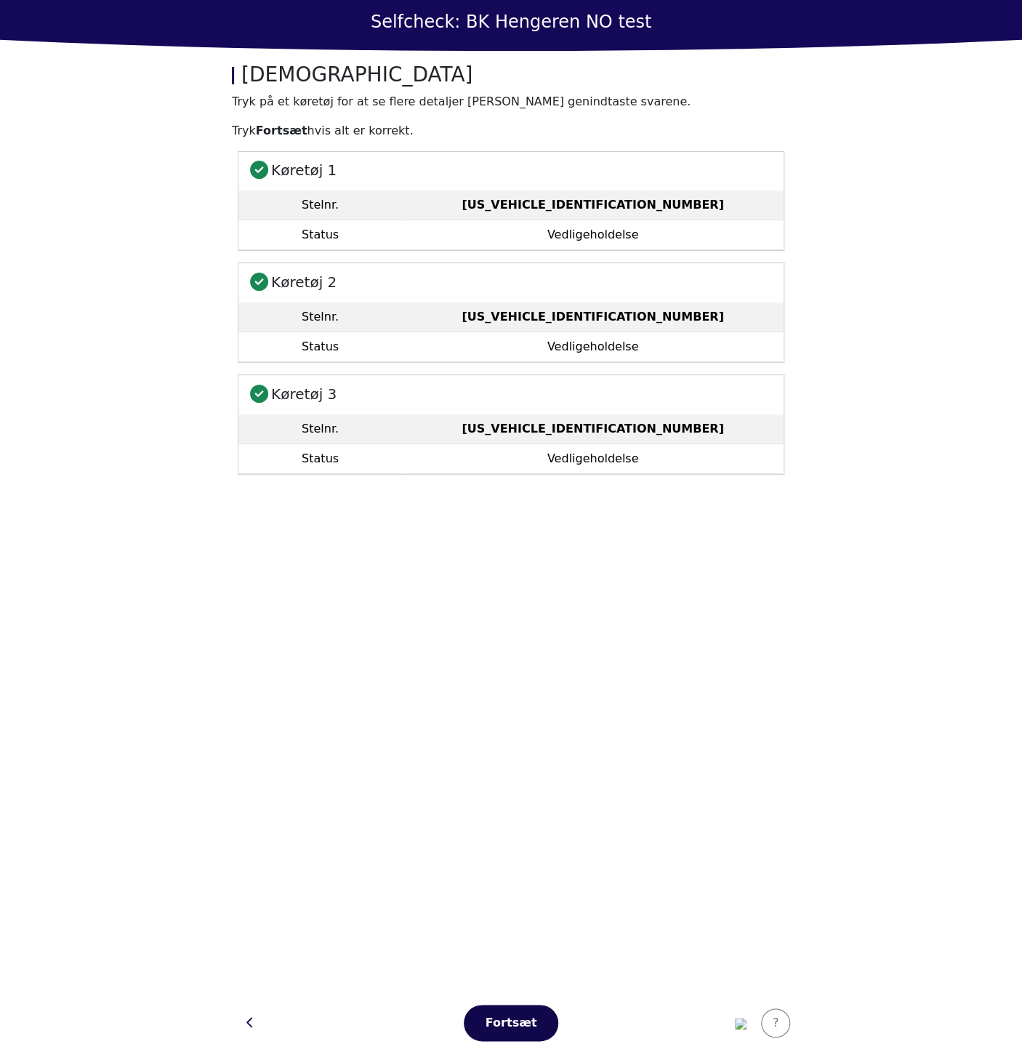
click at [495, 1009] on button "Fortsæt" at bounding box center [511, 1023] width 94 height 36
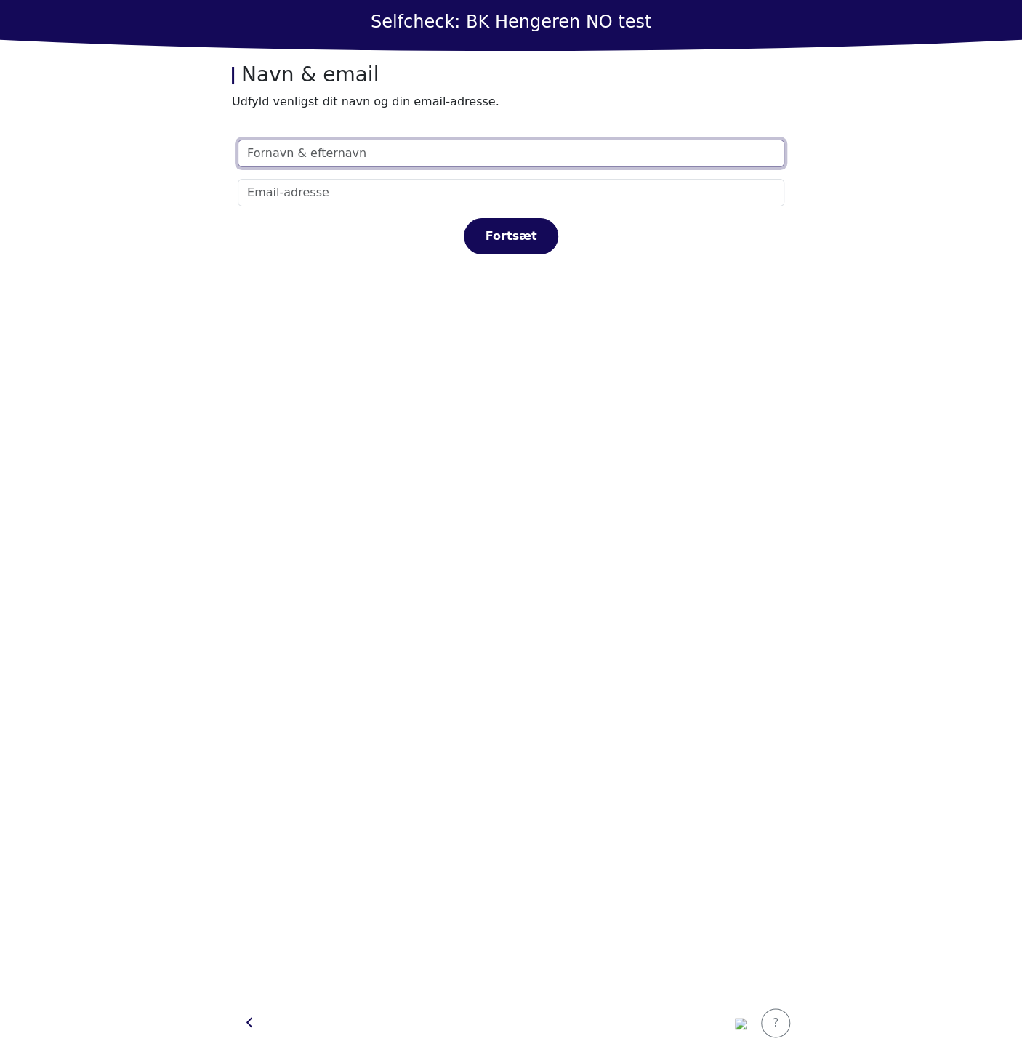
click at [404, 158] on input "text" at bounding box center [511, 154] width 547 height 28
type input "test"
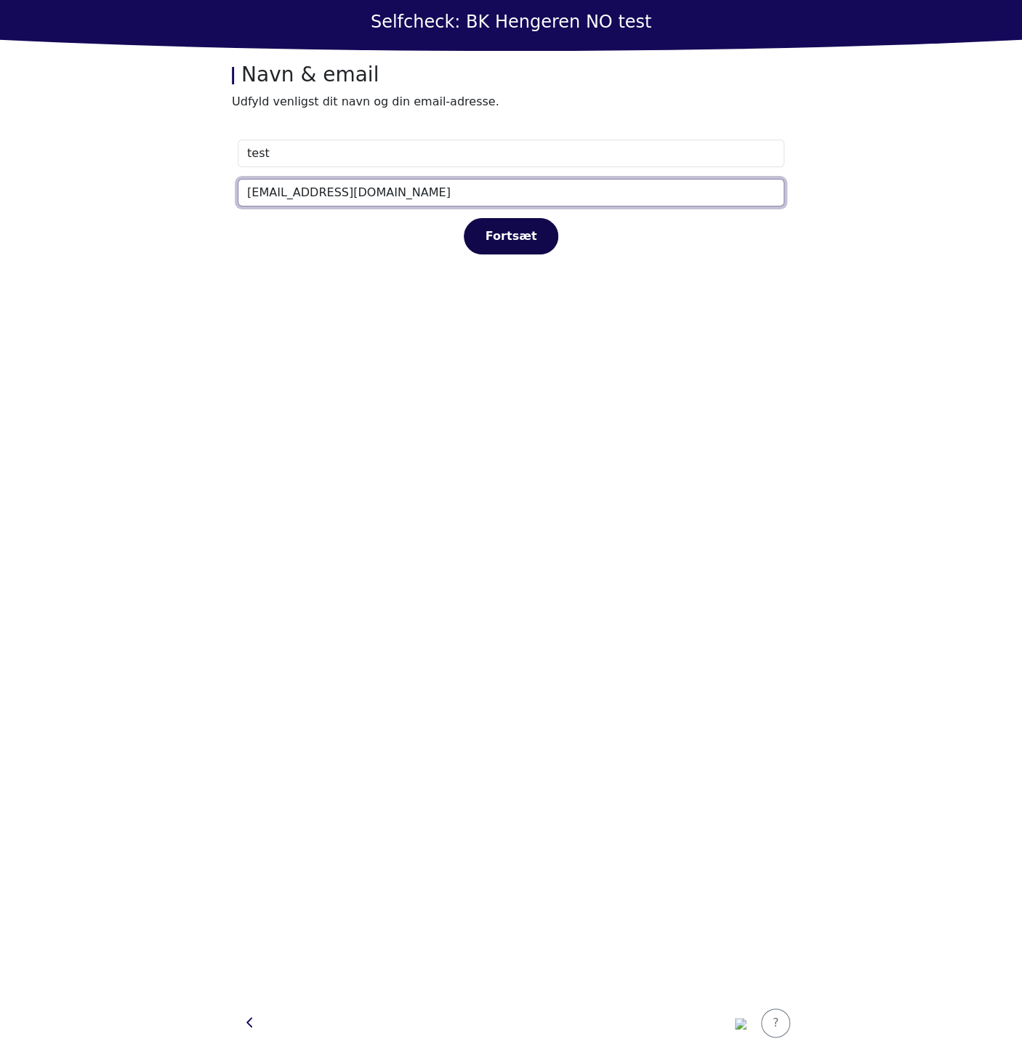
type input "test@test.com"
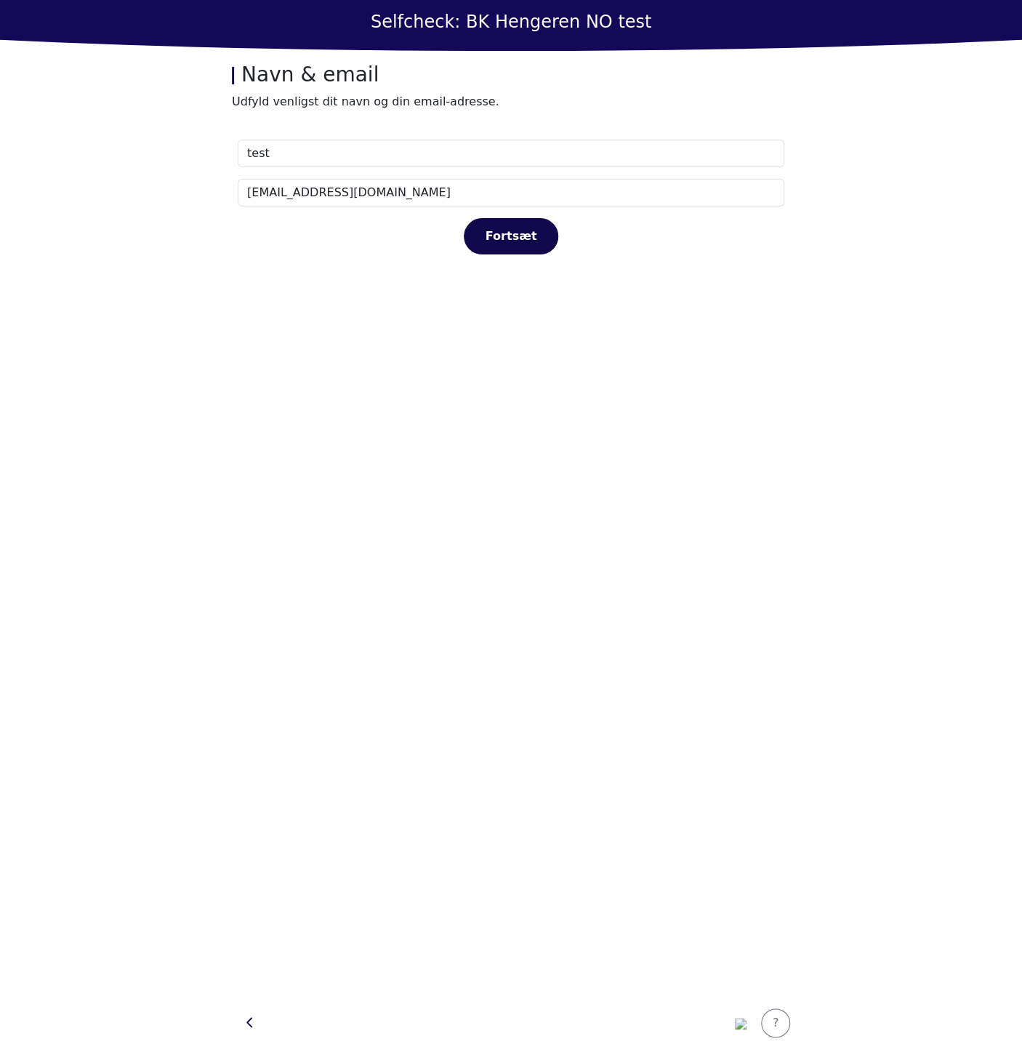
click at [526, 225] on button "Fortsæt" at bounding box center [511, 236] width 94 height 36
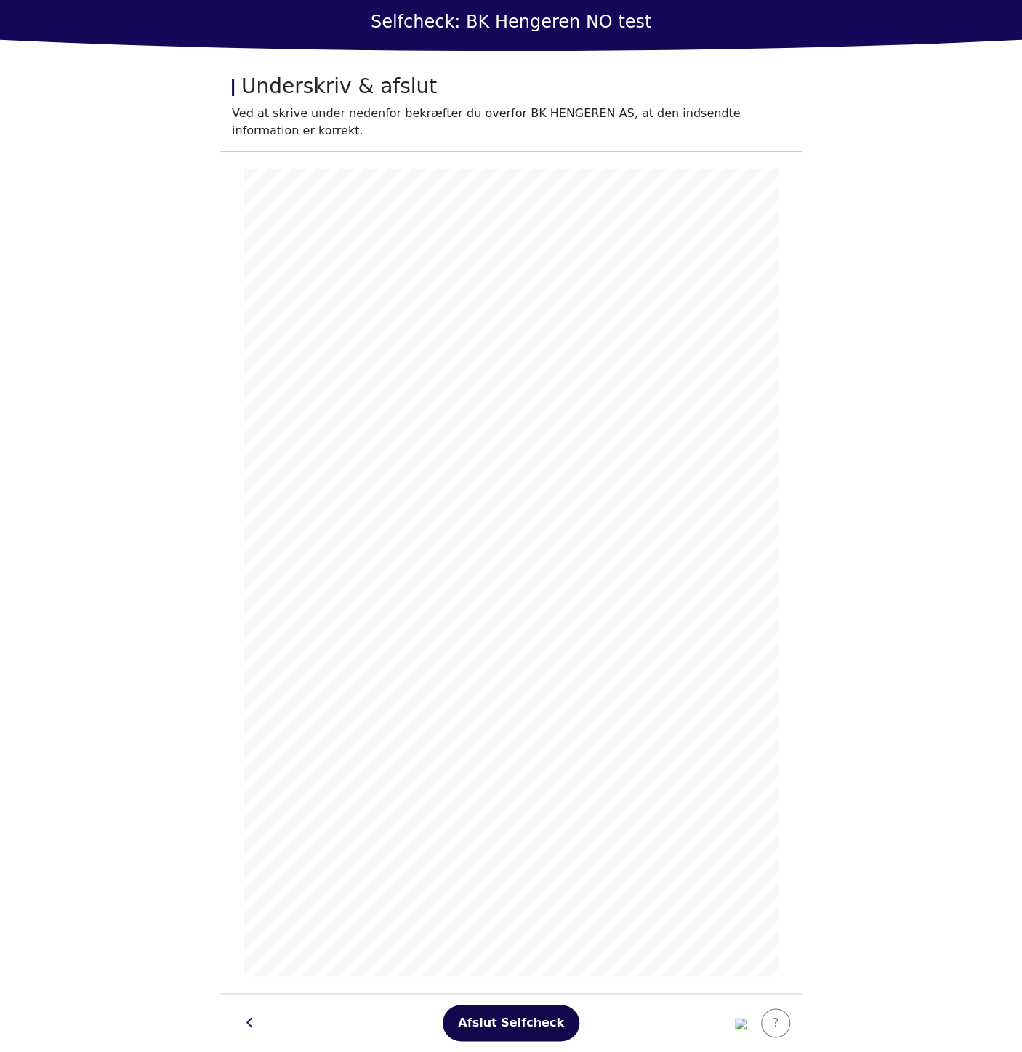
click at [516, 1010] on button "Afslut Selfcheck" at bounding box center [511, 1023] width 137 height 36
